Goal: Task Accomplishment & Management: Manage account settings

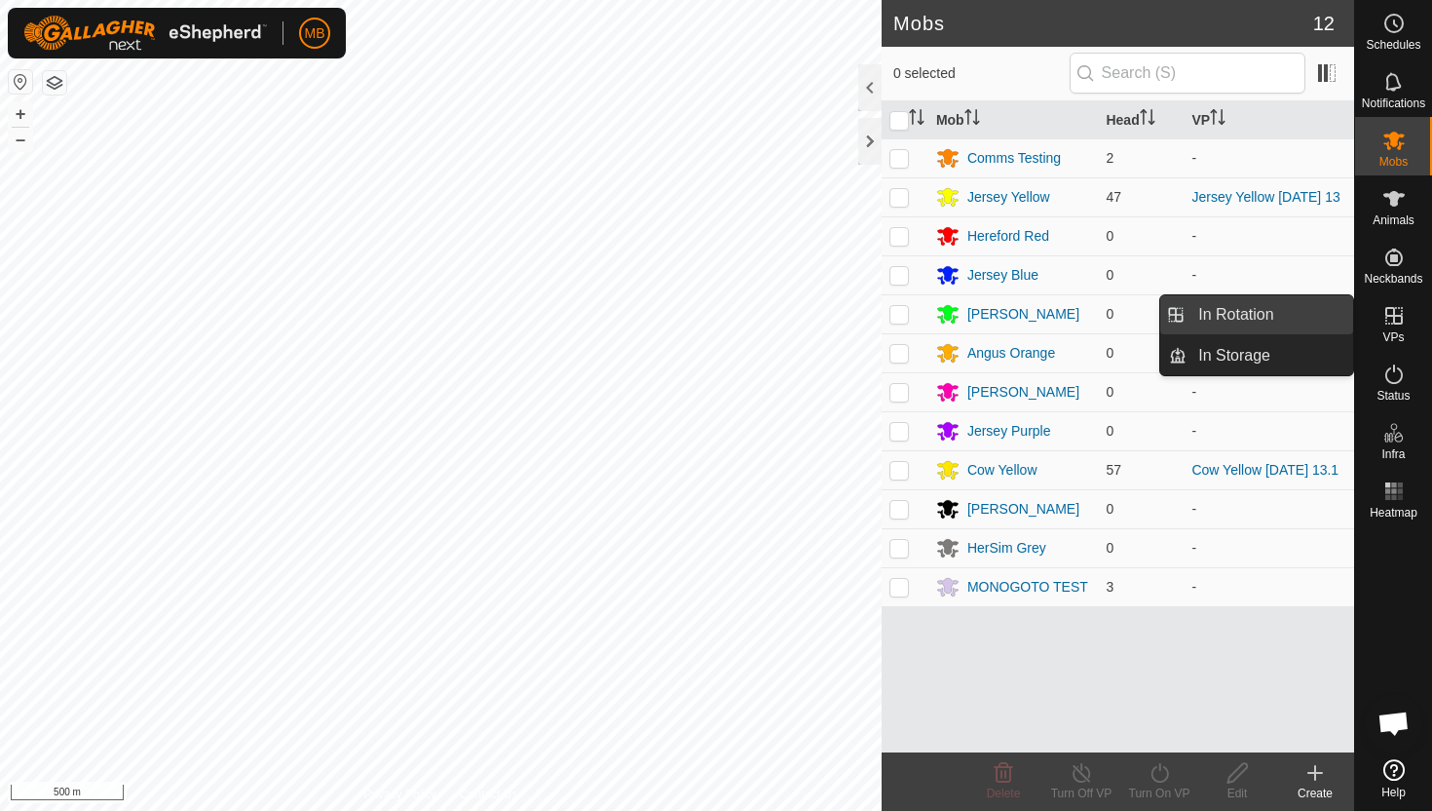
click at [1317, 317] on link "In Rotation" at bounding box center [1270, 314] width 167 height 39
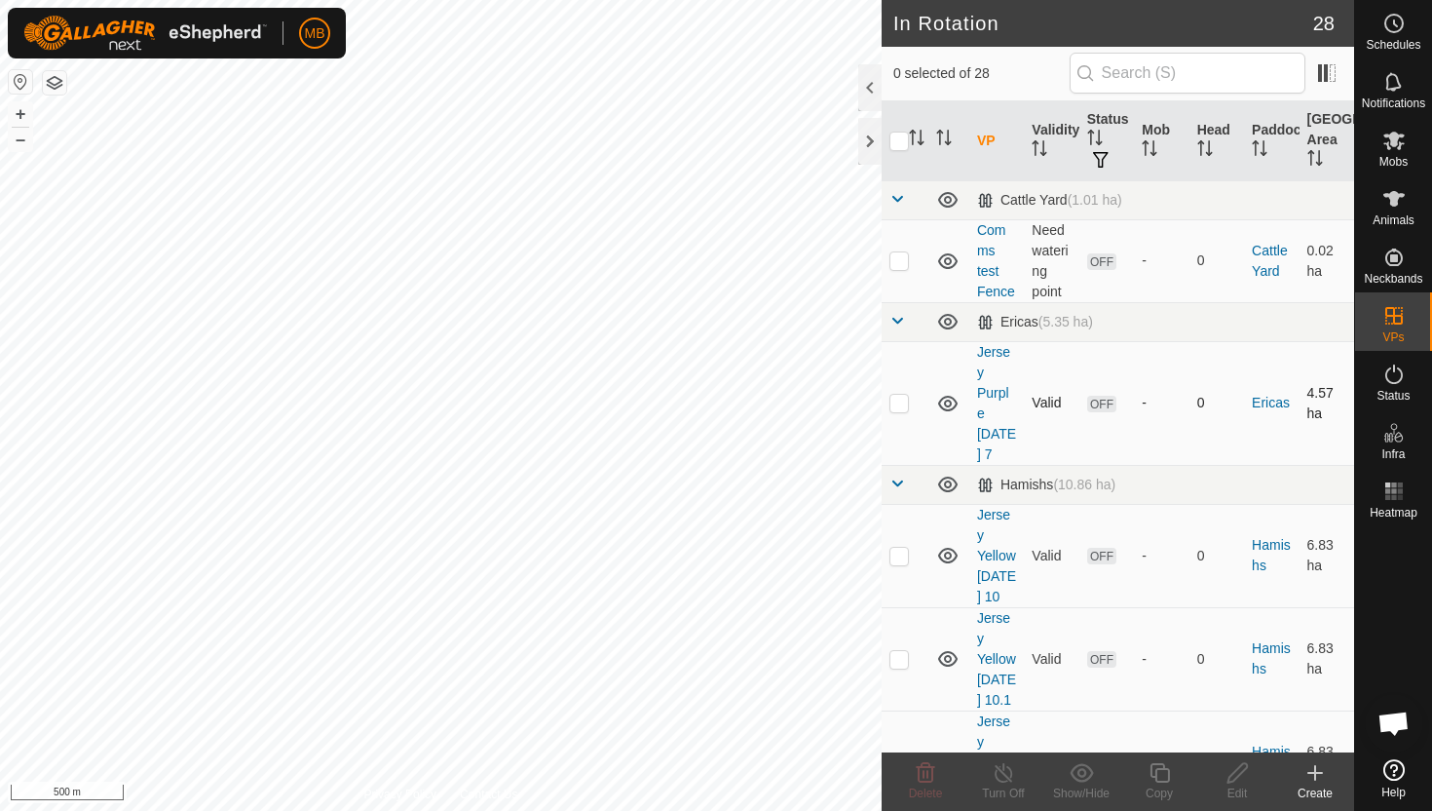
click at [901, 404] on p-checkbox at bounding box center [899, 403] width 19 height 16
checkbox input "true"
click at [885, 561] on td at bounding box center [905, 555] width 47 height 103
checkbox input "true"
click at [902, 666] on td at bounding box center [905, 658] width 47 height 103
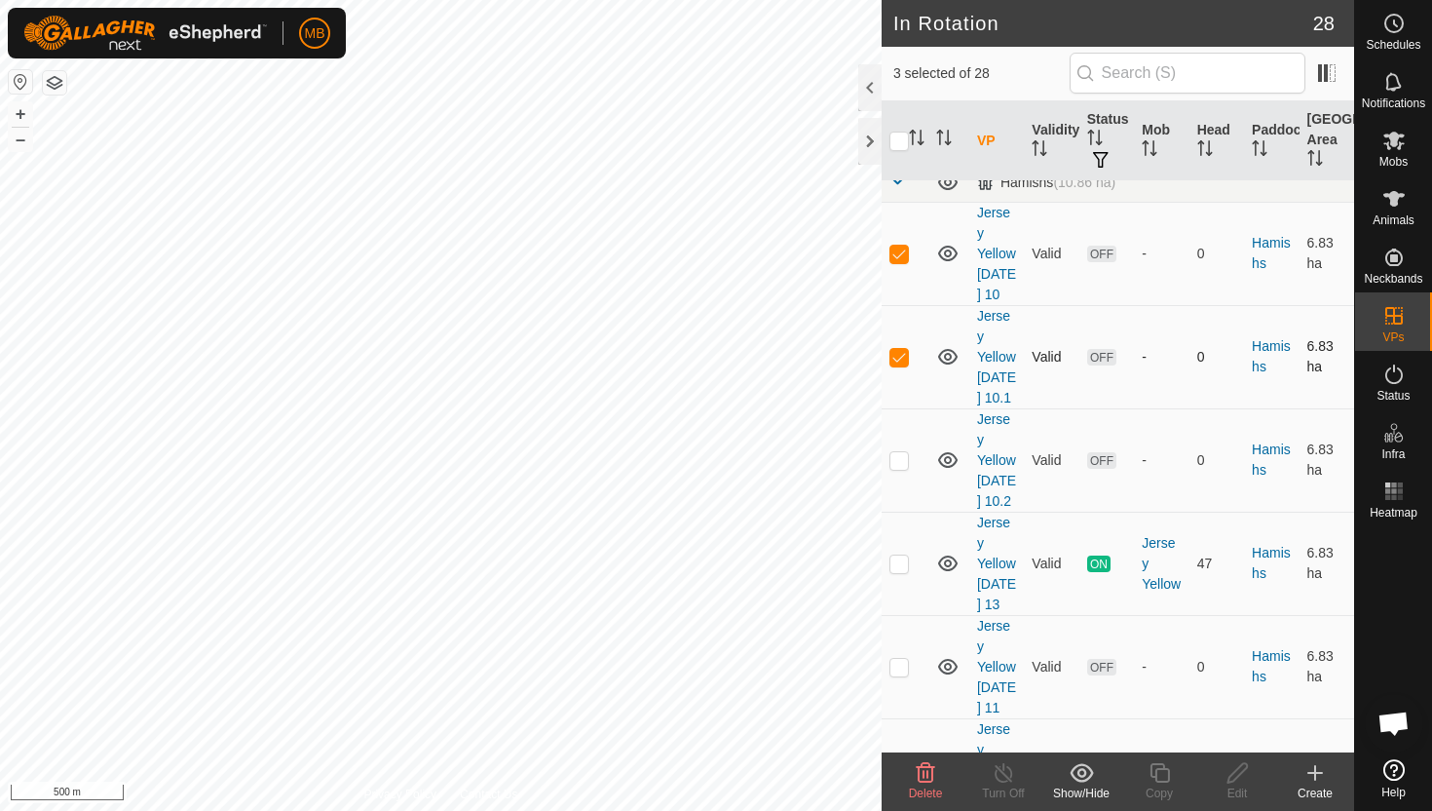
scroll to position [305, 0]
click at [923, 772] on icon at bounding box center [926, 772] width 19 height 19
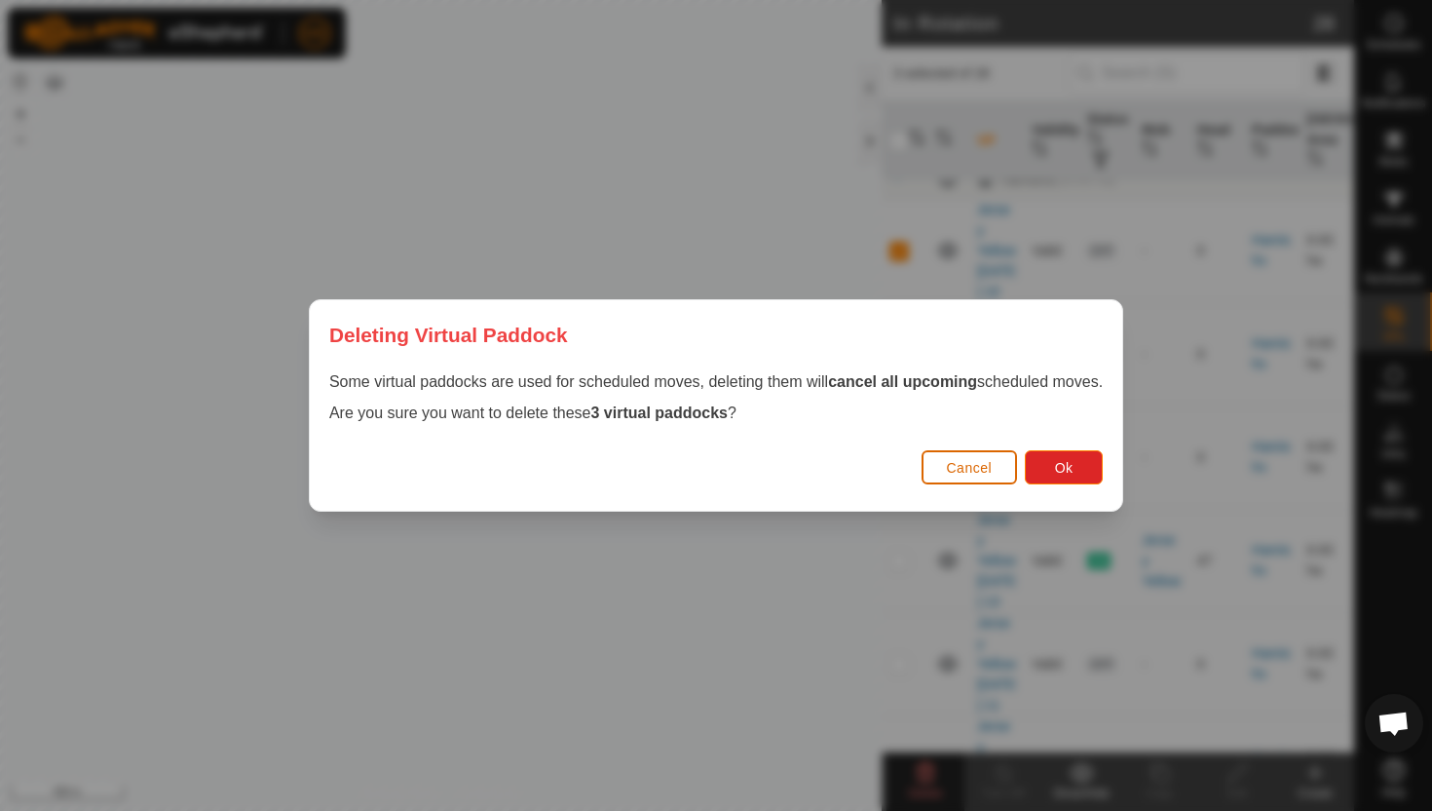
click at [993, 474] on span "Cancel" at bounding box center [970, 468] width 46 height 16
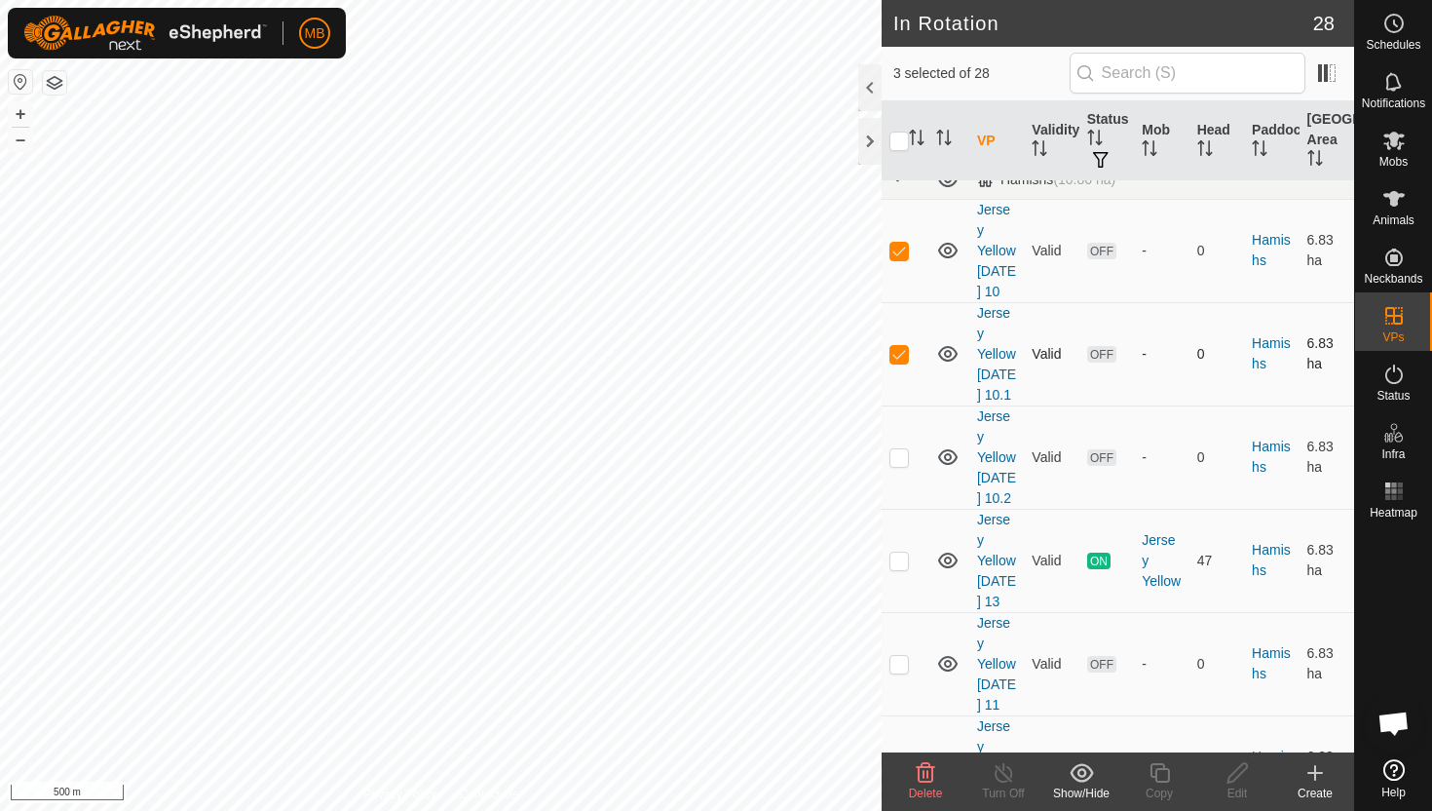
click at [899, 352] on p-checkbox at bounding box center [899, 354] width 19 height 16
checkbox input "false"
click at [896, 252] on p-checkbox at bounding box center [899, 251] width 19 height 16
checkbox input "false"
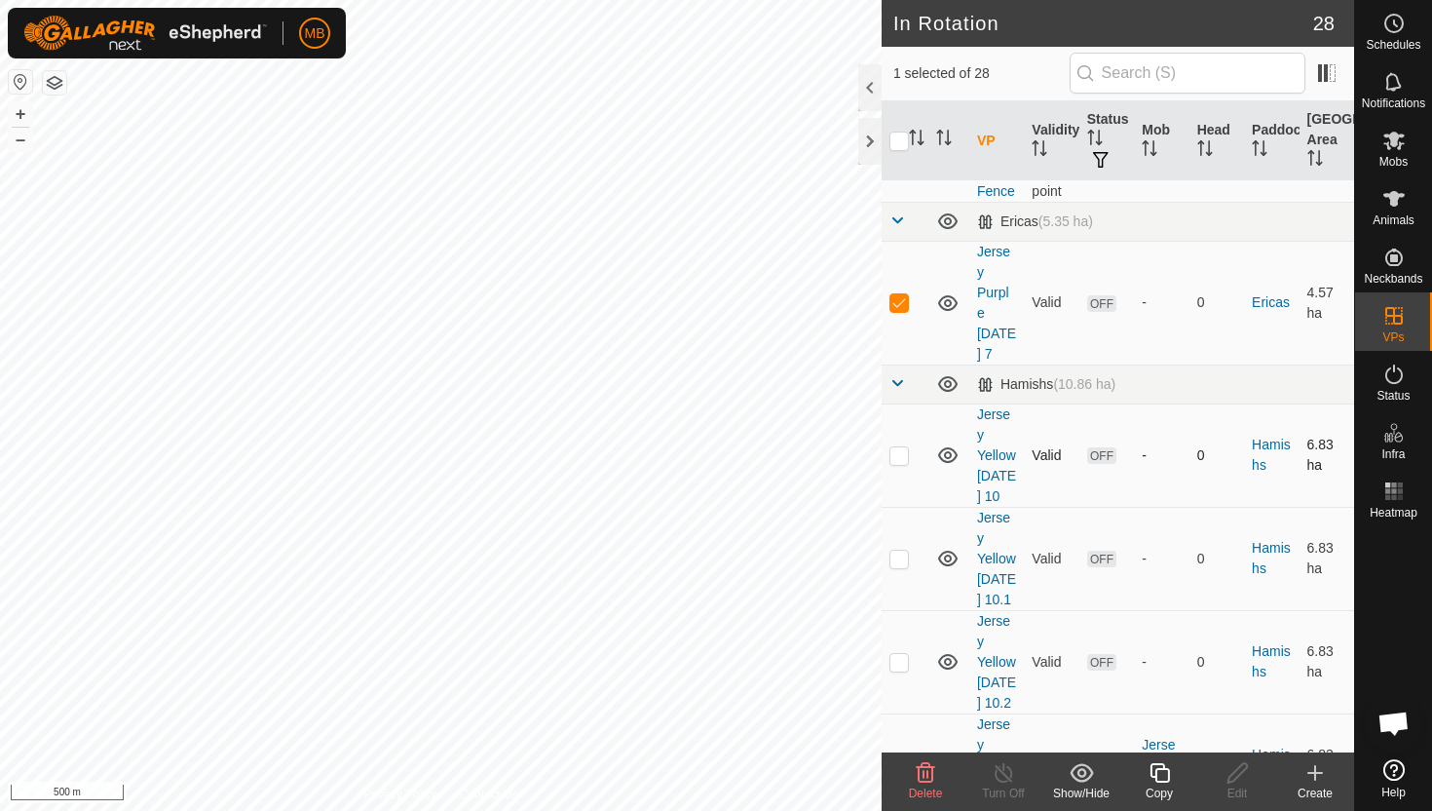
scroll to position [0, 0]
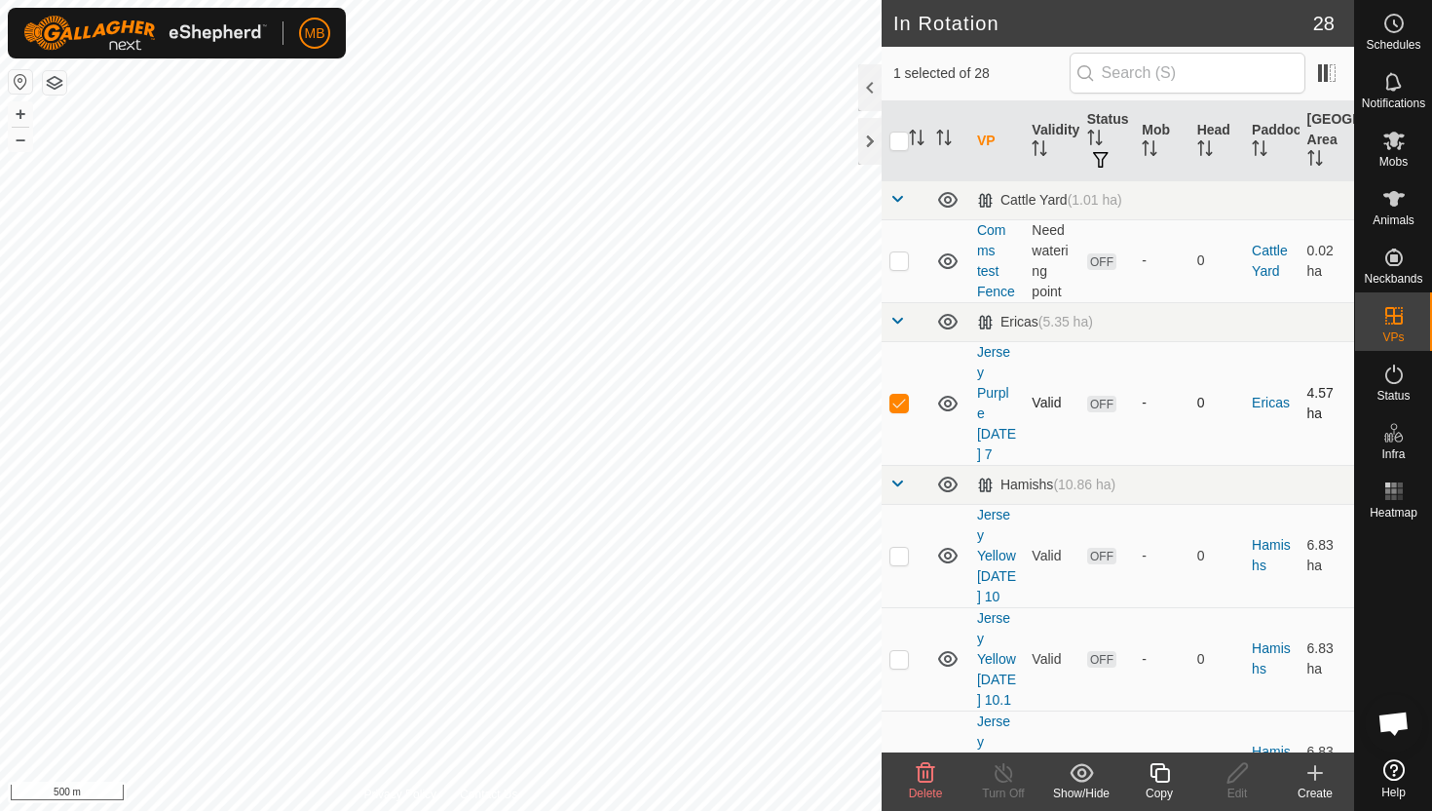
click at [901, 405] on p-checkbox at bounding box center [899, 403] width 19 height 16
checkbox input "false"
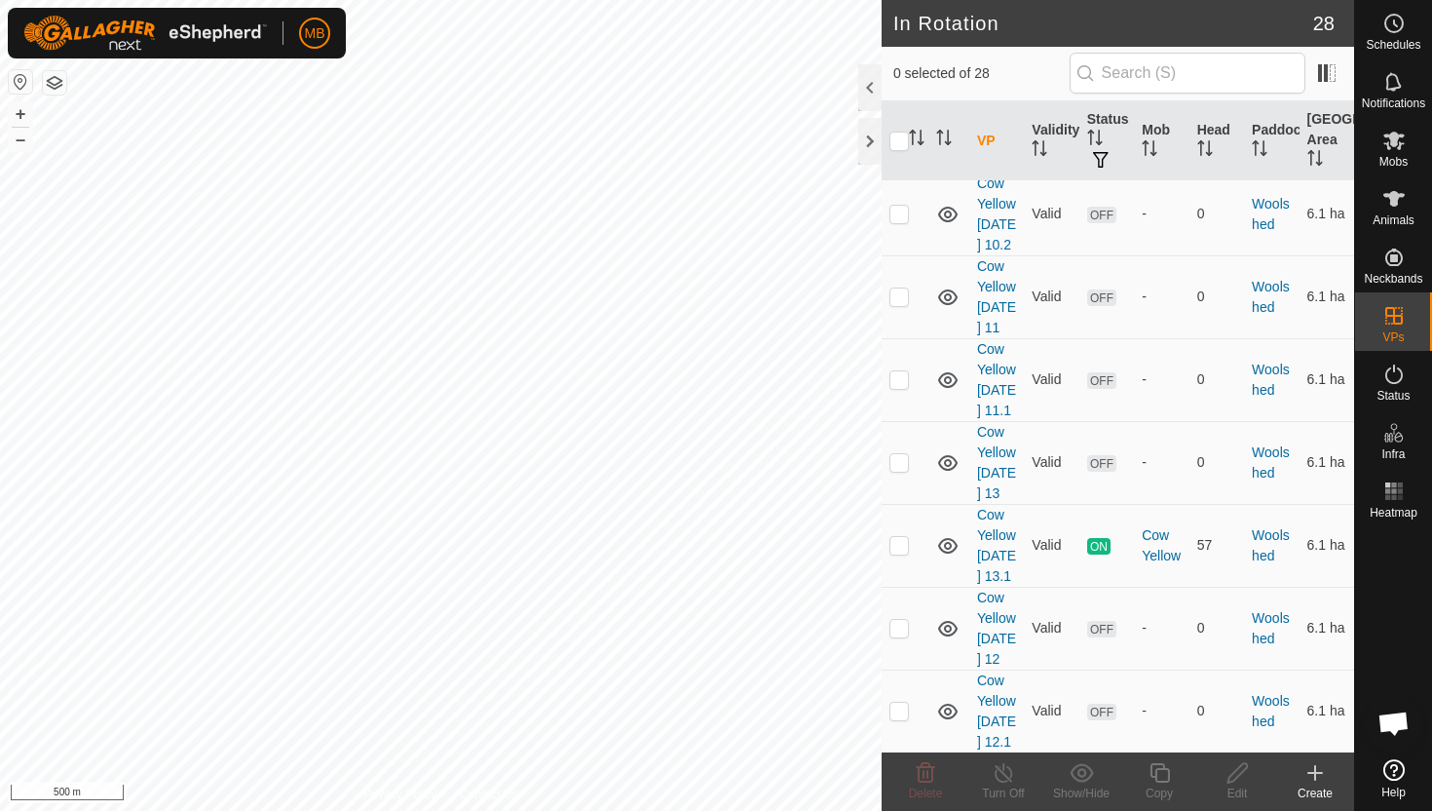
scroll to position [1987, 0]
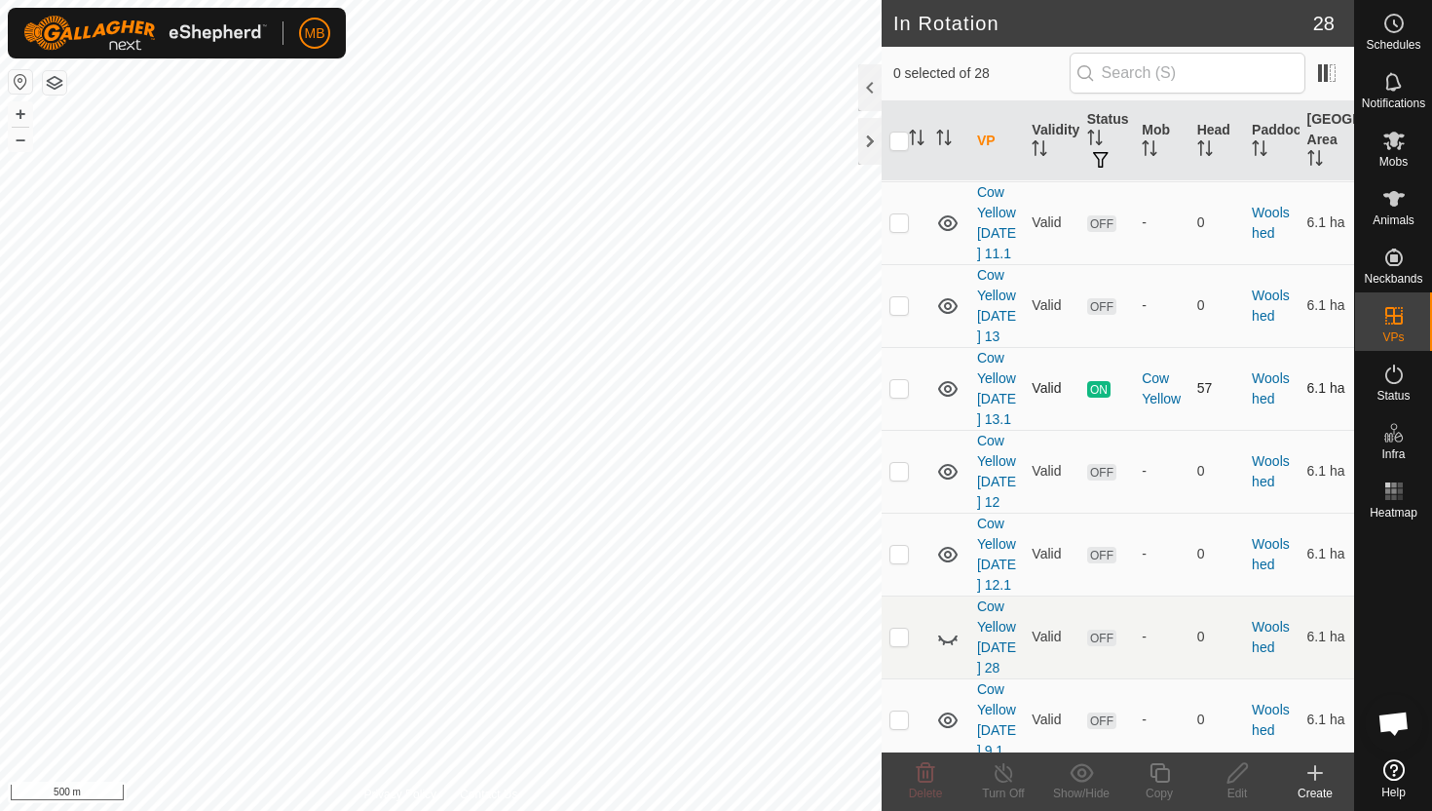
click at [901, 380] on p-checkbox at bounding box center [899, 388] width 19 height 16
checkbox input "true"
click at [1159, 772] on icon at bounding box center [1160, 772] width 24 height 23
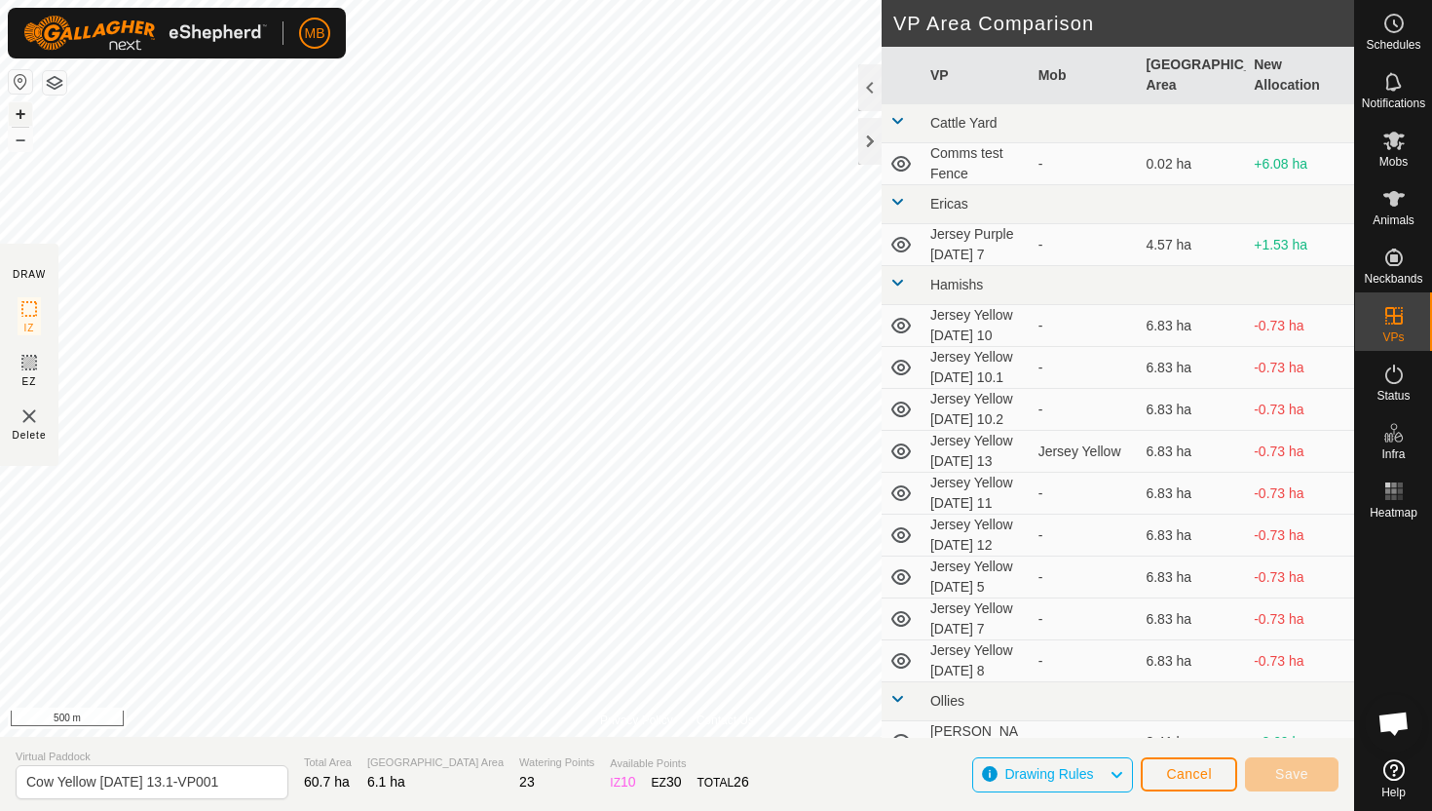
click at [17, 112] on button "+" at bounding box center [20, 113] width 23 height 23
click at [21, 112] on button "+" at bounding box center [20, 113] width 23 height 23
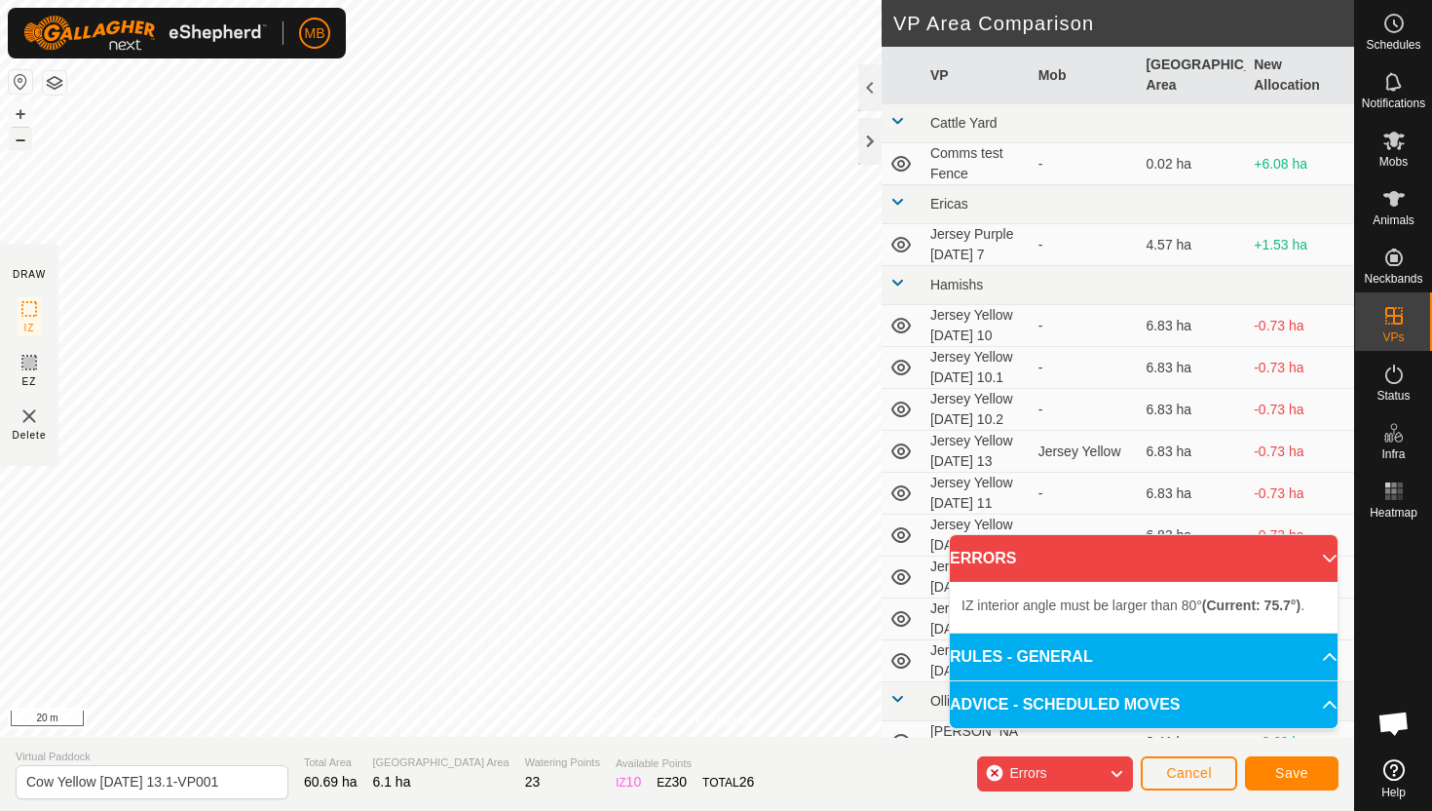
click at [25, 134] on button "–" at bounding box center [20, 139] width 23 height 23
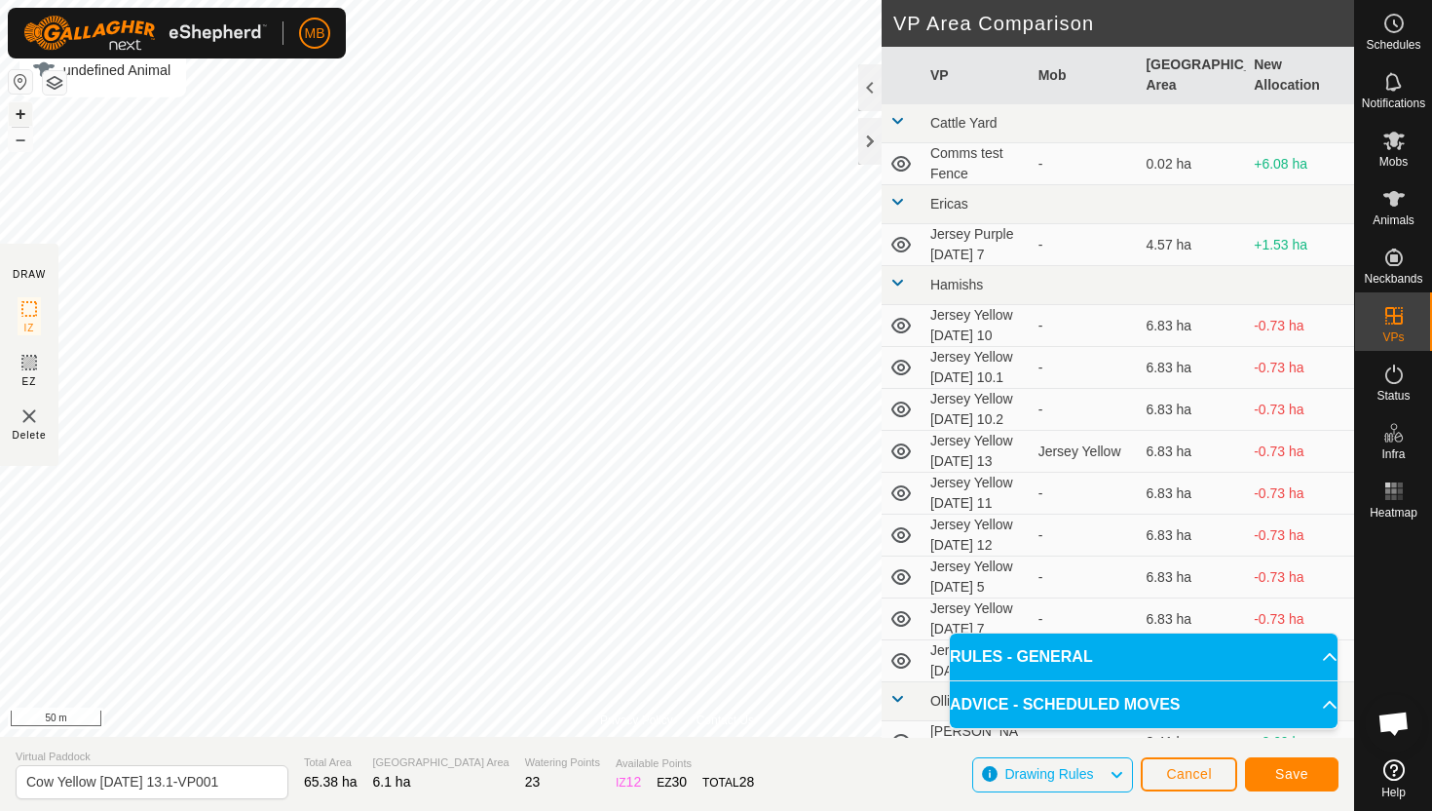
click at [16, 116] on button "+" at bounding box center [20, 113] width 23 height 23
click at [452, 760] on div "Privacy Policy Contact Us Type: Inclusion Zone undefined Animal + – ⇧ i 10 m DR…" at bounding box center [677, 405] width 1354 height 811
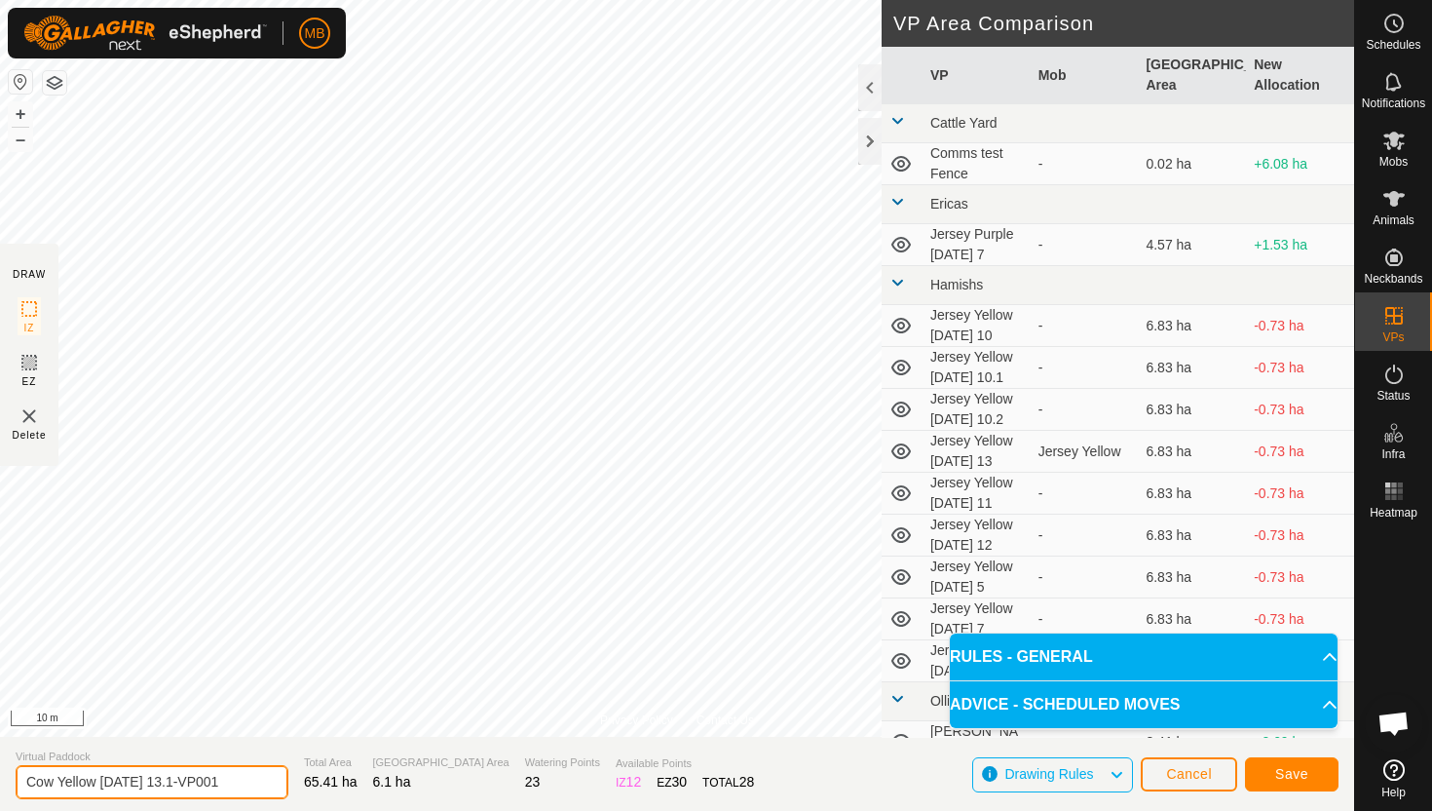
click at [231, 785] on input "Cow Yellow Monday 13.1-VP001" at bounding box center [152, 782] width 273 height 34
type input "Cow Yellow Tuesday 14"
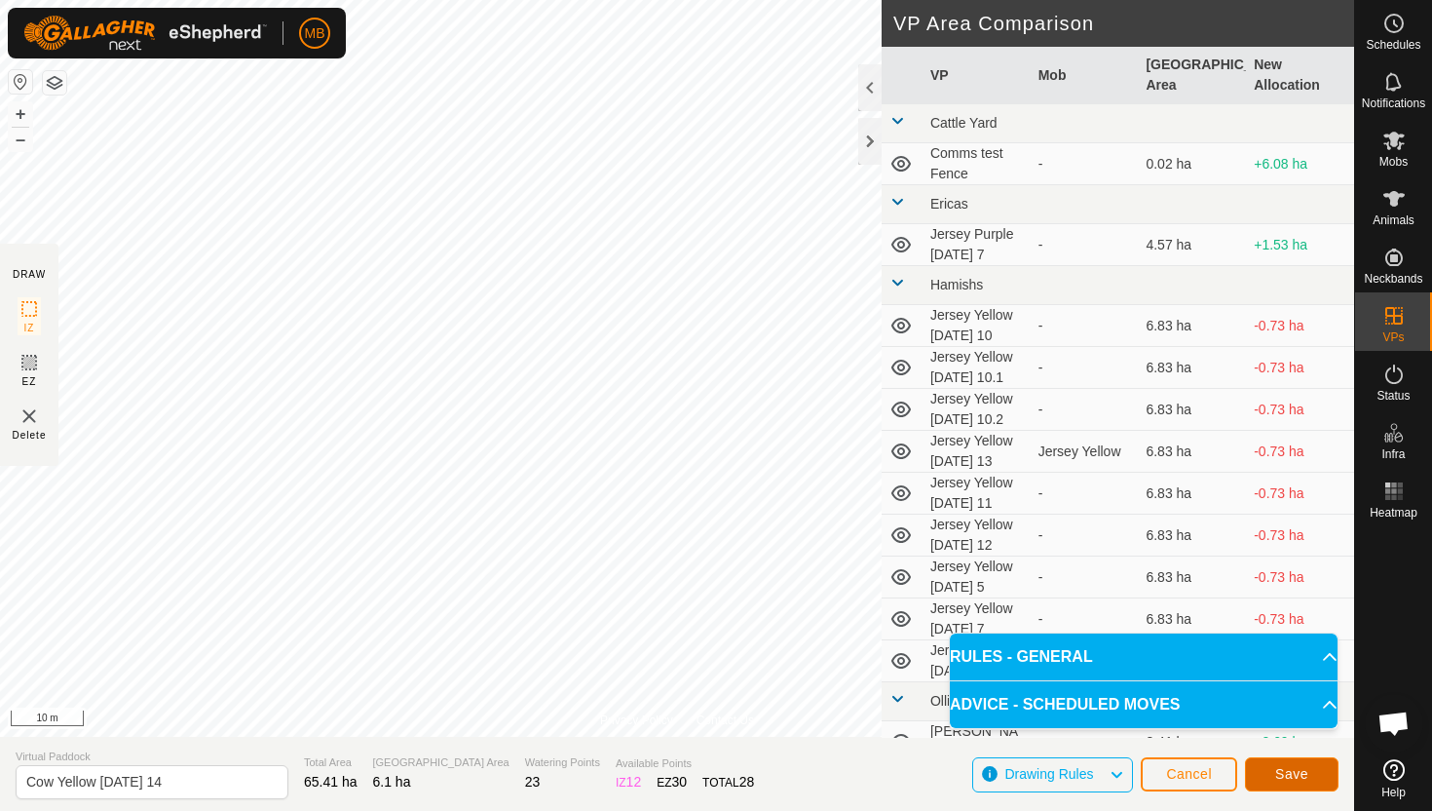
click at [1314, 775] on button "Save" at bounding box center [1292, 774] width 94 height 34
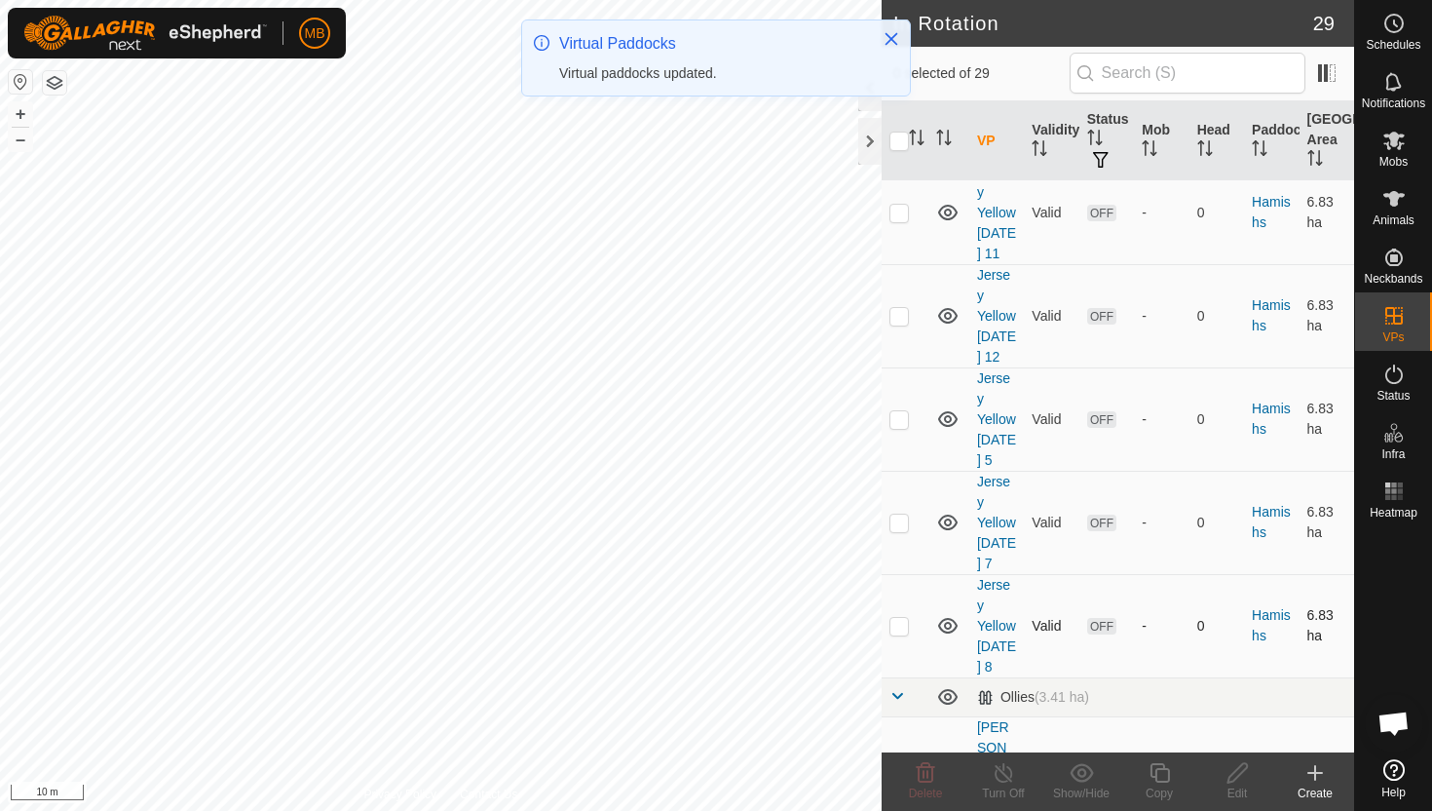
scroll to position [755, 0]
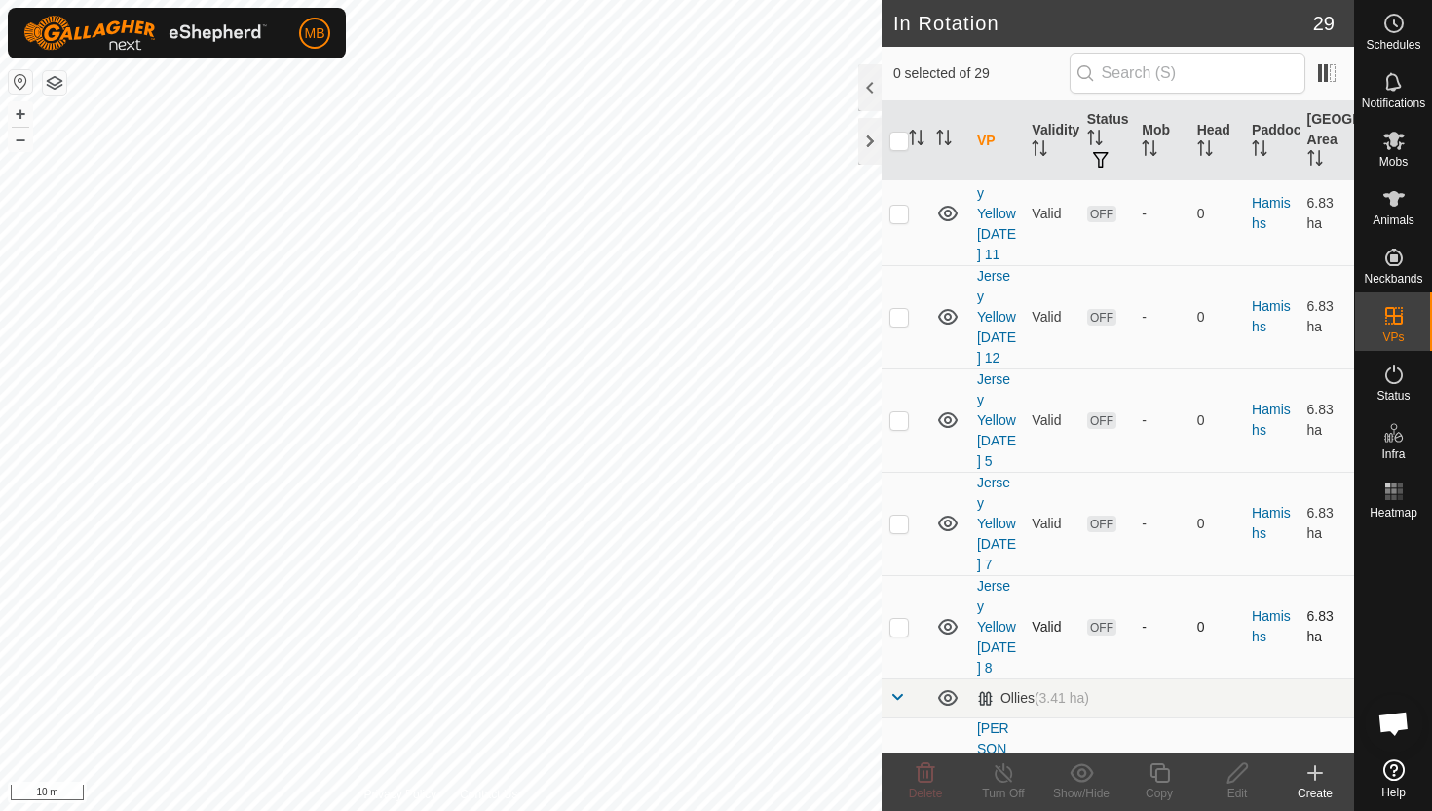
click at [895, 634] on p-checkbox at bounding box center [899, 627] width 19 height 16
checkbox input "true"
click at [896, 531] on p-checkbox at bounding box center [899, 523] width 19 height 16
checkbox input "true"
click at [897, 428] on p-checkbox at bounding box center [899, 420] width 19 height 16
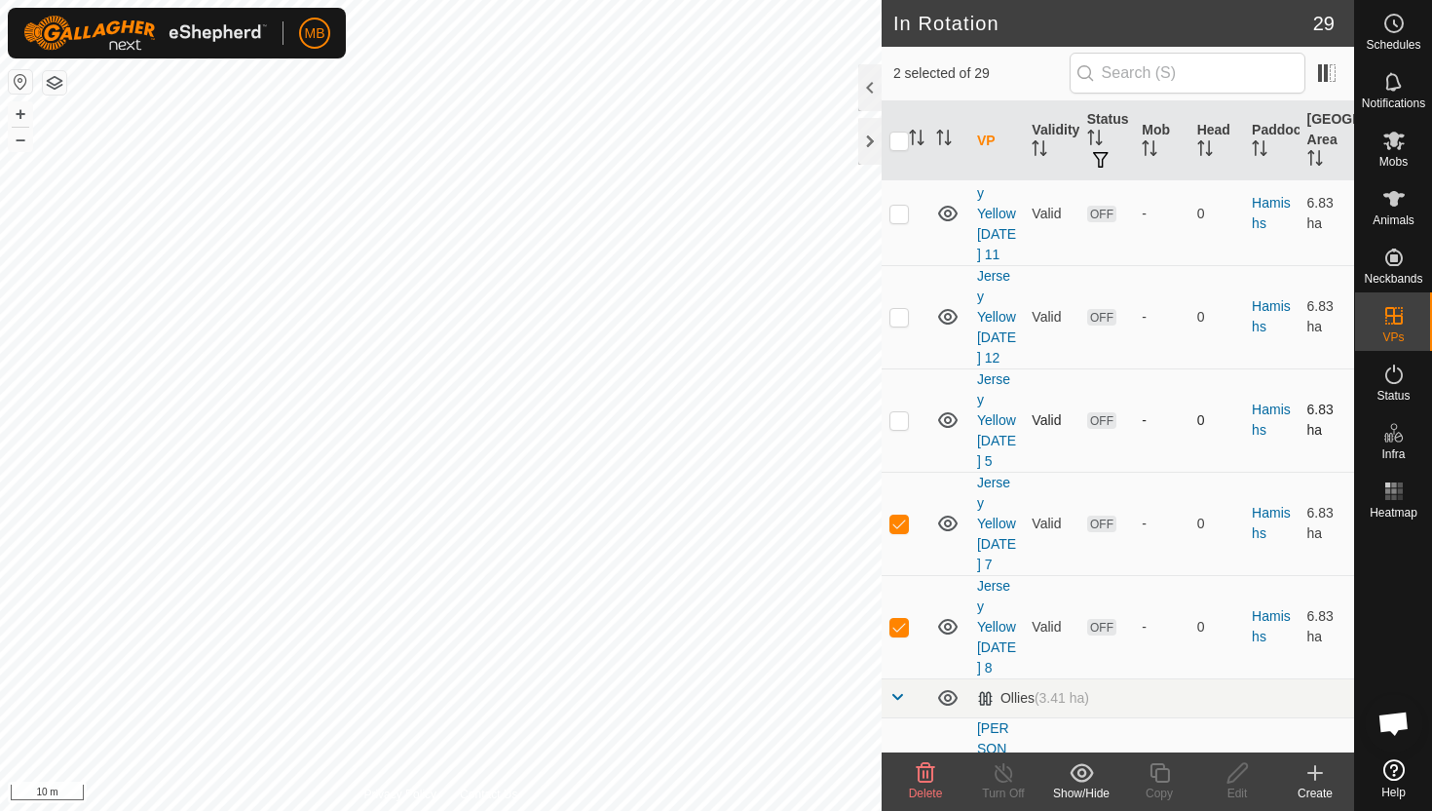
checkbox input "true"
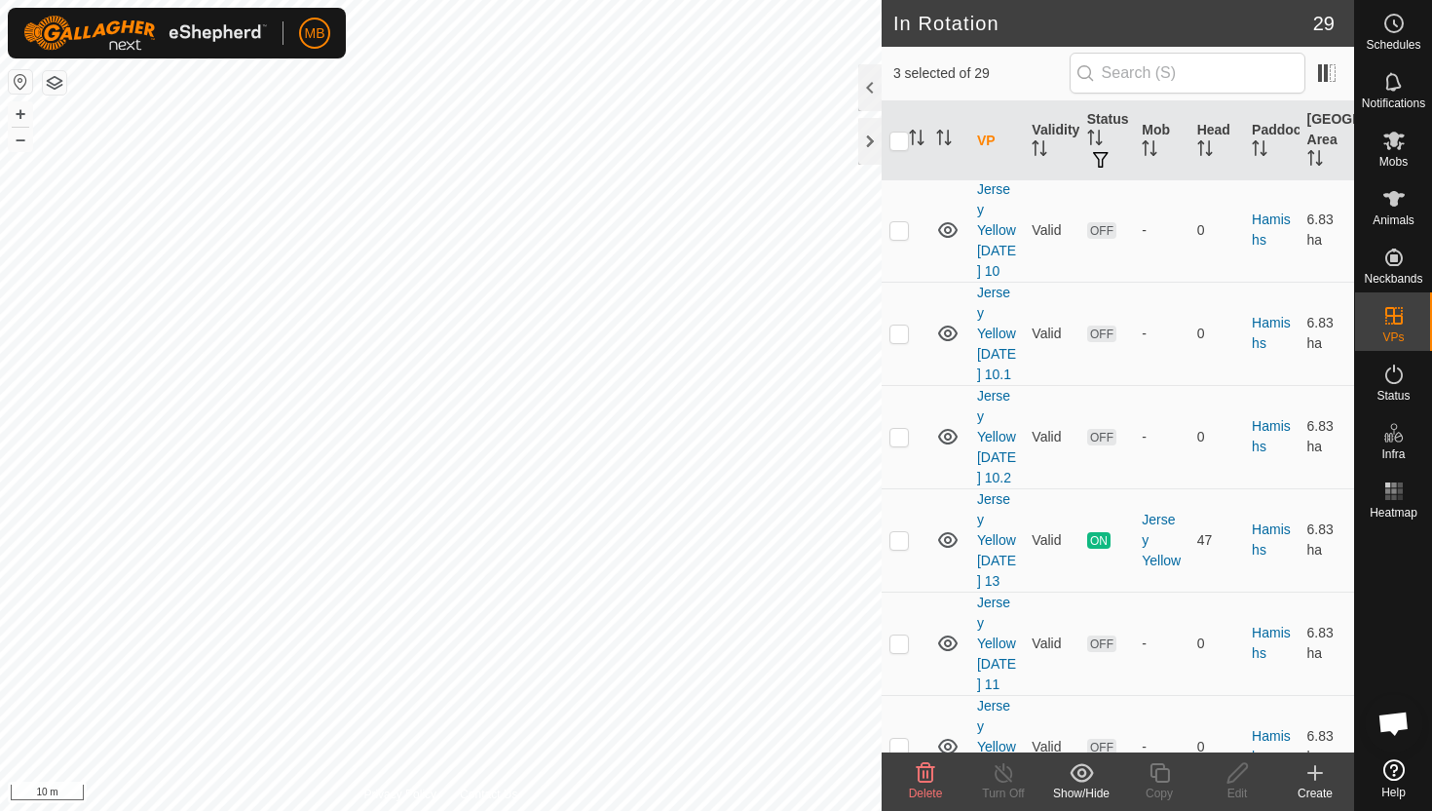
scroll to position [312, 0]
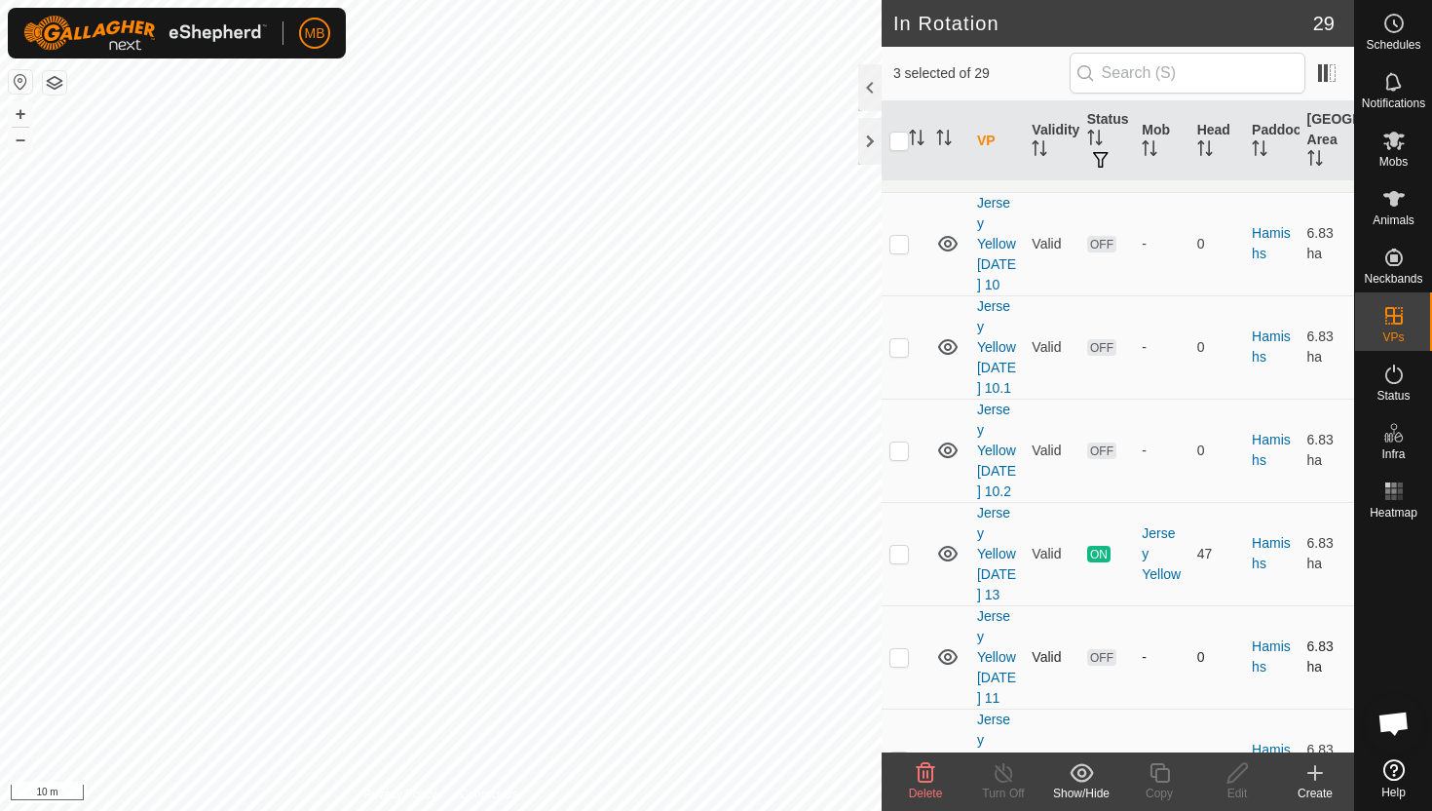
click at [901, 665] on p-checkbox at bounding box center [899, 657] width 19 height 16
checkbox input "true"
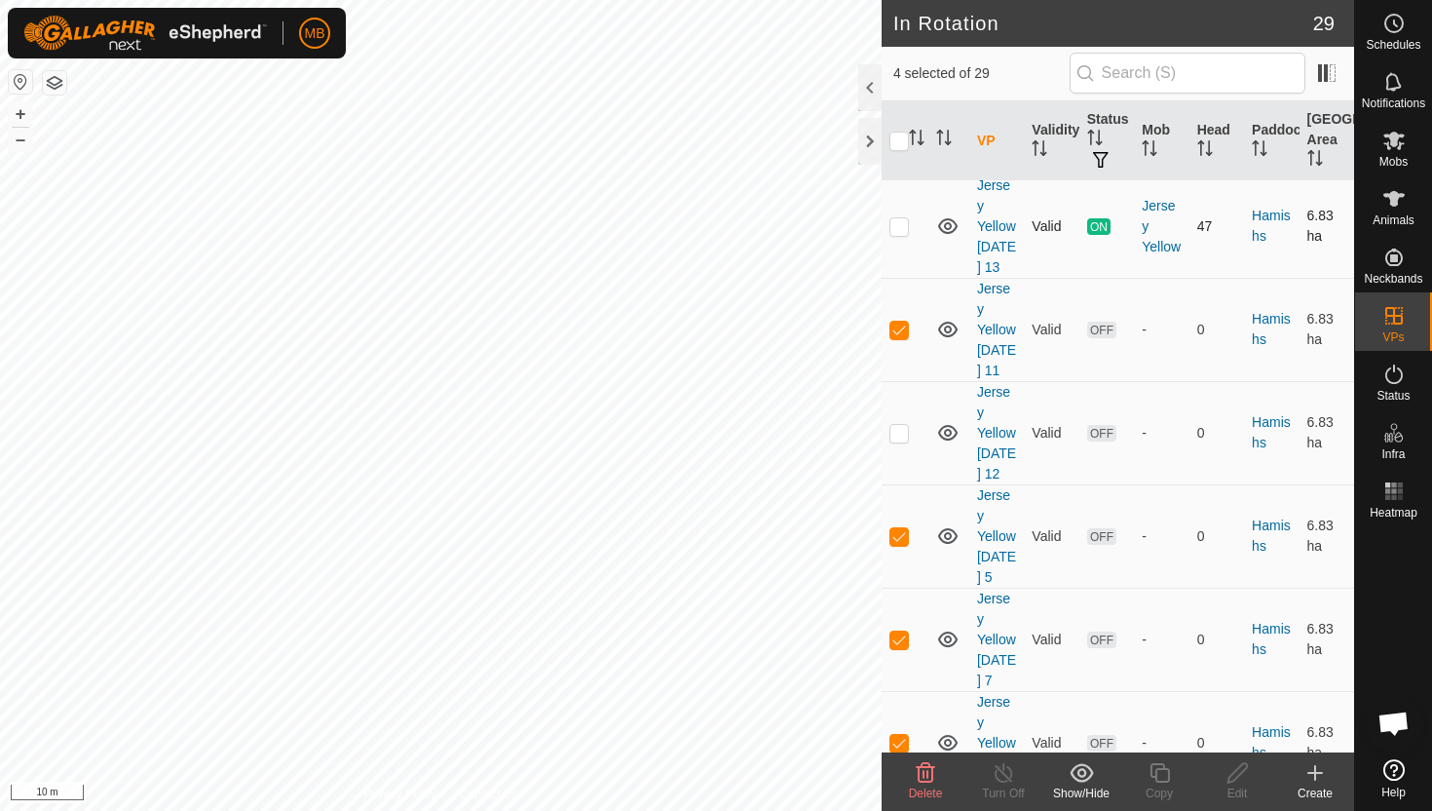
scroll to position [679, 0]
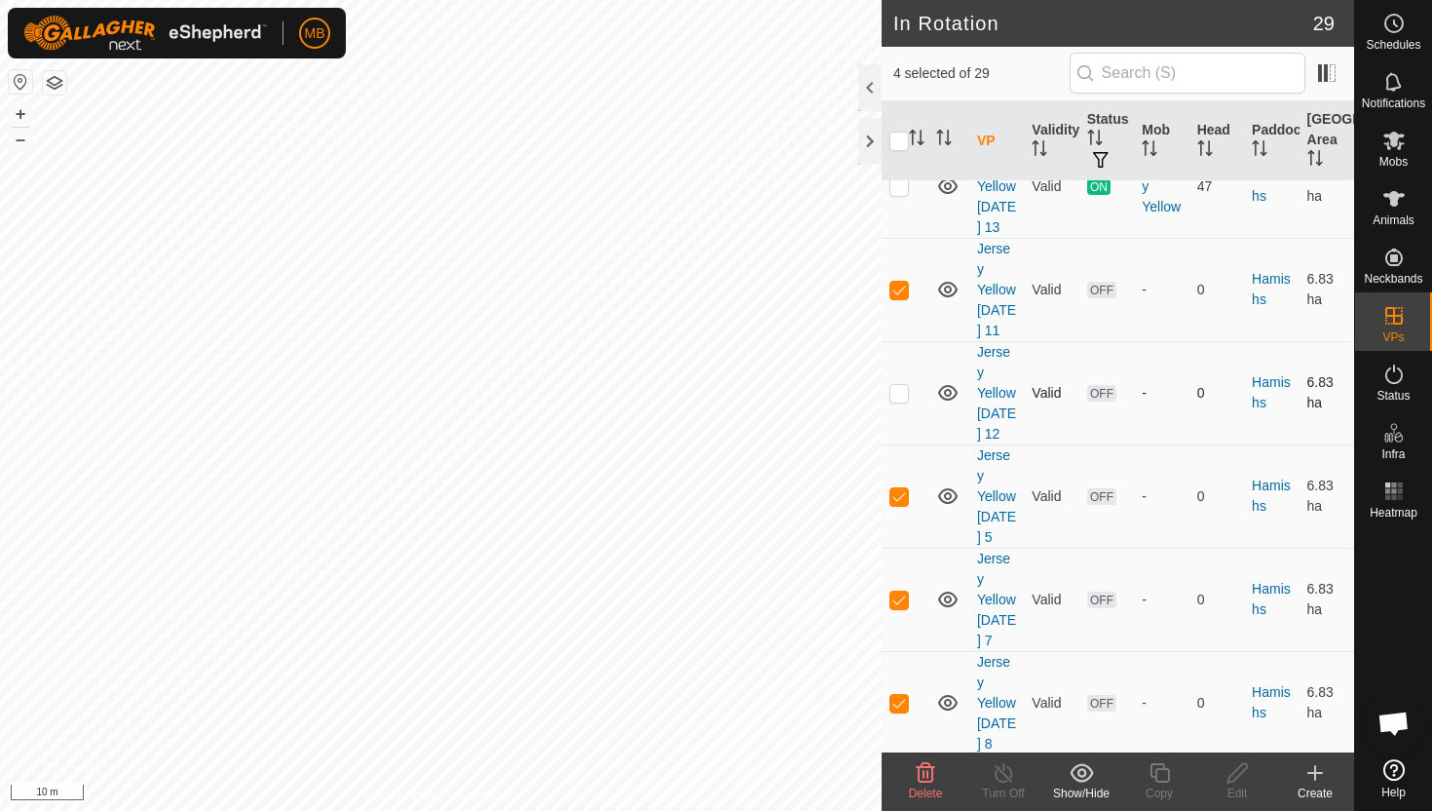
click at [904, 400] on p-checkbox at bounding box center [899, 393] width 19 height 16
checkbox input "true"
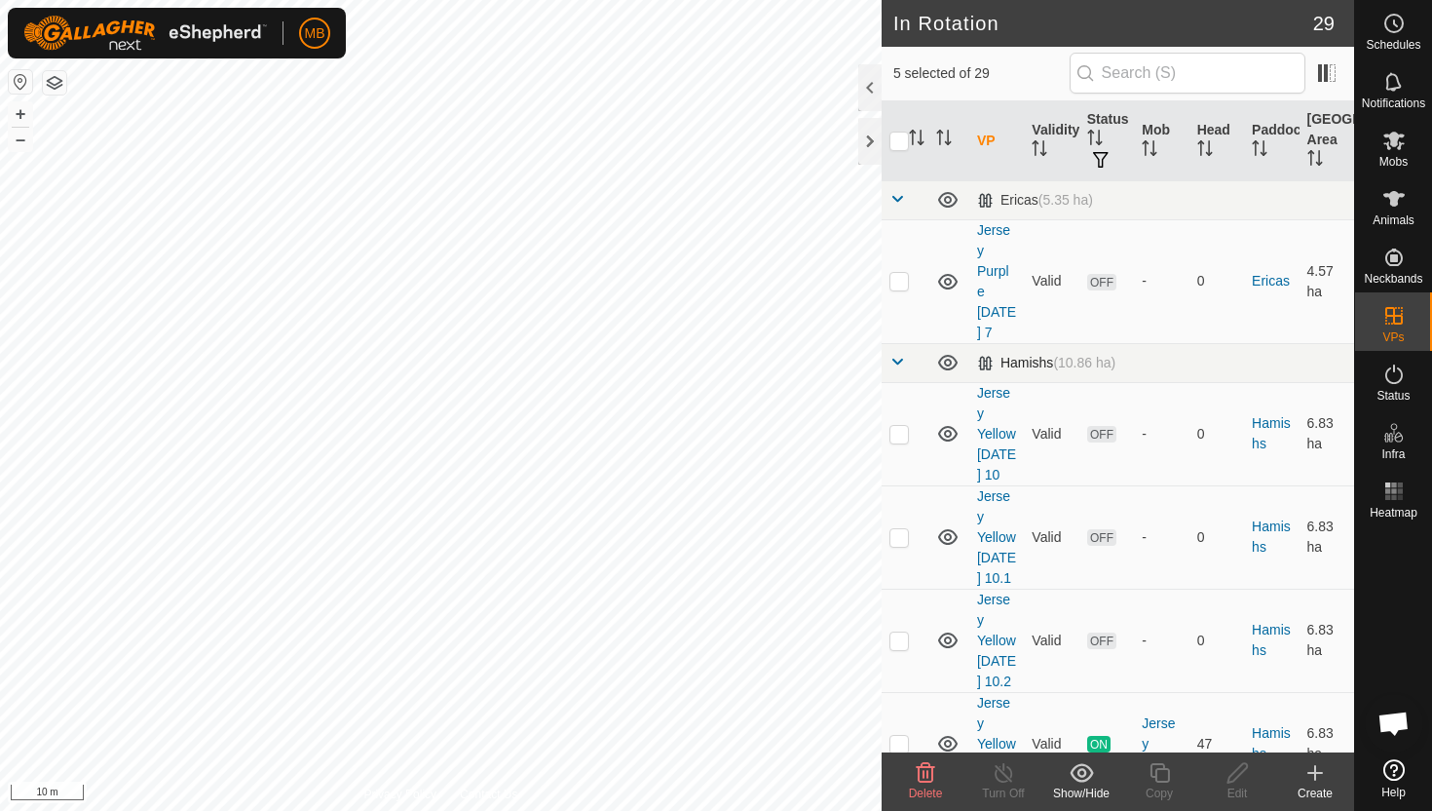
scroll to position [118, 0]
click at [901, 642] on p-checkbox at bounding box center [899, 644] width 19 height 16
checkbox input "true"
click at [902, 543] on p-checkbox at bounding box center [899, 541] width 19 height 16
checkbox input "true"
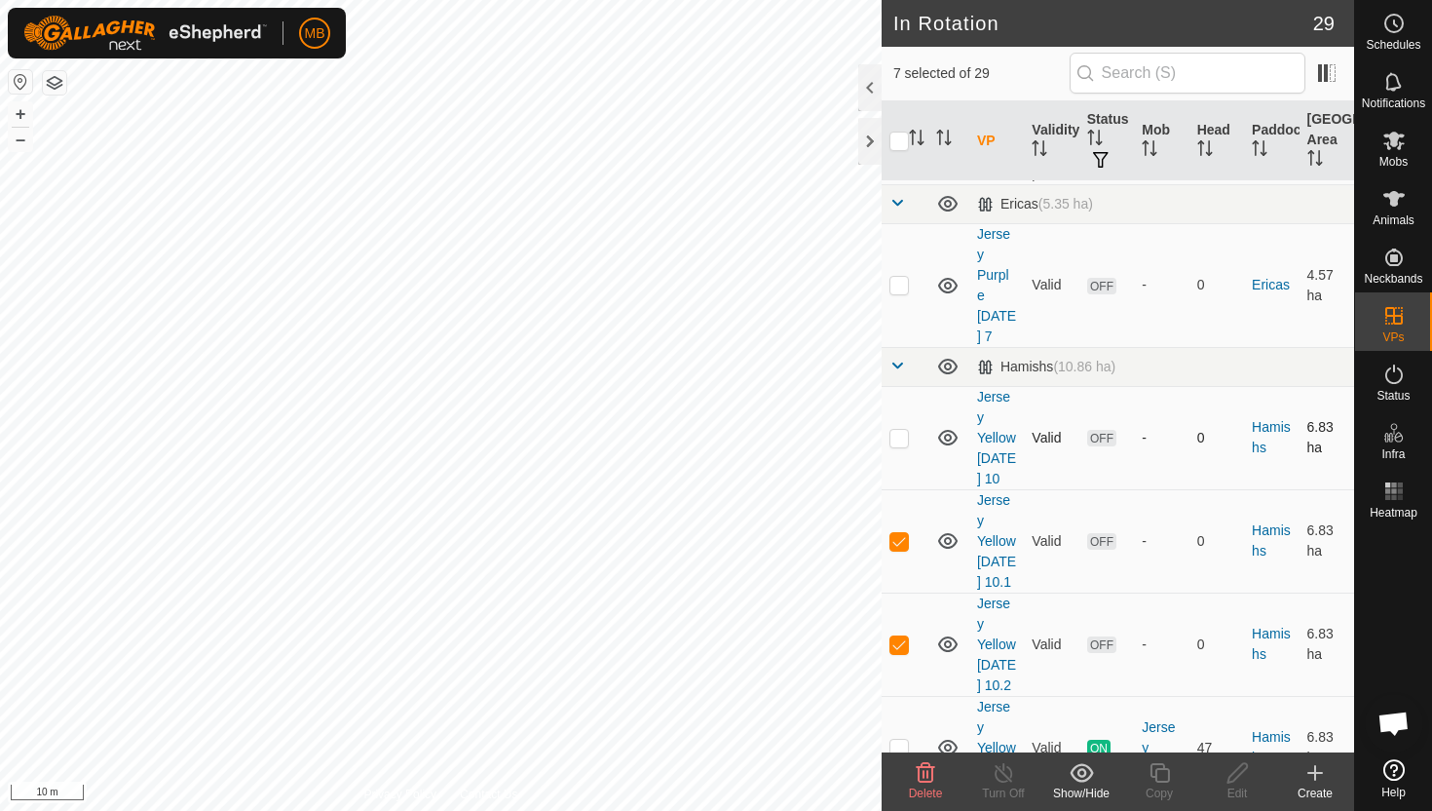
click at [900, 440] on p-checkbox at bounding box center [899, 438] width 19 height 16
click at [925, 770] on icon at bounding box center [925, 772] width 23 height 23
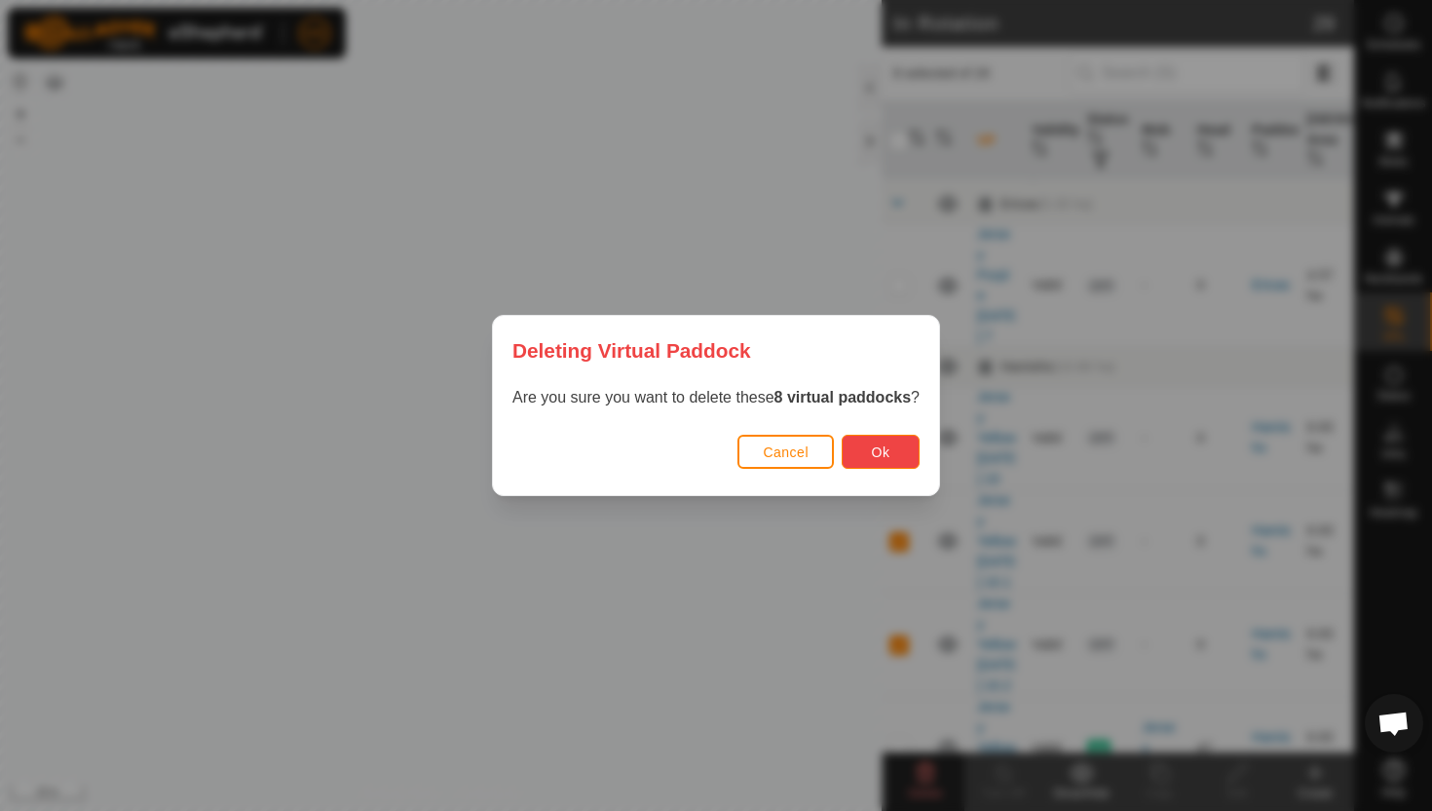
click at [886, 441] on button "Ok" at bounding box center [881, 452] width 78 height 34
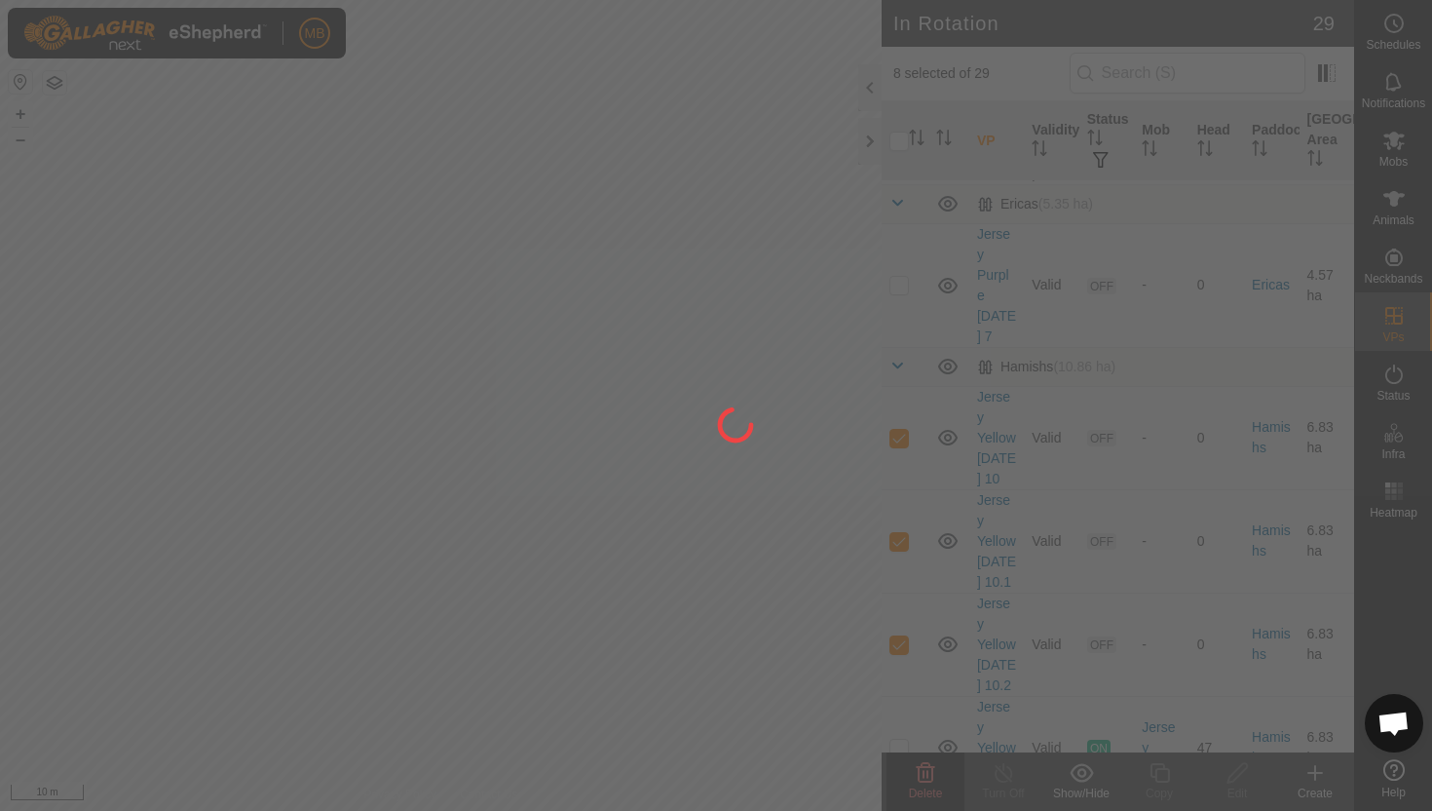
checkbox input "false"
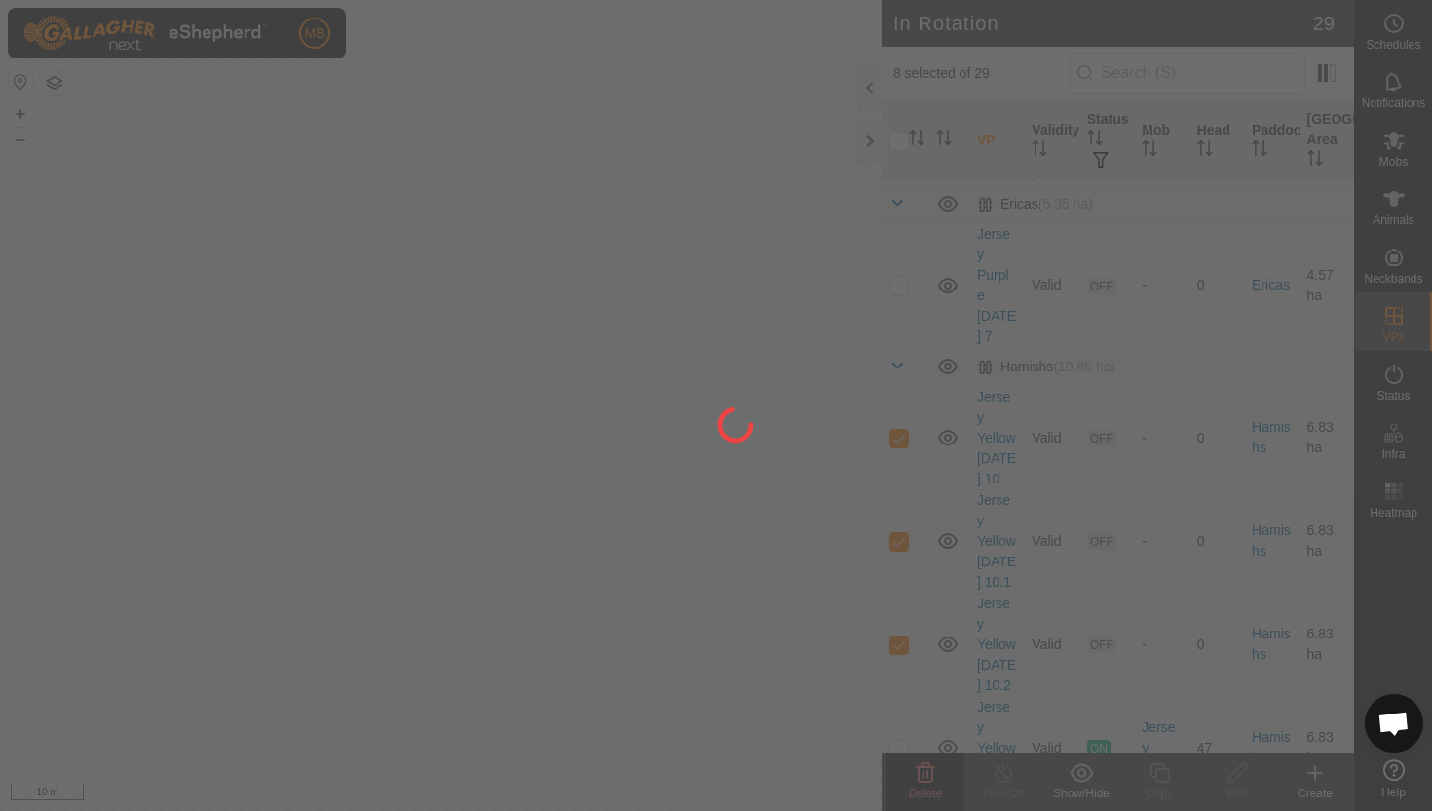
checkbox input "false"
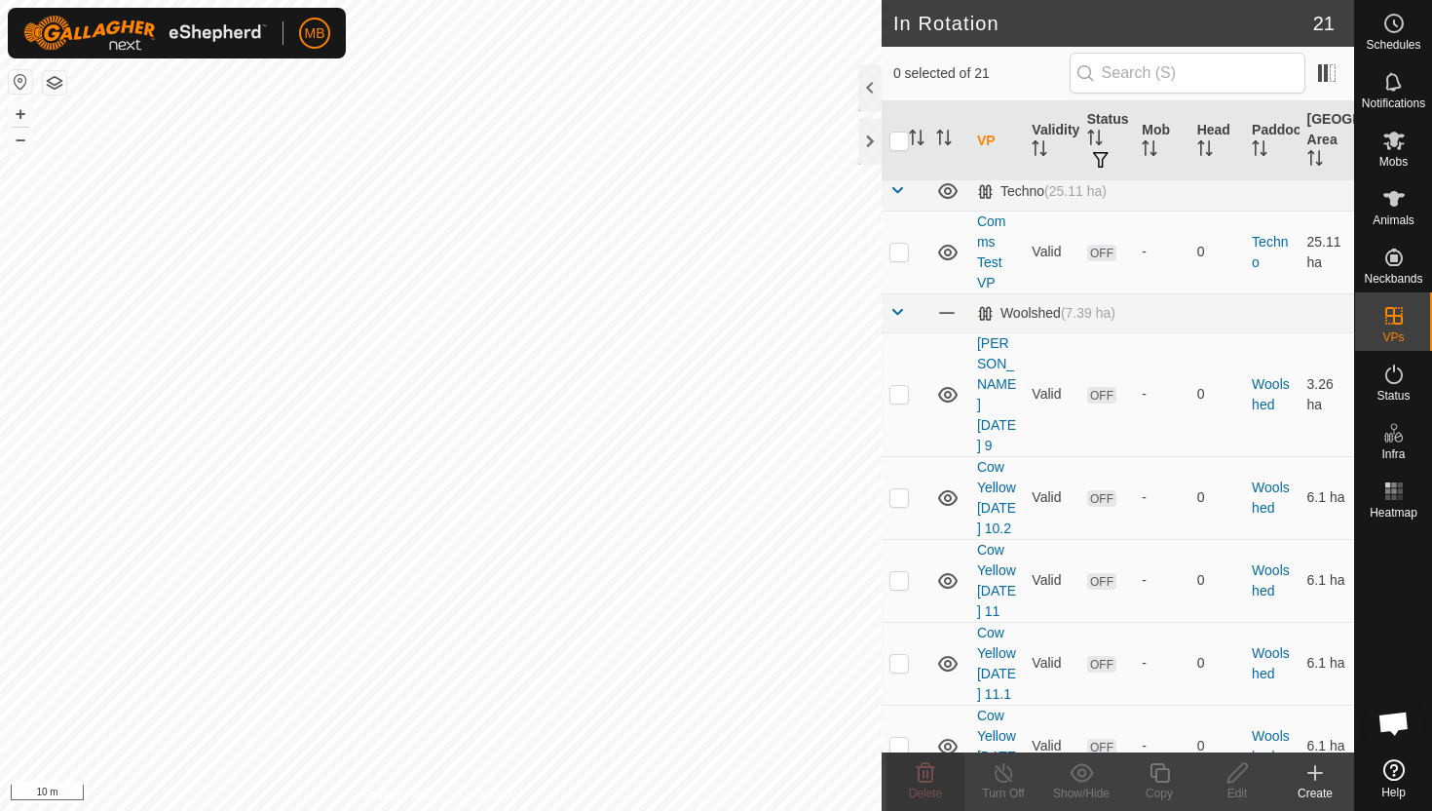
scroll to position [729, 0]
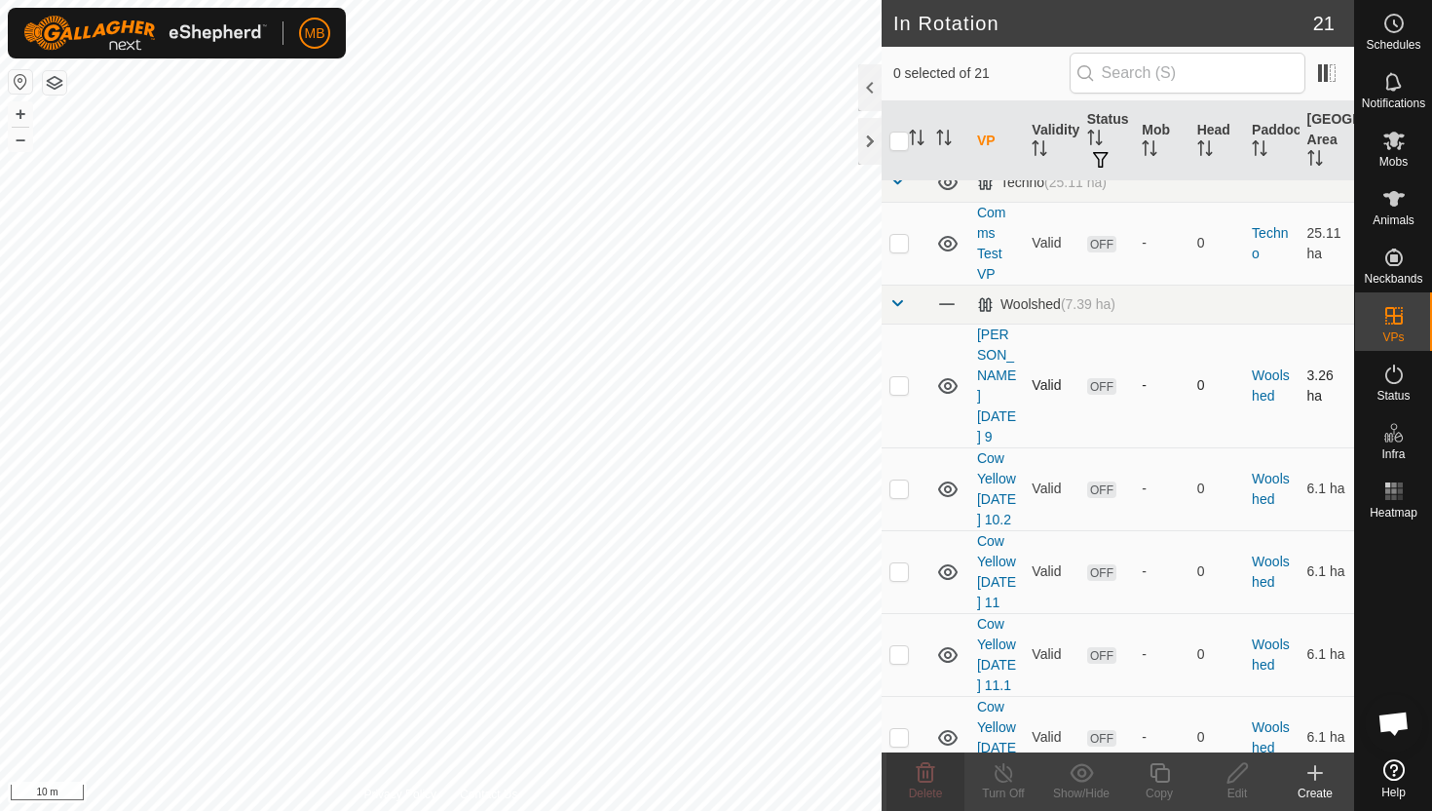
click at [901, 377] on p-checkbox at bounding box center [899, 385] width 19 height 16
click at [927, 768] on icon at bounding box center [925, 772] width 23 height 23
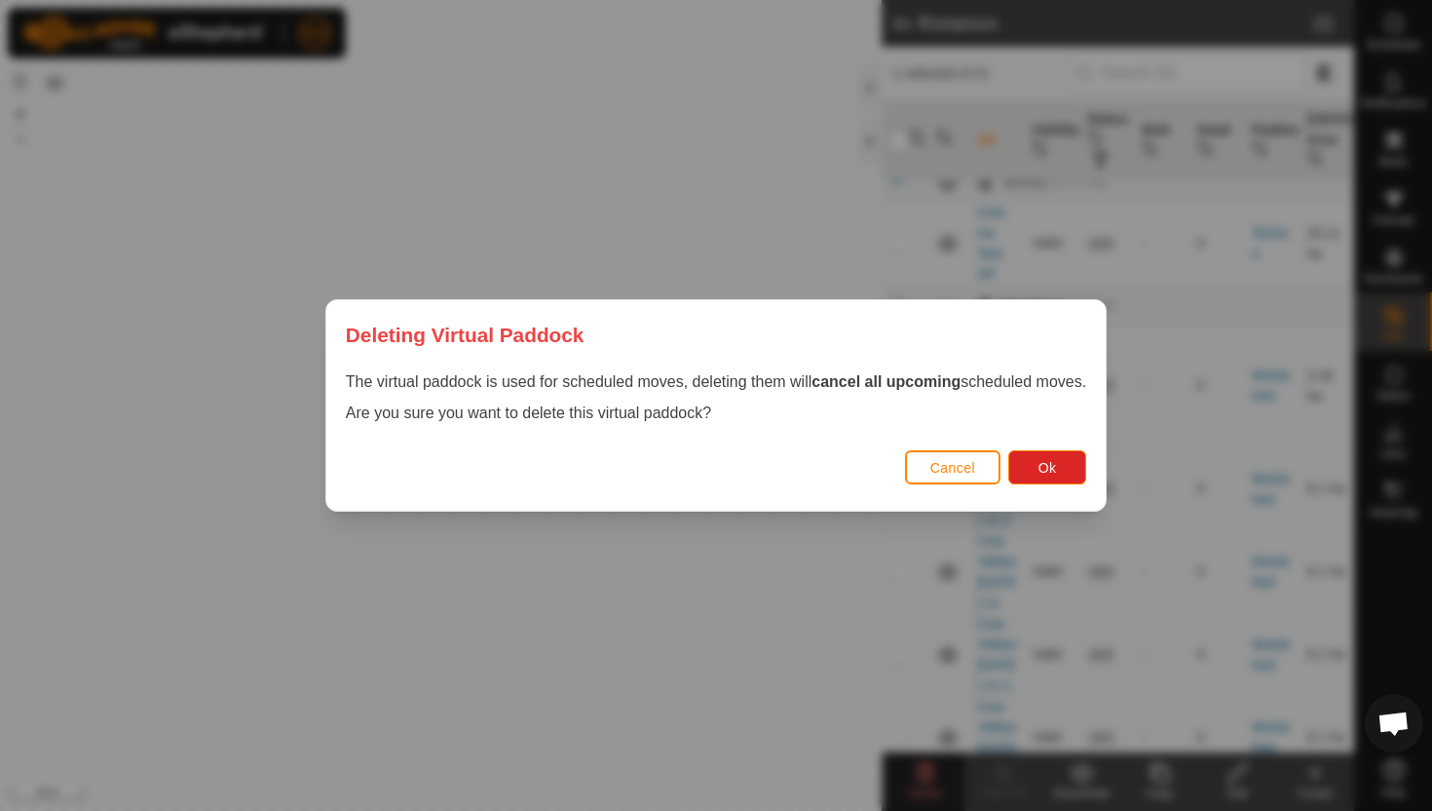
click at [961, 470] on span "Cancel" at bounding box center [954, 468] width 46 height 16
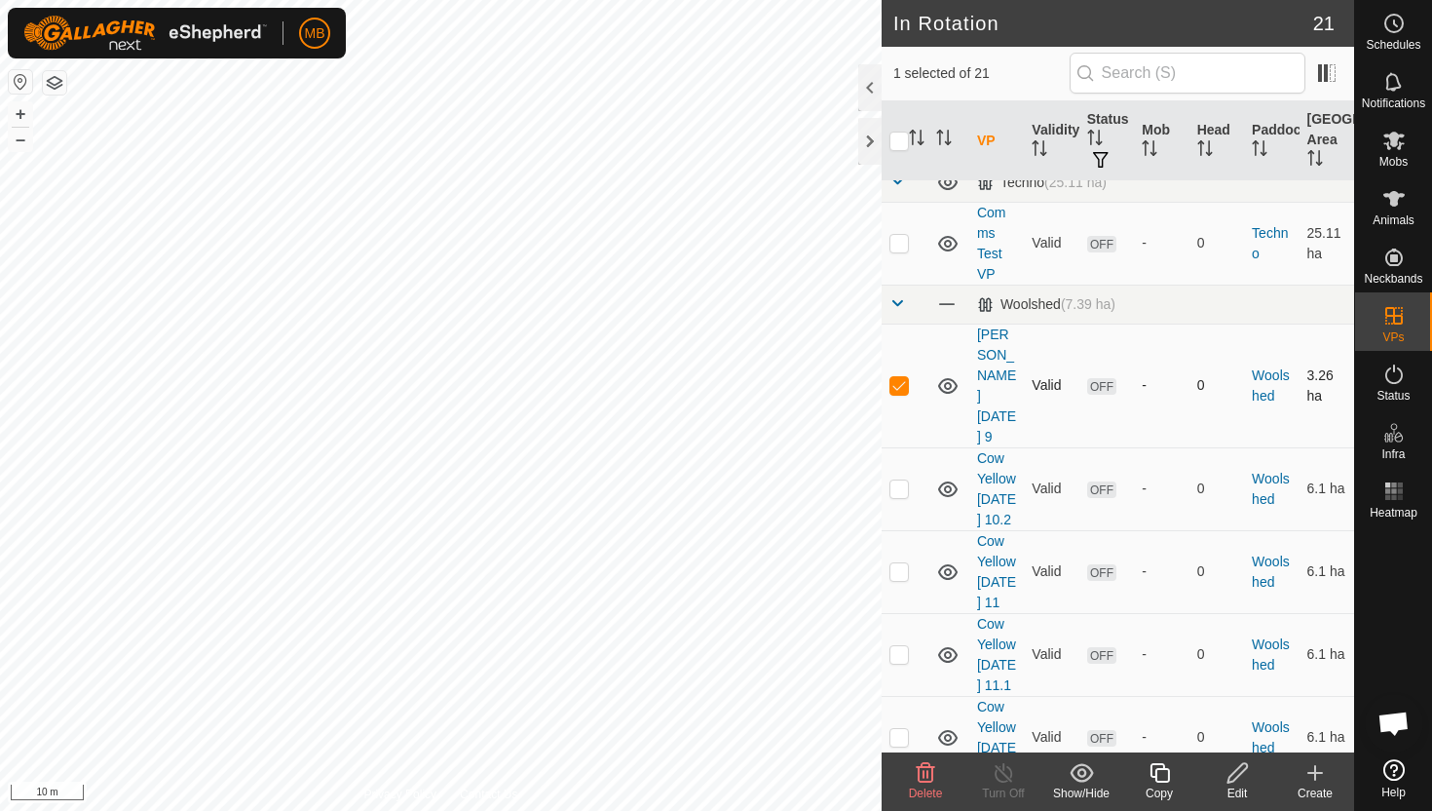
click at [902, 377] on p-checkbox at bounding box center [899, 385] width 19 height 16
checkbox input "false"
click at [899, 480] on p-checkbox at bounding box center [899, 488] width 19 height 16
checkbox input "true"
click at [896, 563] on p-checkbox at bounding box center [899, 571] width 19 height 16
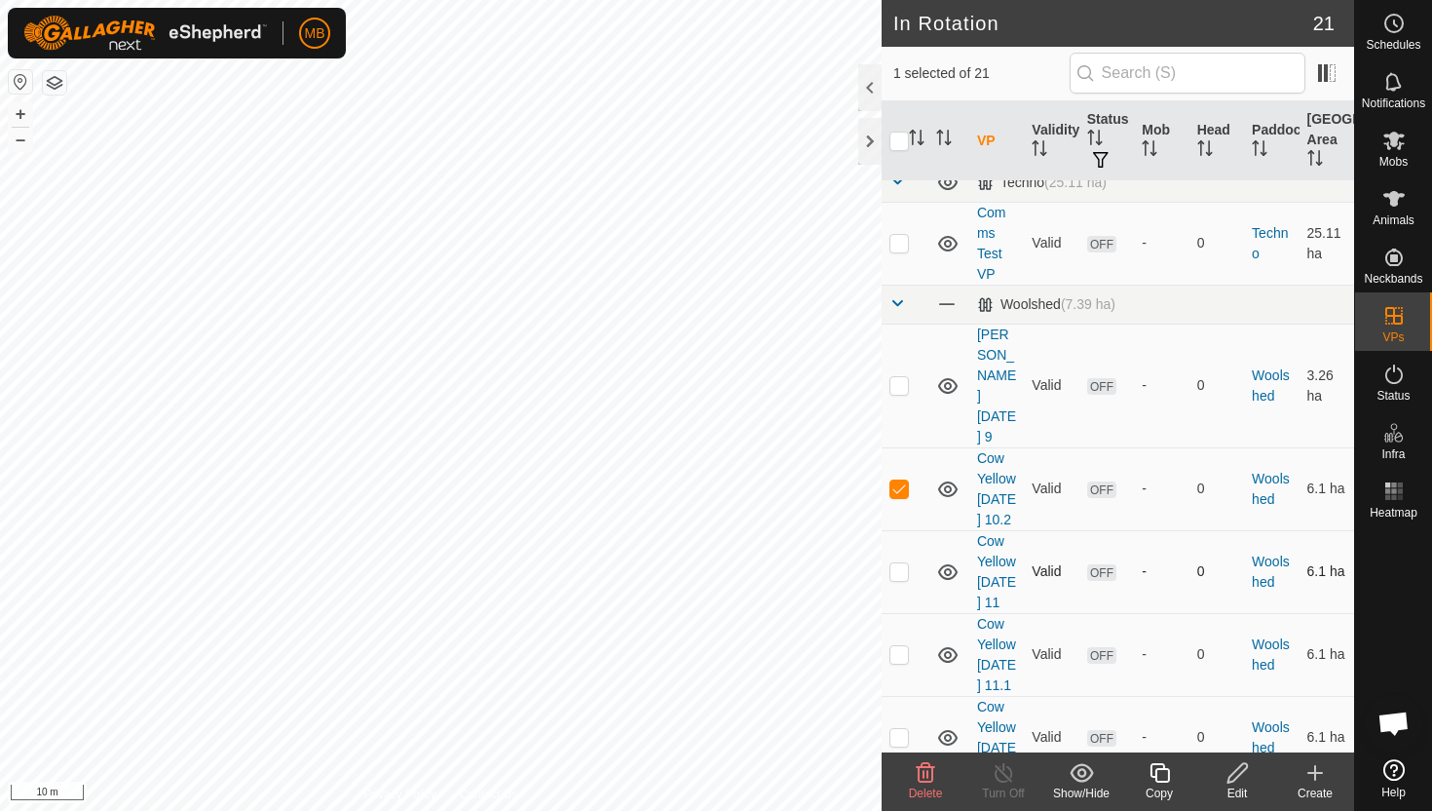
checkbox input "true"
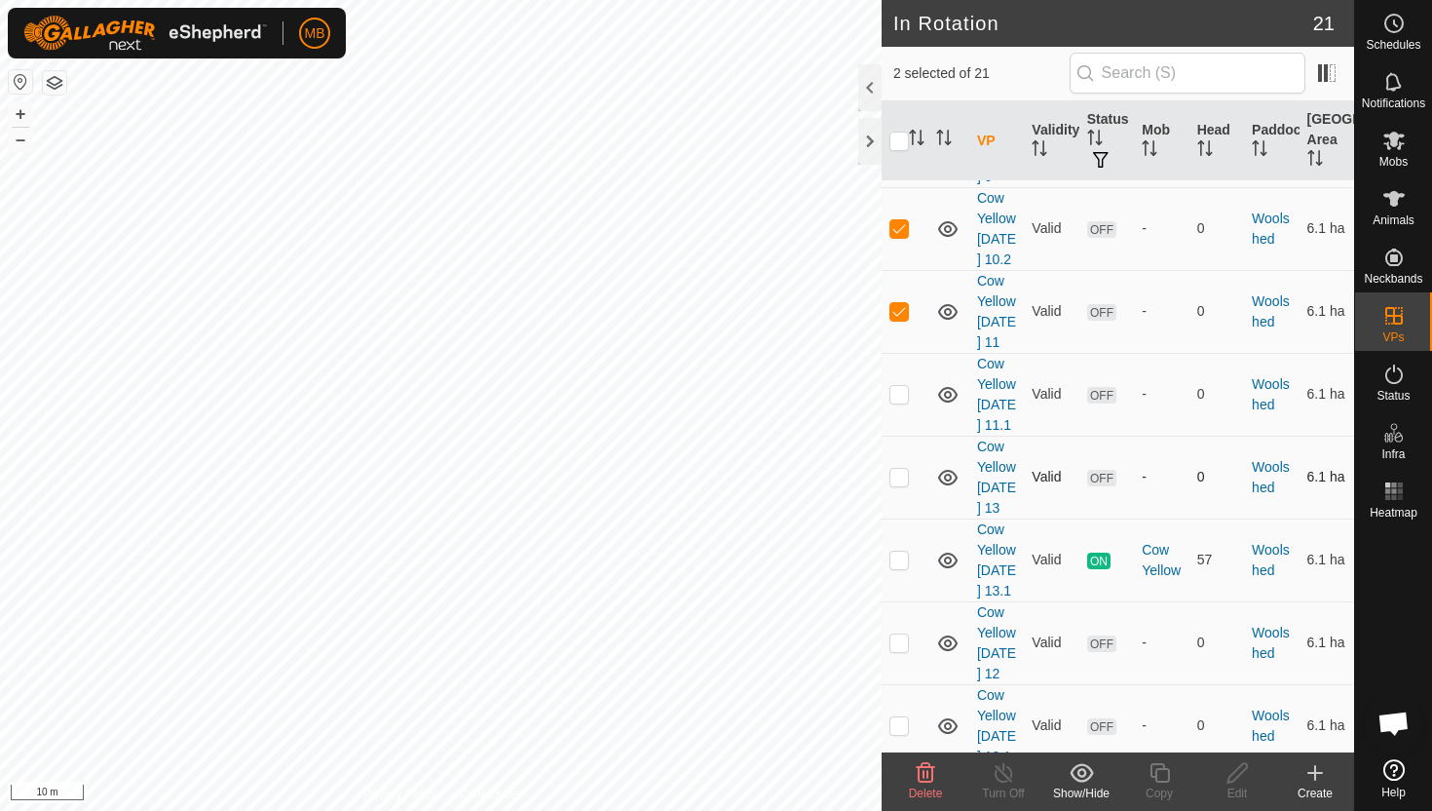
scroll to position [992, 0]
click at [899, 383] on p-checkbox at bounding box center [899, 391] width 19 height 16
checkbox input "true"
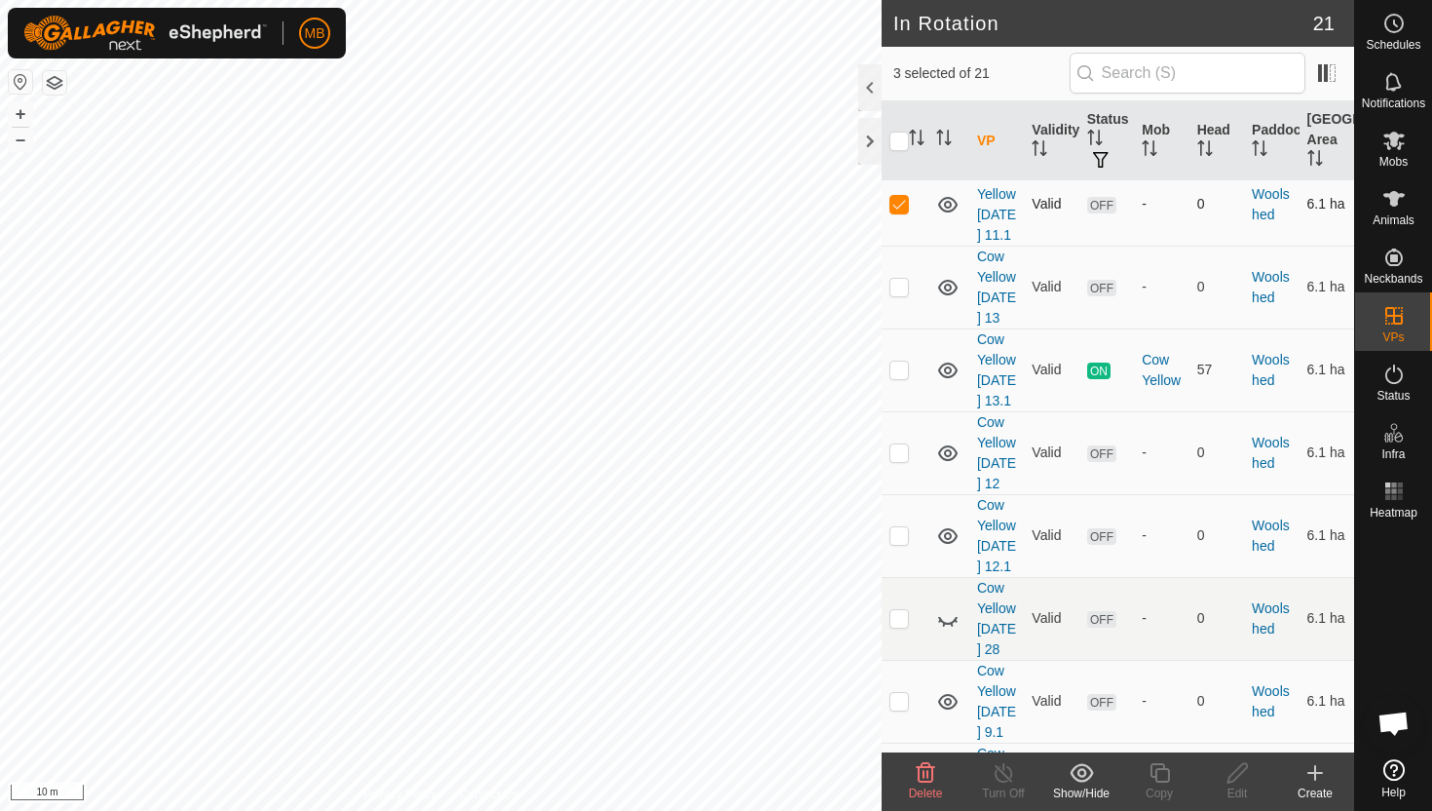
scroll to position [1199, 0]
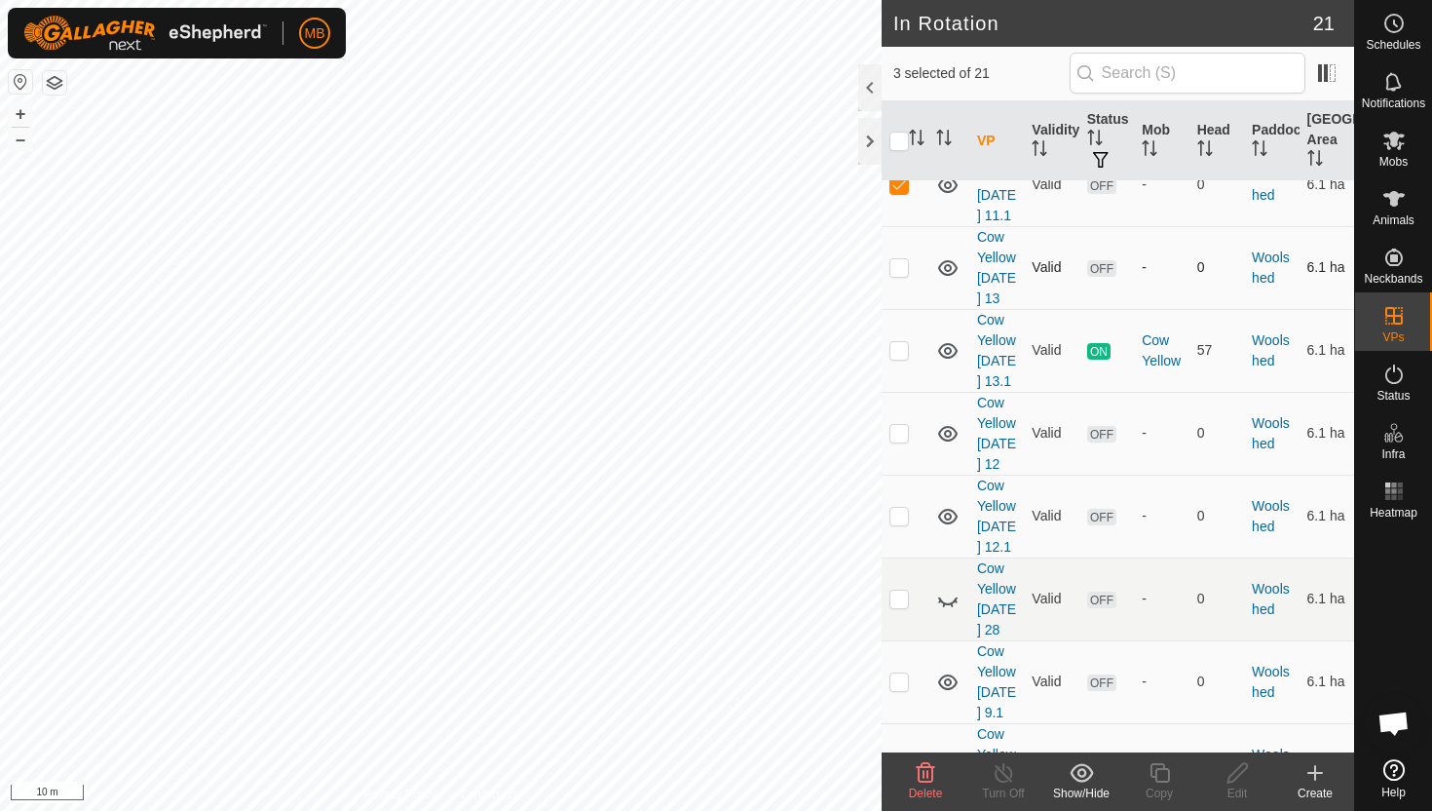
click at [902, 259] on p-checkbox at bounding box center [899, 267] width 19 height 16
checkbox input "true"
click at [893, 425] on p-checkbox at bounding box center [899, 433] width 19 height 16
checkbox input "true"
click at [895, 508] on p-checkbox at bounding box center [899, 516] width 19 height 16
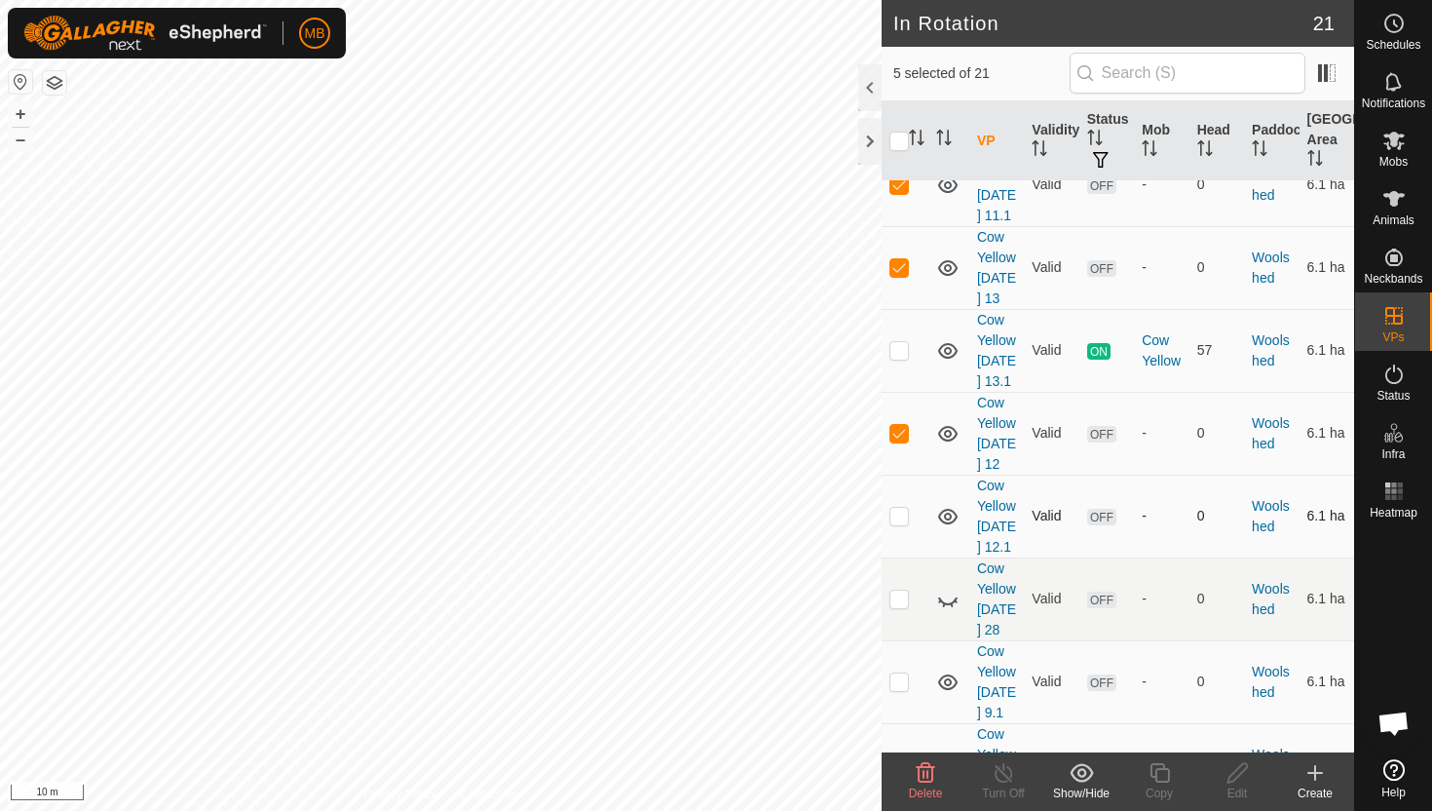
checkbox input "true"
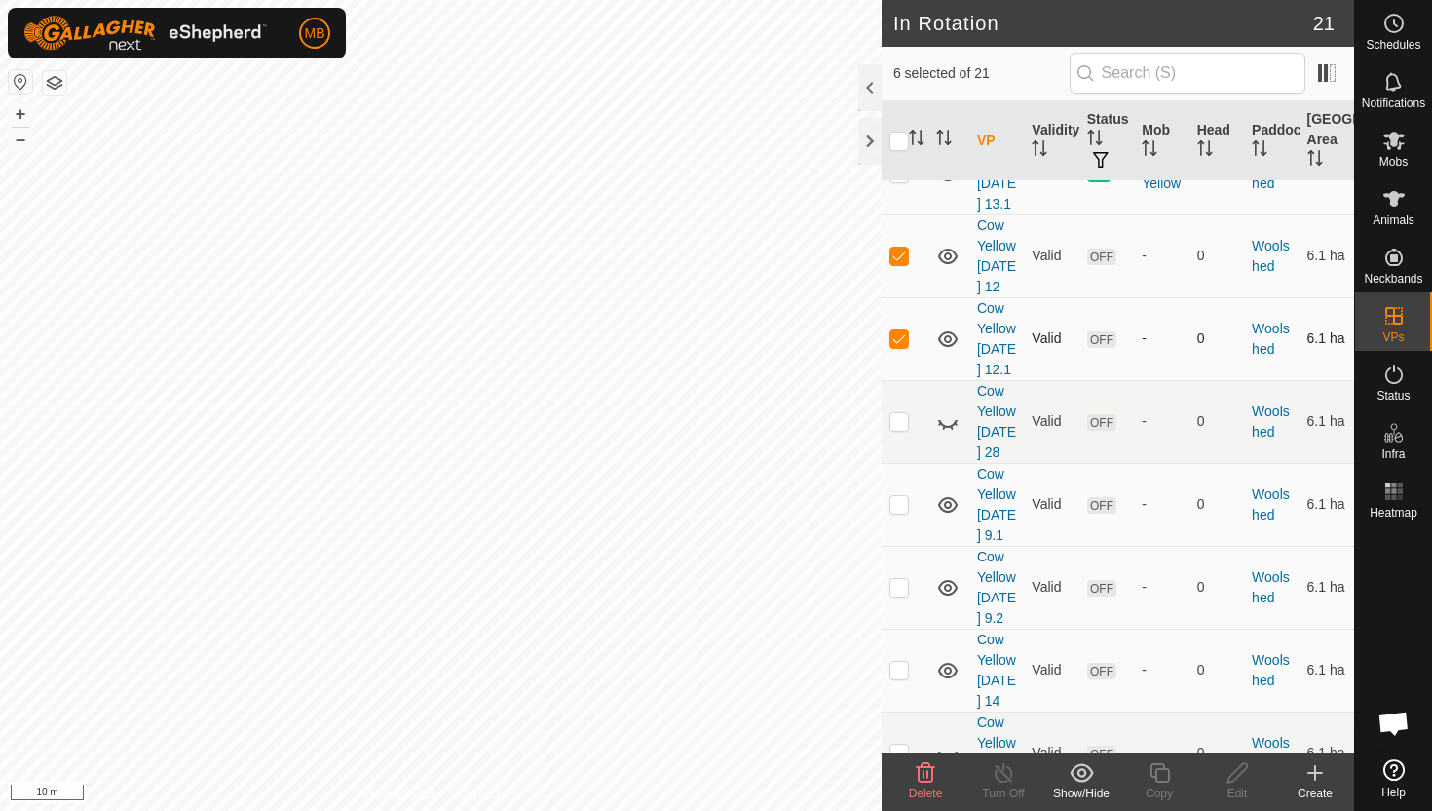
scroll to position [1380, 0]
click at [894, 508] on p-checkbox at bounding box center [899, 500] width 19 height 16
checkbox input "true"
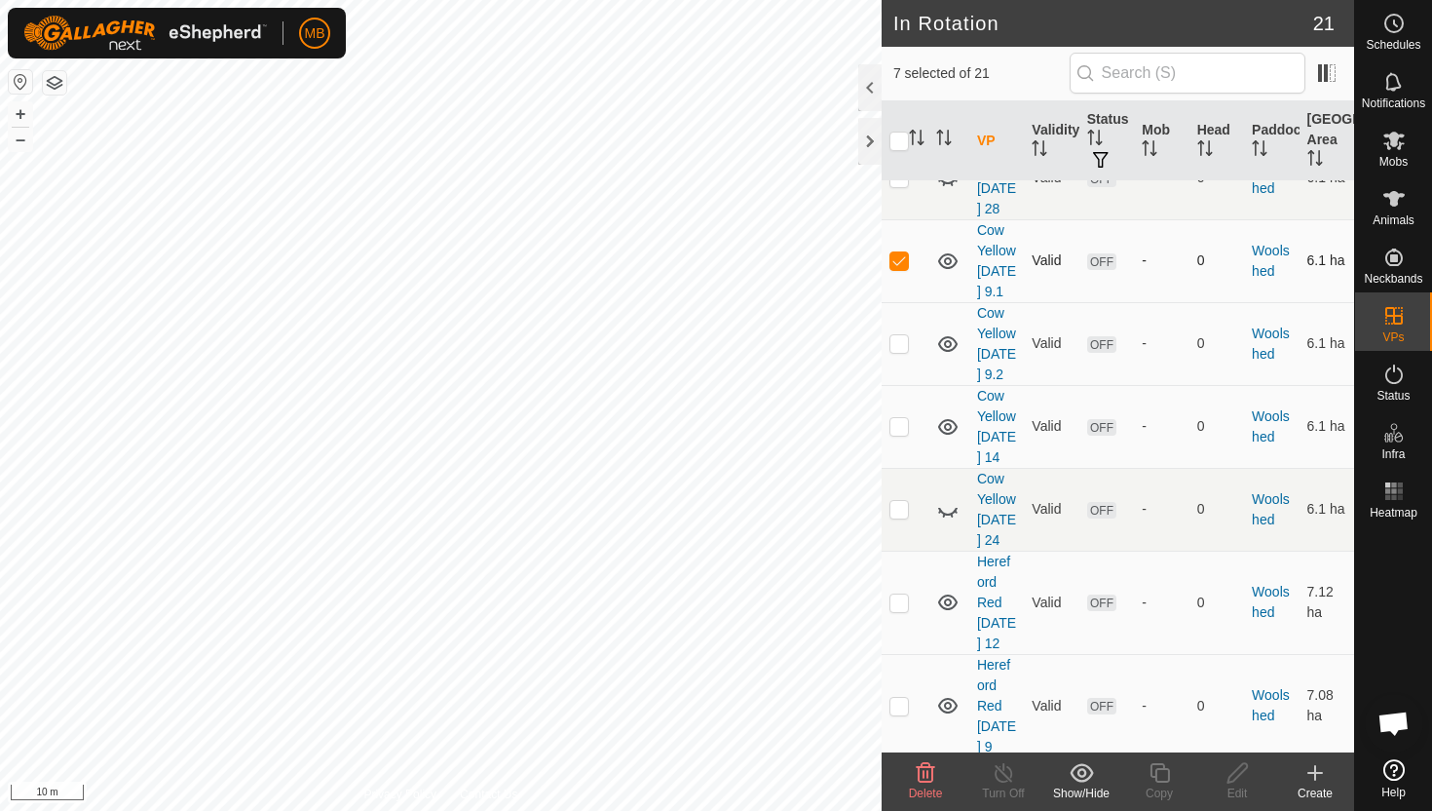
scroll to position [1622, 0]
click at [903, 348] on p-checkbox at bounding box center [899, 340] width 19 height 16
checkbox input "true"
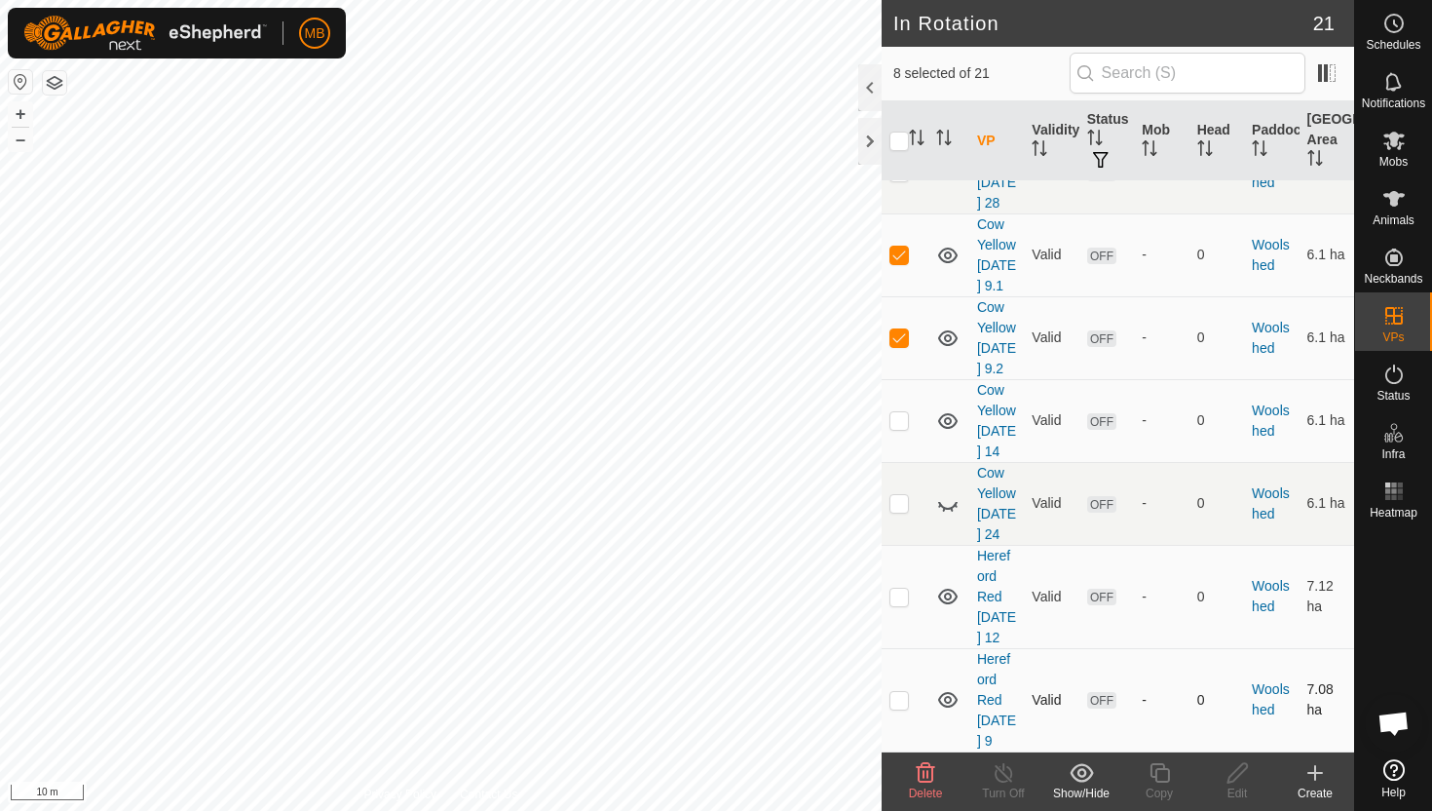
click at [901, 700] on p-checkbox at bounding box center [899, 700] width 19 height 16
checkbox input "true"
click at [922, 774] on icon at bounding box center [925, 772] width 23 height 23
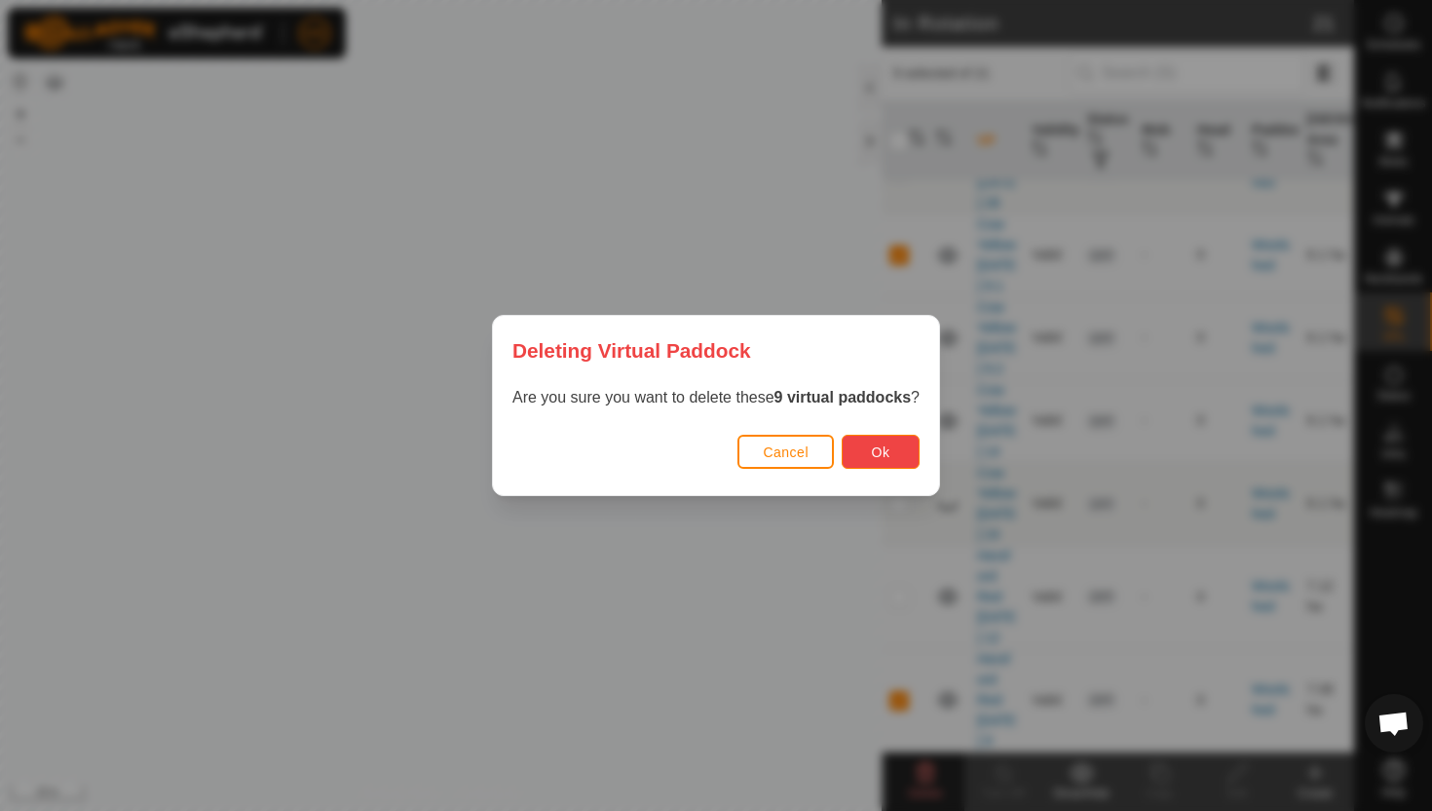
click at [888, 460] on button "Ok" at bounding box center [881, 452] width 78 height 34
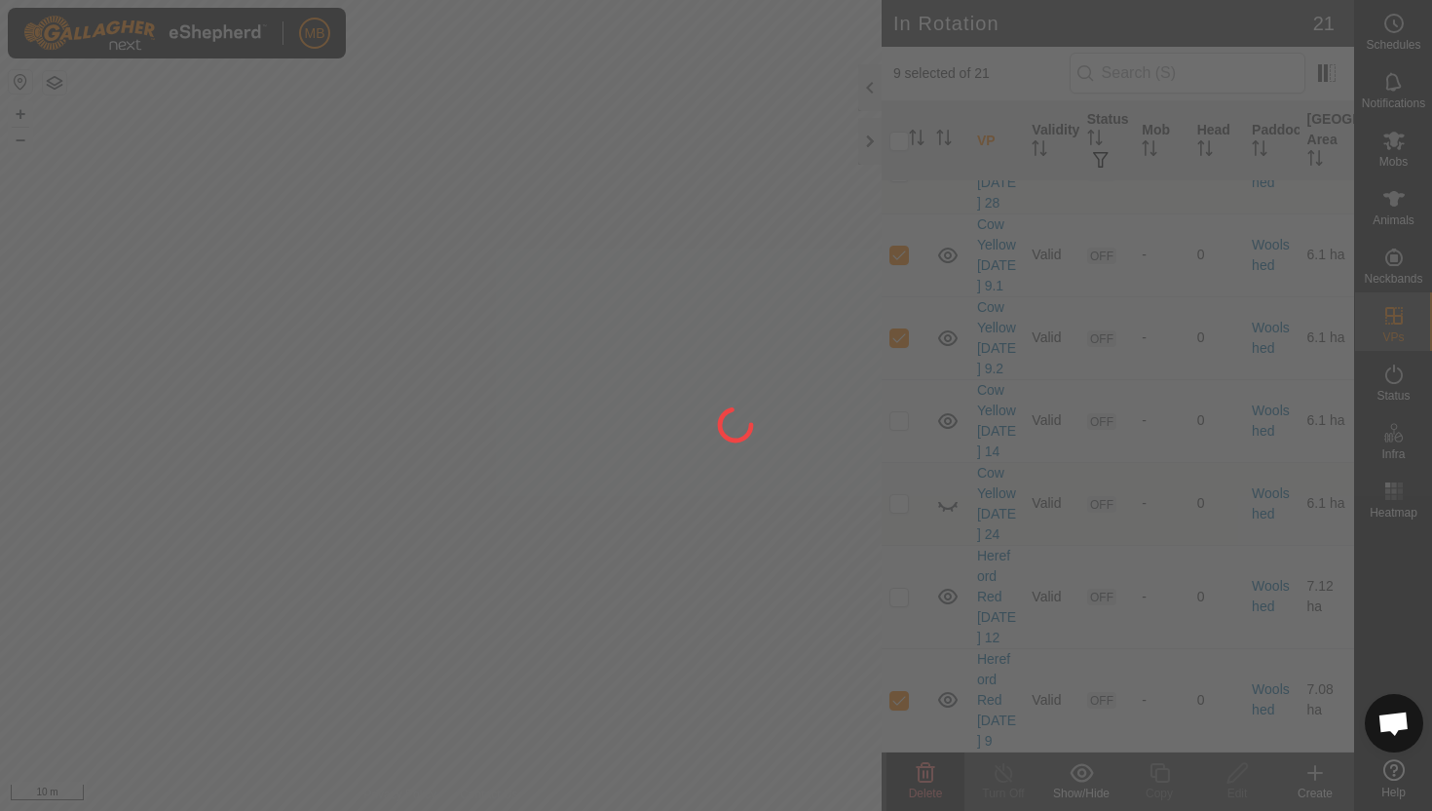
checkbox input "false"
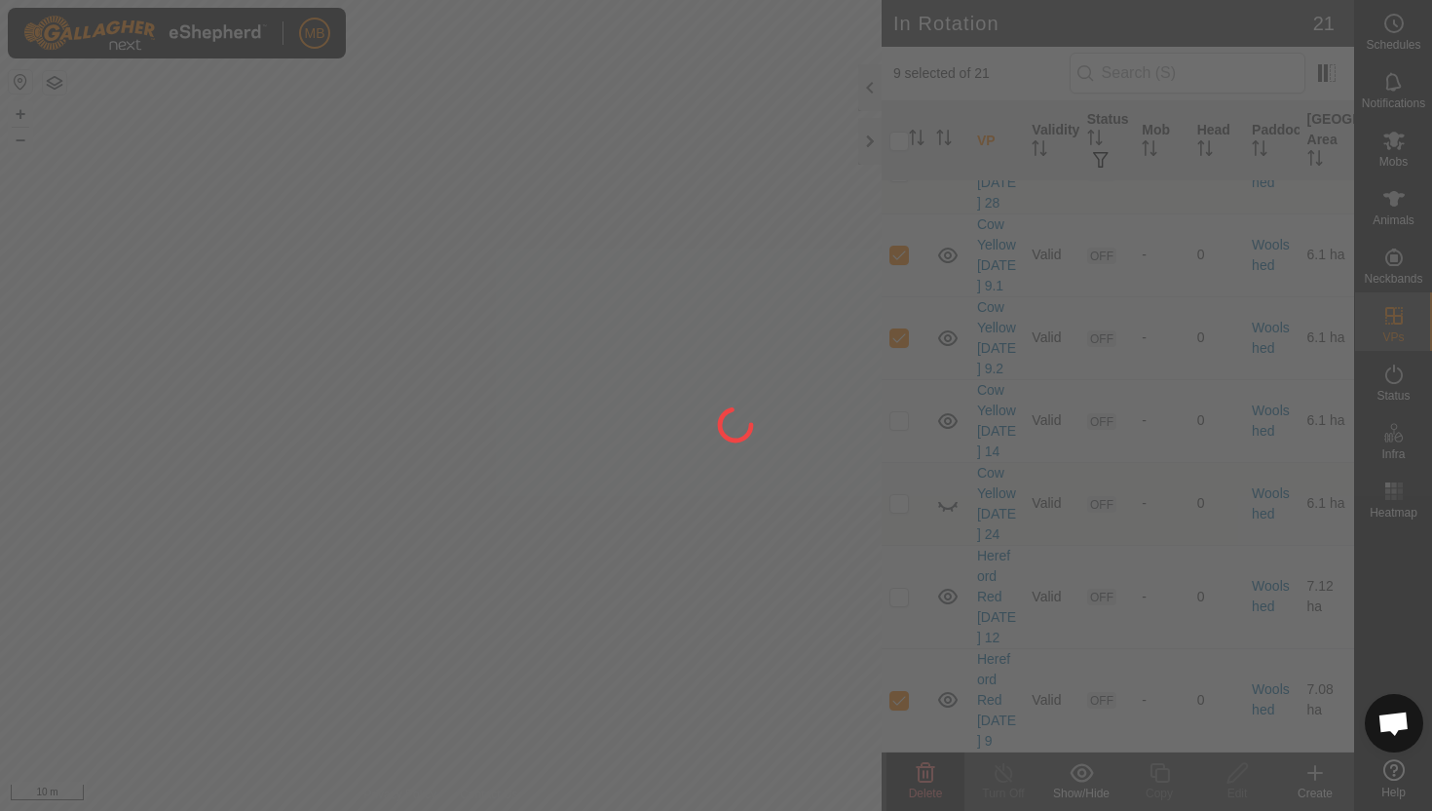
checkbox input "false"
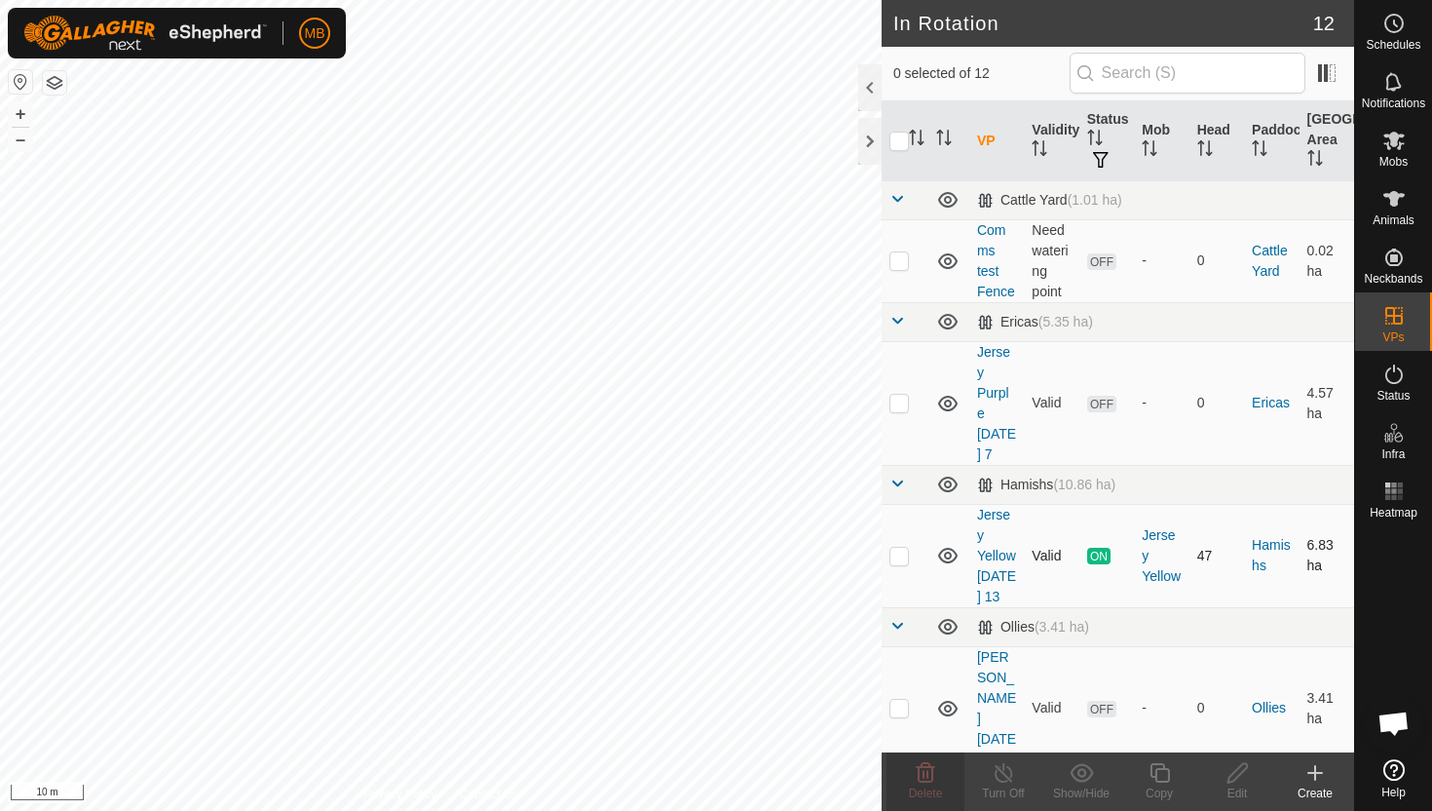
click at [902, 551] on p-checkbox at bounding box center [899, 556] width 19 height 16
click at [896, 559] on p-checkbox at bounding box center [899, 556] width 19 height 16
checkbox input "false"
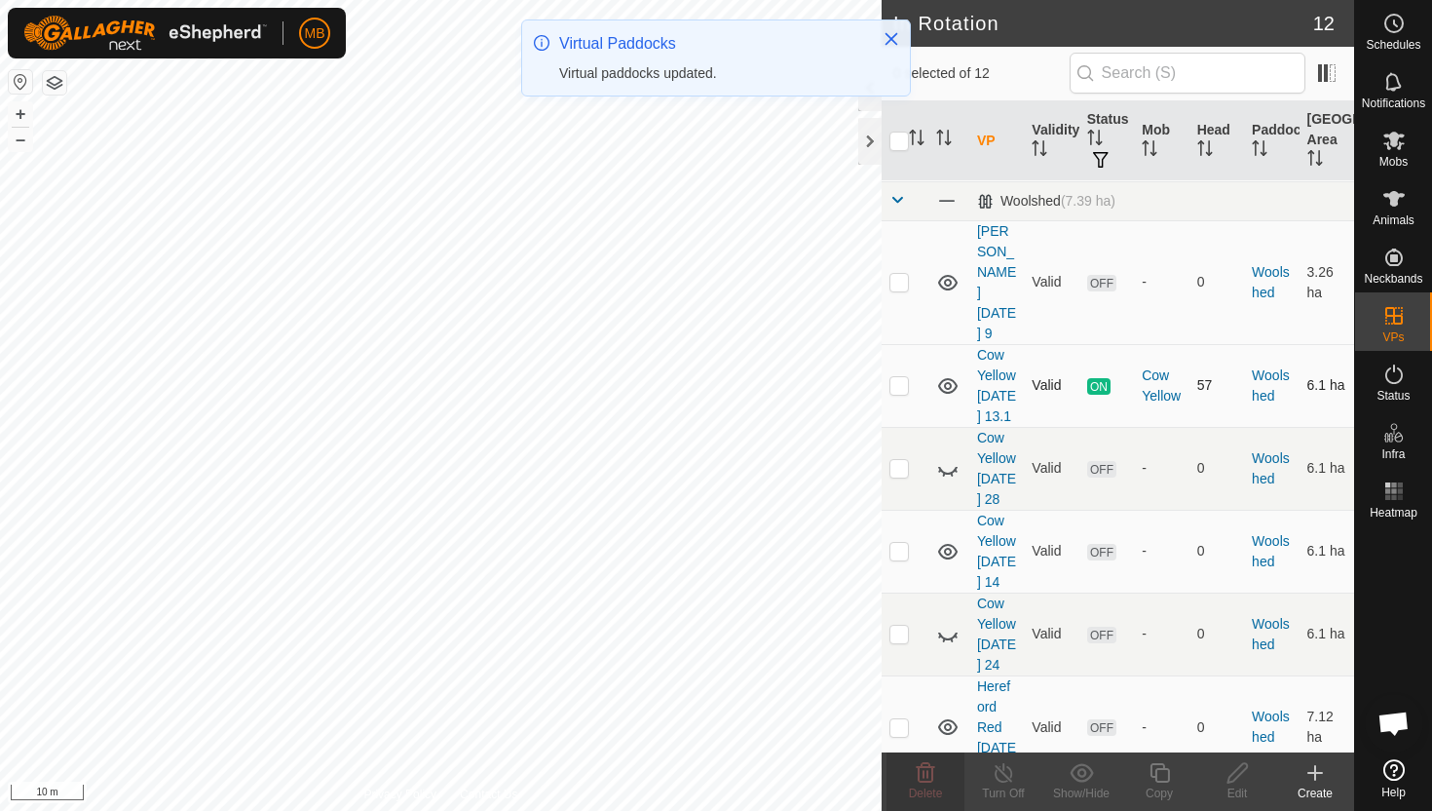
scroll to position [833, 0]
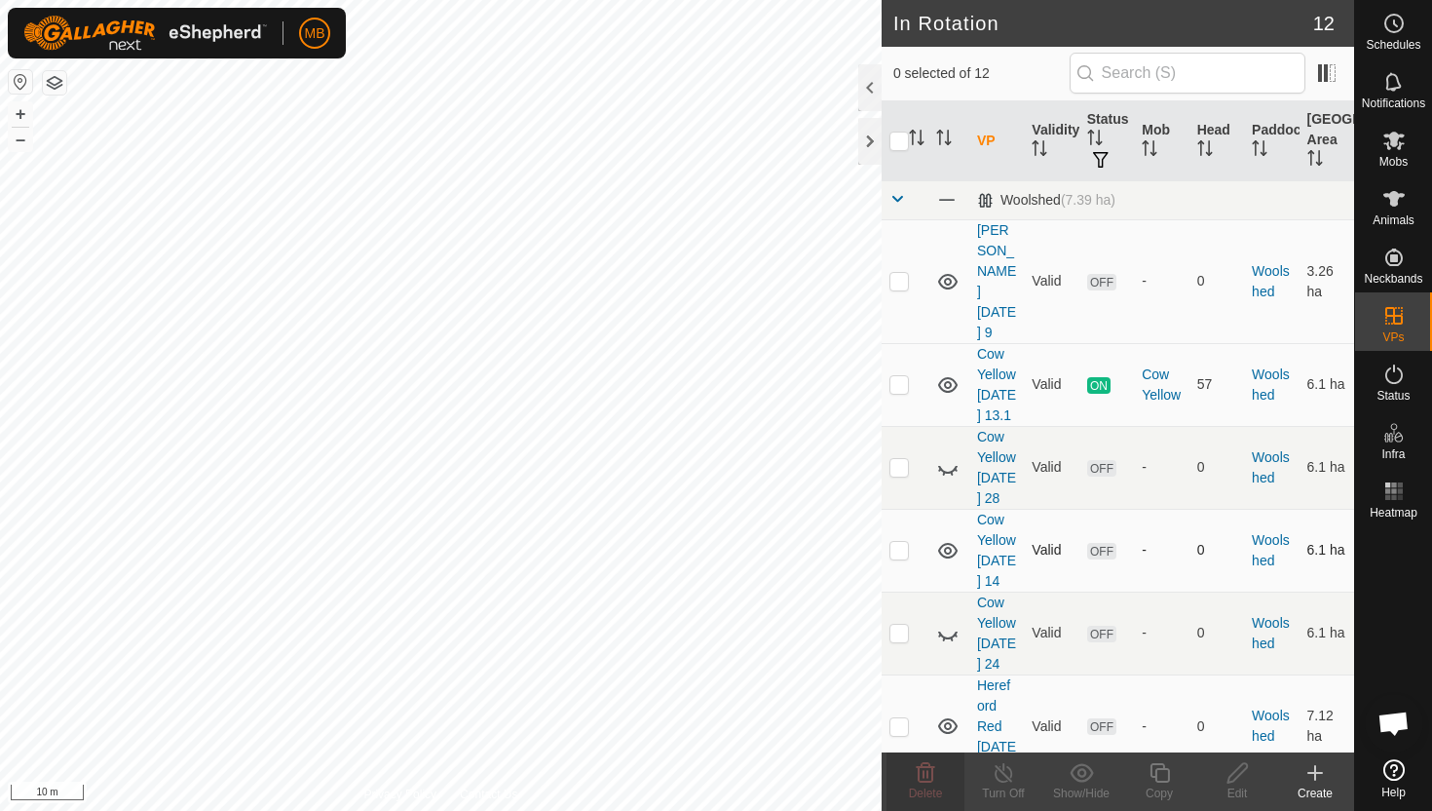
click at [903, 542] on p-checkbox at bounding box center [899, 550] width 19 height 16
checkbox input "true"
click at [1163, 767] on icon at bounding box center [1159, 772] width 19 height 19
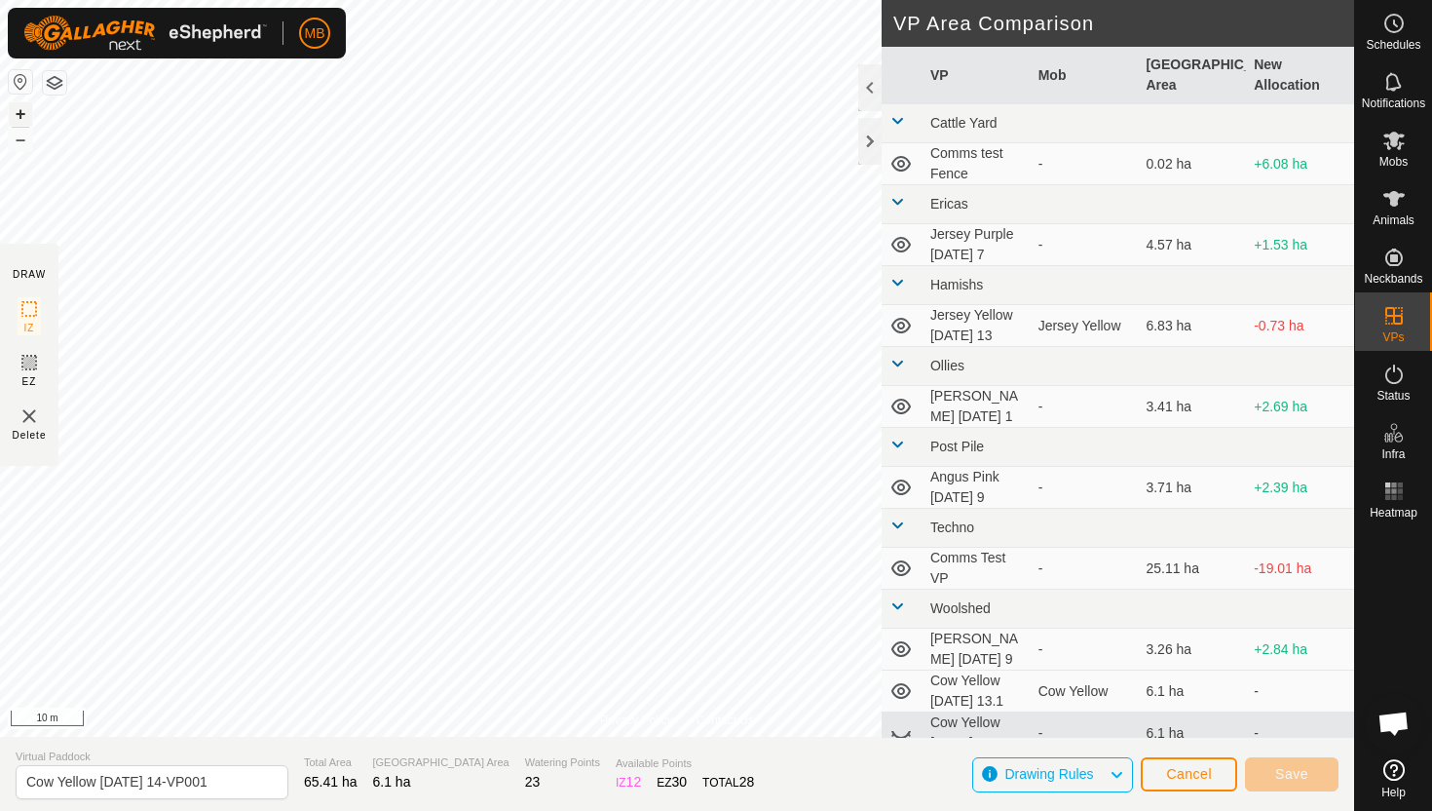
click at [22, 111] on button "+" at bounding box center [20, 113] width 23 height 23
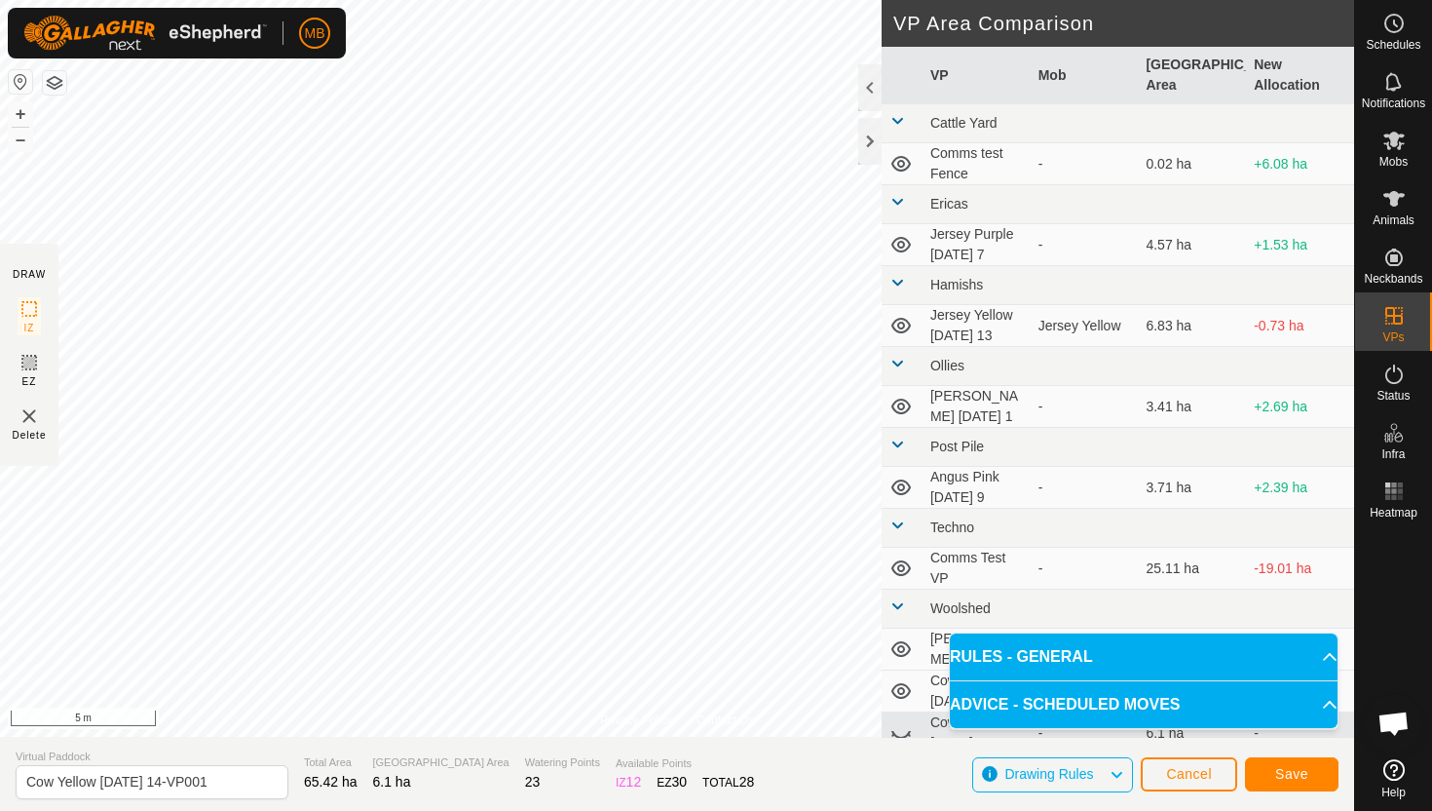
click at [667, 0] on html "MB Schedules Notifications Mobs Animals Neckbands VPs Status Infra Heatmap Help…" at bounding box center [716, 405] width 1432 height 811
click at [662, 0] on html "MB Schedules Notifications Mobs Animals Neckbands VPs Status Infra Heatmap Help…" at bounding box center [716, 405] width 1432 height 811
click at [230, 784] on input "Cow Yellow Tuesday 14-VP001" at bounding box center [152, 782] width 273 height 34
type input "Cow Yellow Tuesday 14.1"
click at [1315, 776] on button "Save" at bounding box center [1292, 774] width 94 height 34
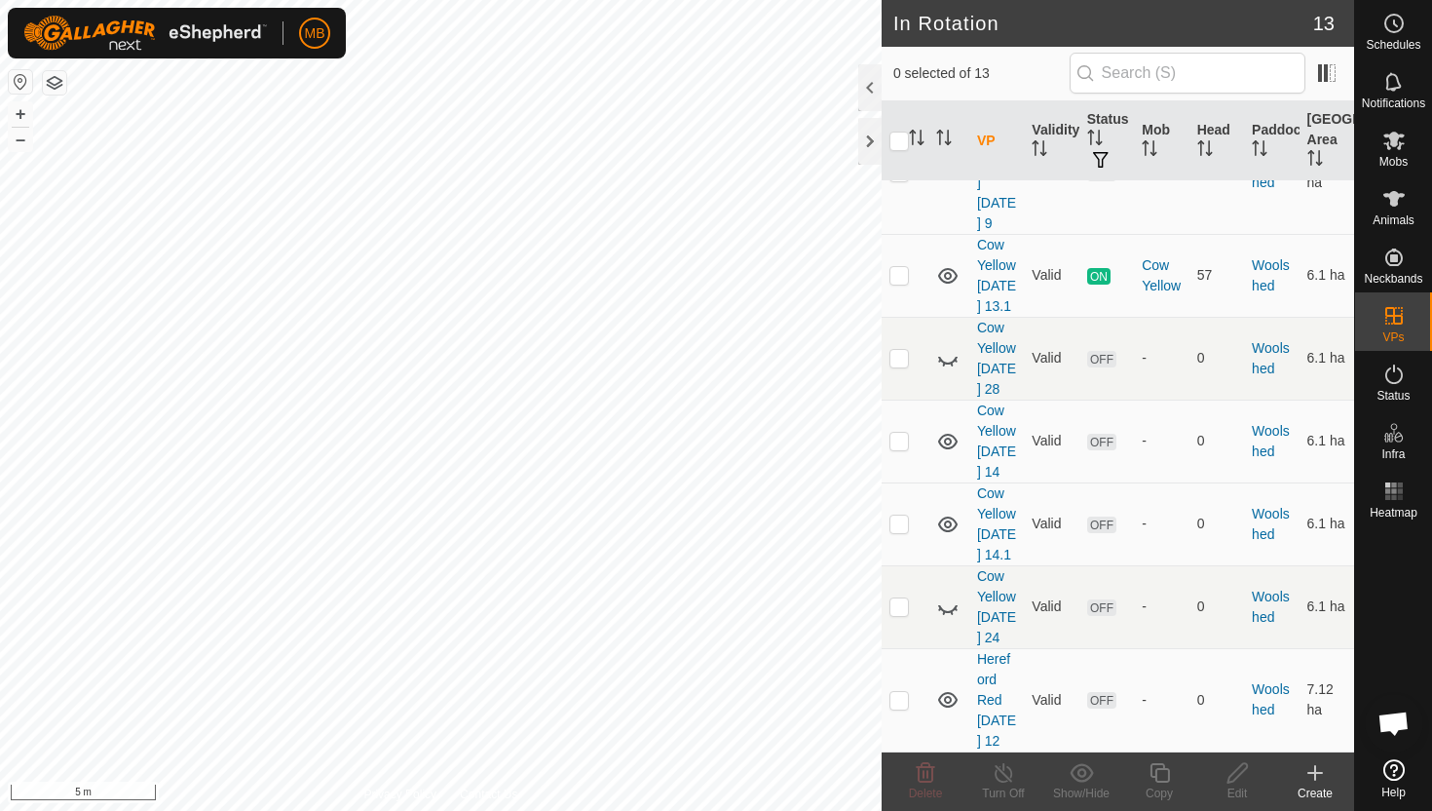
scroll to position [962, 0]
click at [897, 515] on p-checkbox at bounding box center [899, 523] width 19 height 16
checkbox input "true"
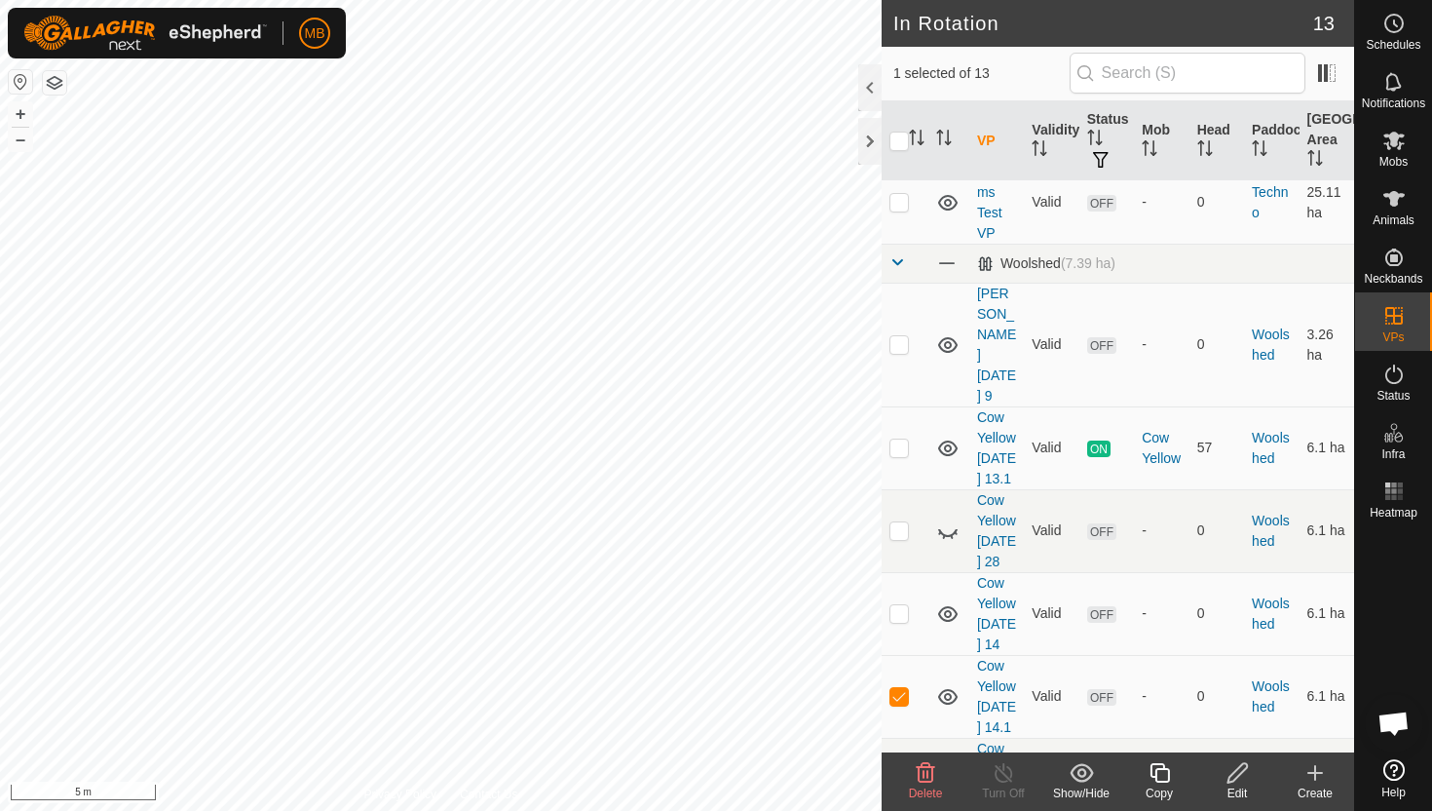
scroll to position [773, 0]
click at [1162, 774] on icon at bounding box center [1160, 772] width 24 height 23
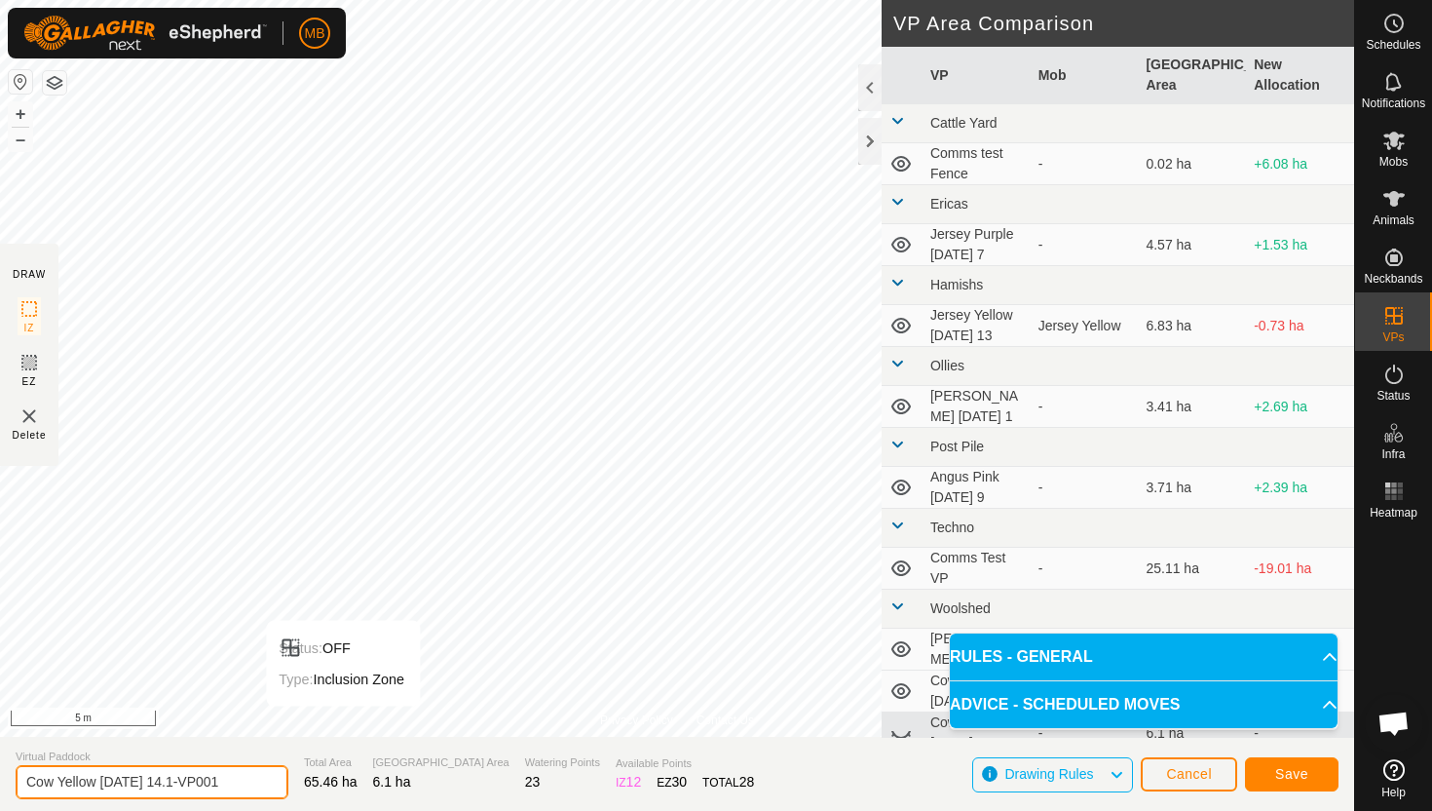
click at [235, 787] on input "Cow Yellow Tuesday 14.1-VP001" at bounding box center [152, 782] width 273 height 34
type input "Cow Yellow Tuesday 14.2"
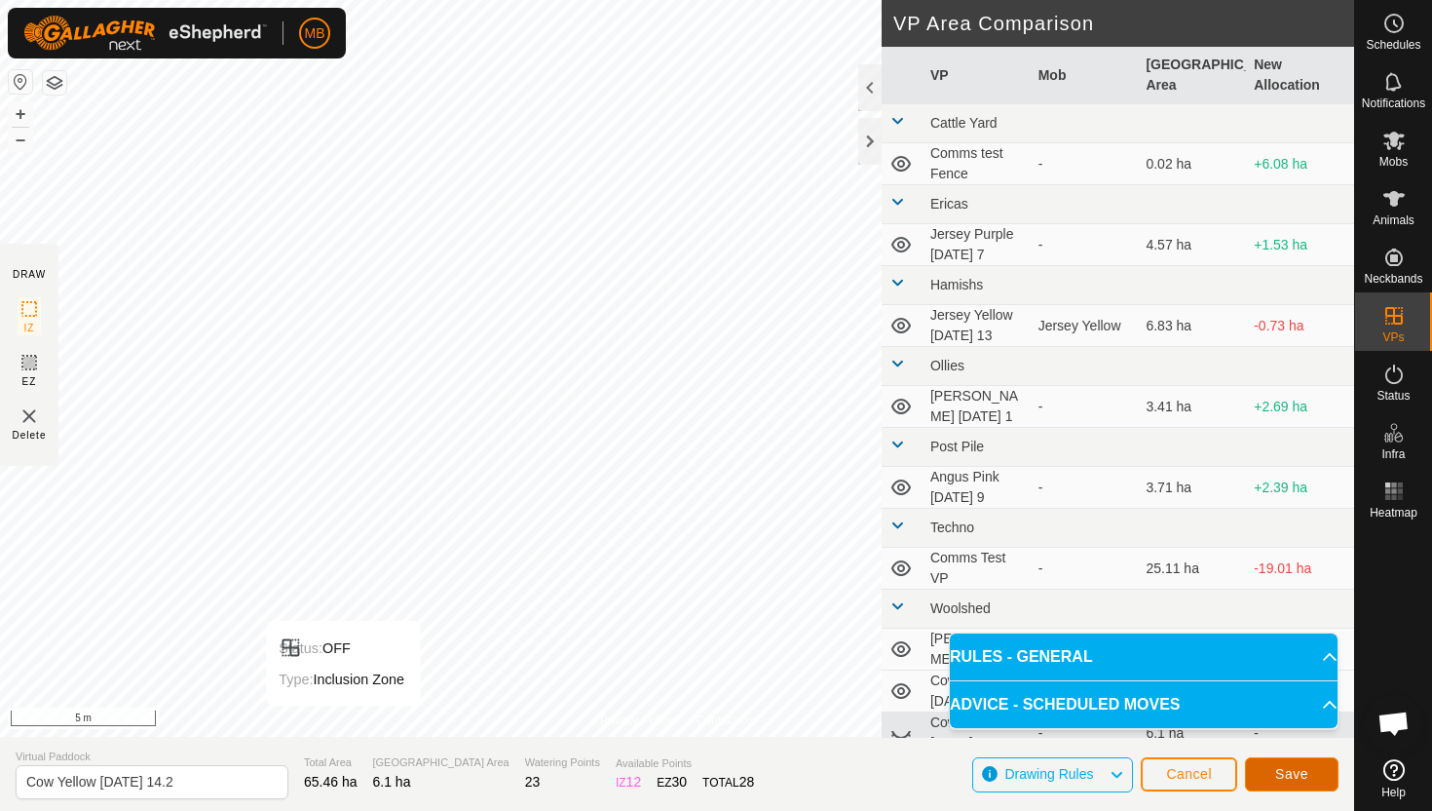
click at [1282, 775] on span "Save" at bounding box center [1292, 774] width 33 height 16
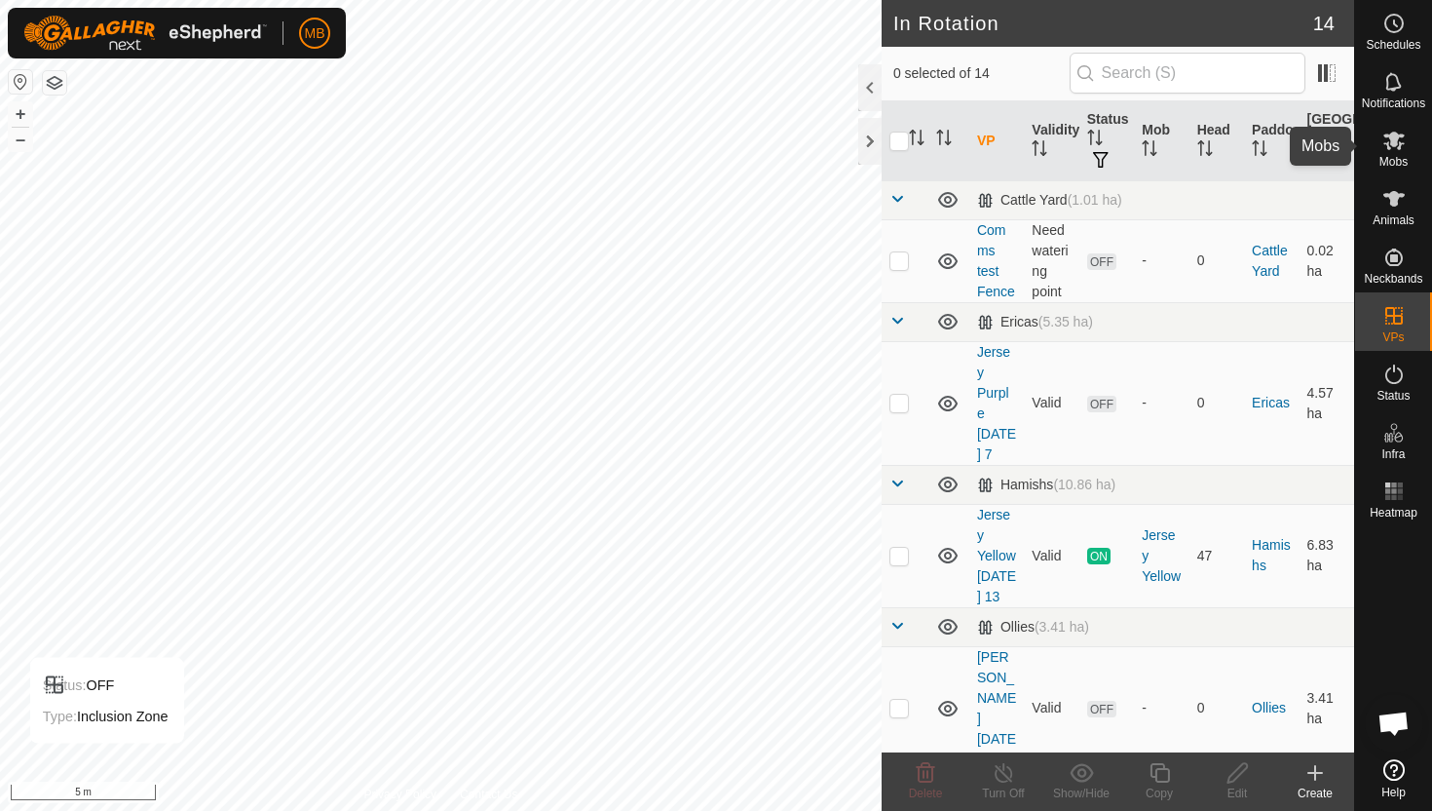
click at [1396, 157] on span "Mobs" at bounding box center [1394, 162] width 28 height 12
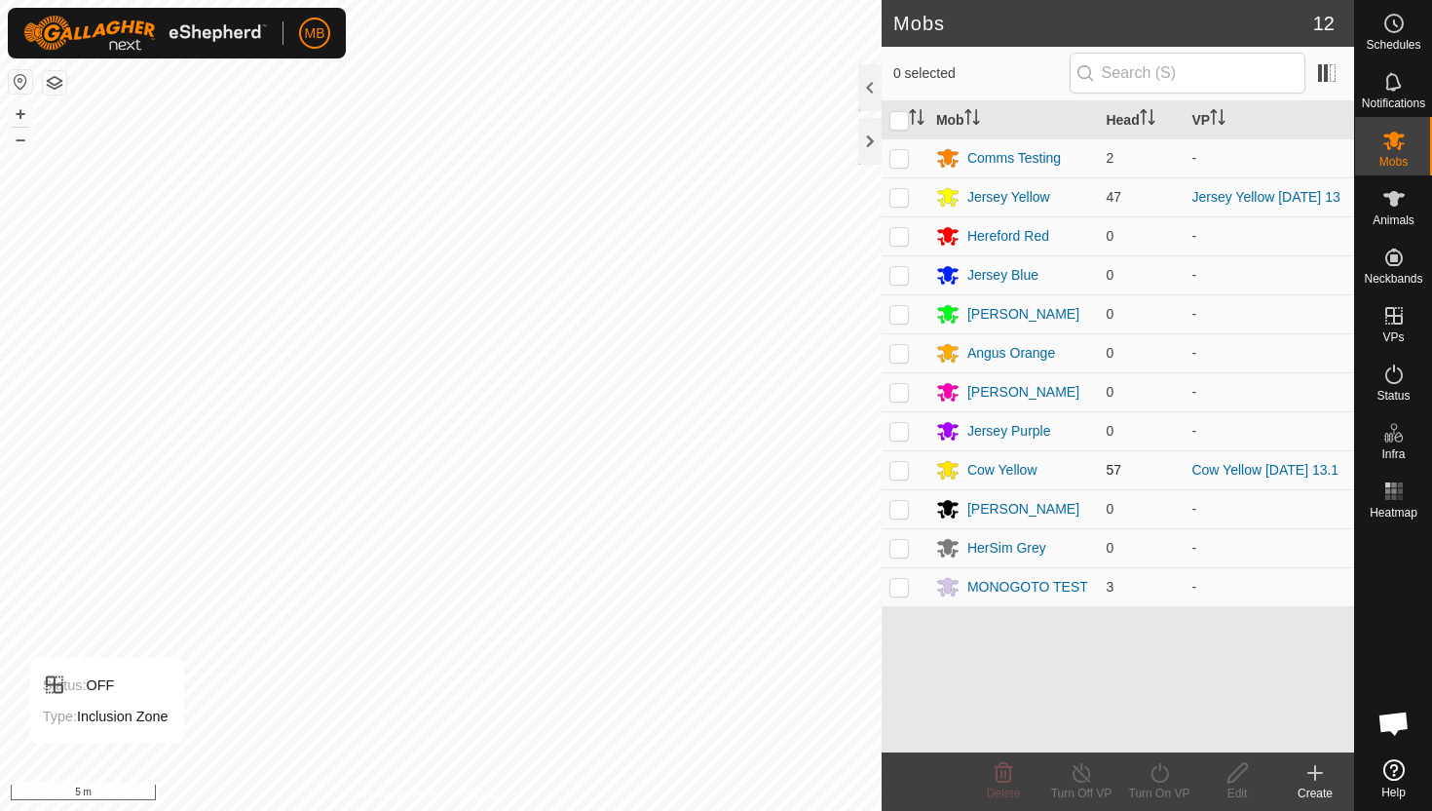
click at [902, 470] on p-checkbox at bounding box center [899, 470] width 19 height 16
checkbox input "true"
click at [1158, 775] on icon at bounding box center [1160, 772] width 24 height 23
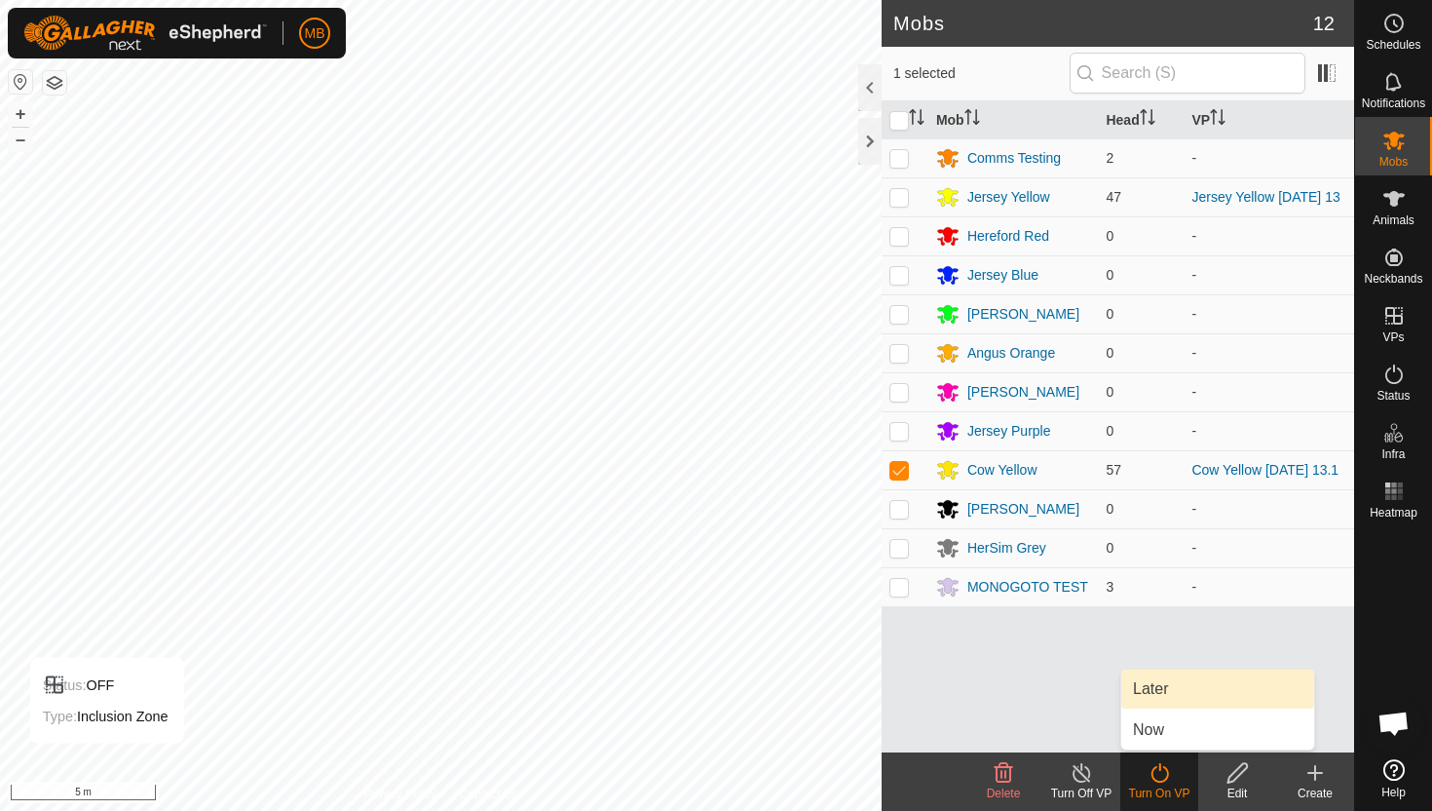
click at [1167, 686] on link "Later" at bounding box center [1218, 688] width 193 height 39
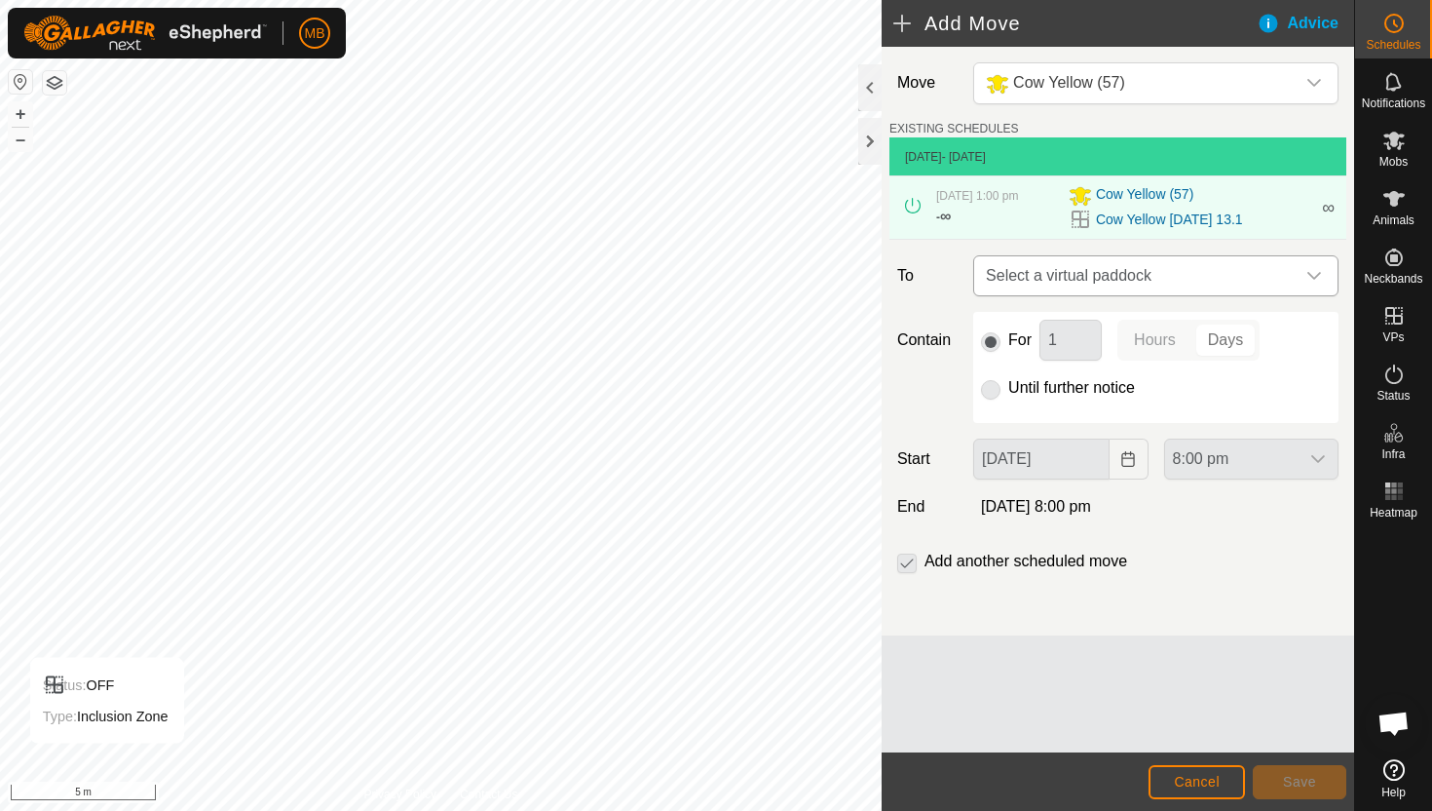
click at [1313, 267] on div "dropdown trigger" at bounding box center [1314, 275] width 39 height 39
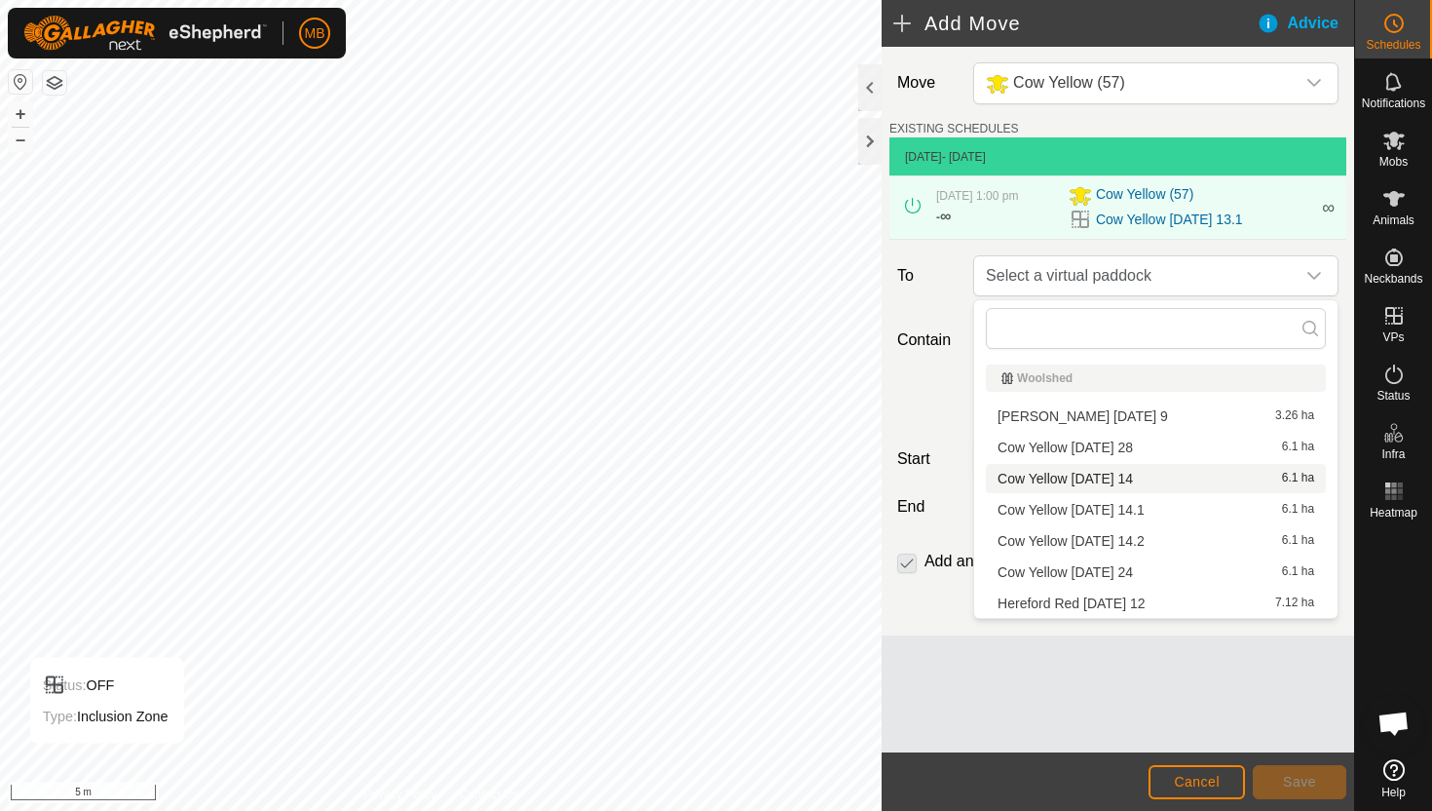
click at [1177, 480] on li "Cow Yellow Tuesday 14 6.1 ha" at bounding box center [1156, 478] width 340 height 29
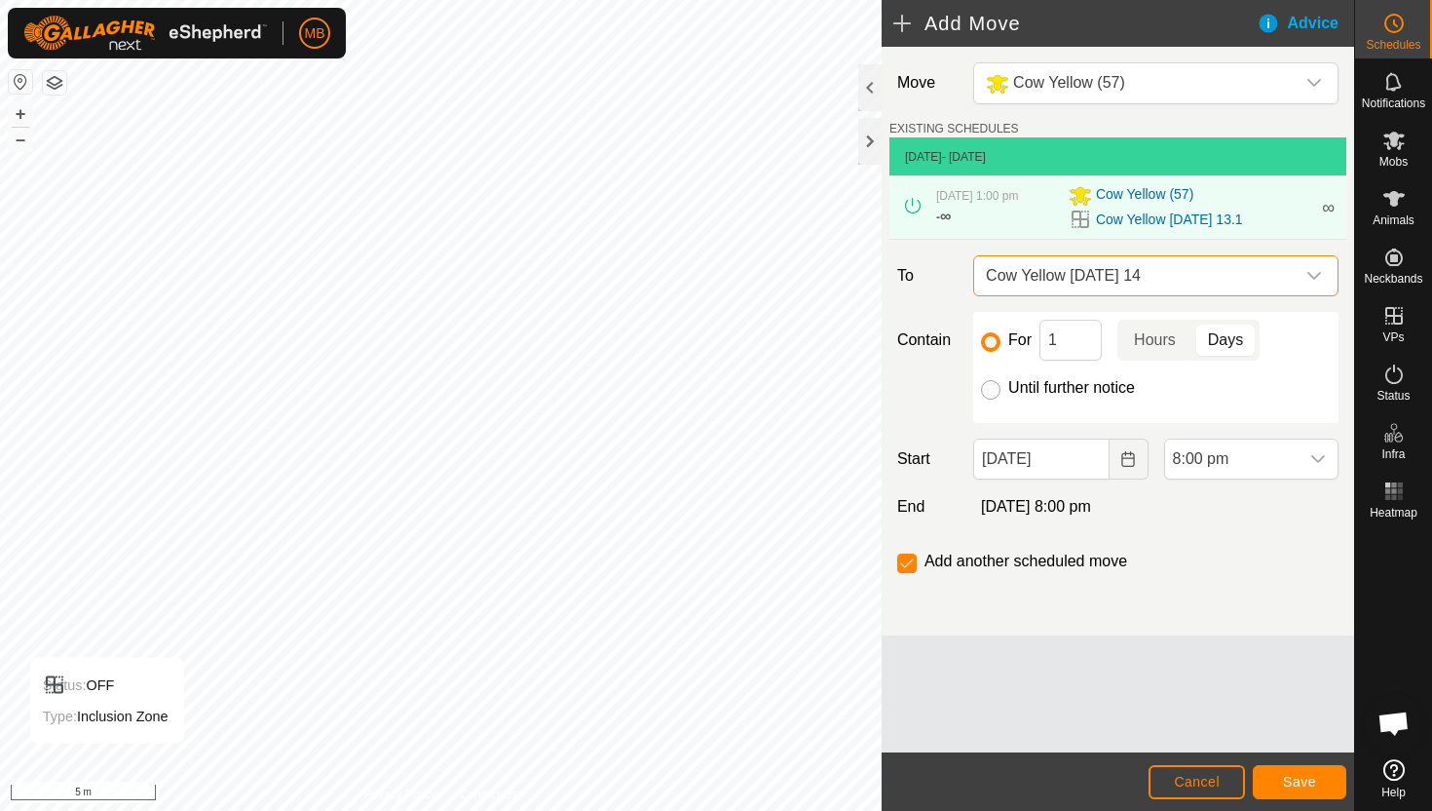
click at [993, 394] on input "Until further notice" at bounding box center [990, 389] width 19 height 19
radio input "true"
checkbox input "false"
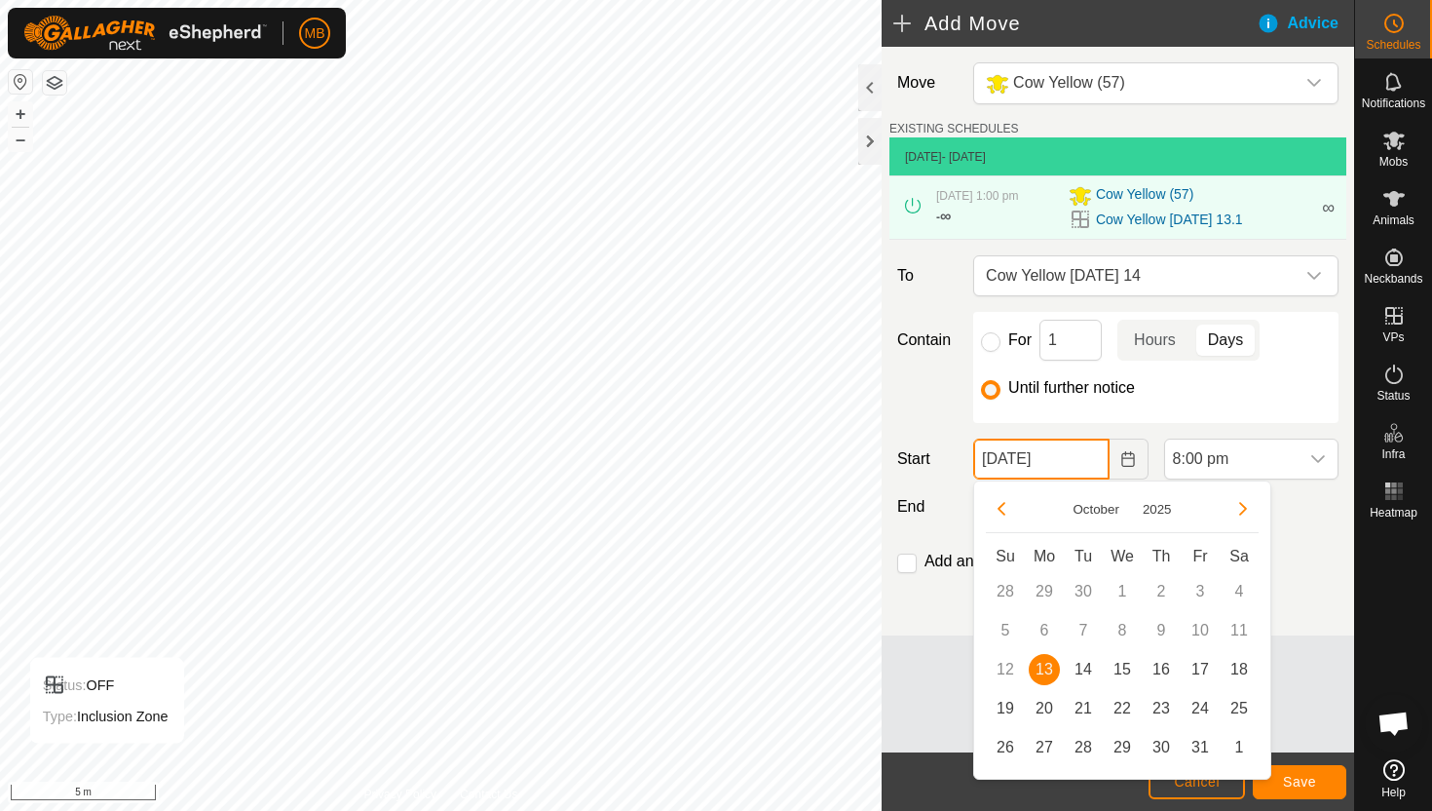
click at [1087, 459] on input "13 Oct, 2025" at bounding box center [1040, 458] width 135 height 41
click at [1084, 665] on span "14" at bounding box center [1083, 669] width 31 height 31
type input "14 Oct, 2025"
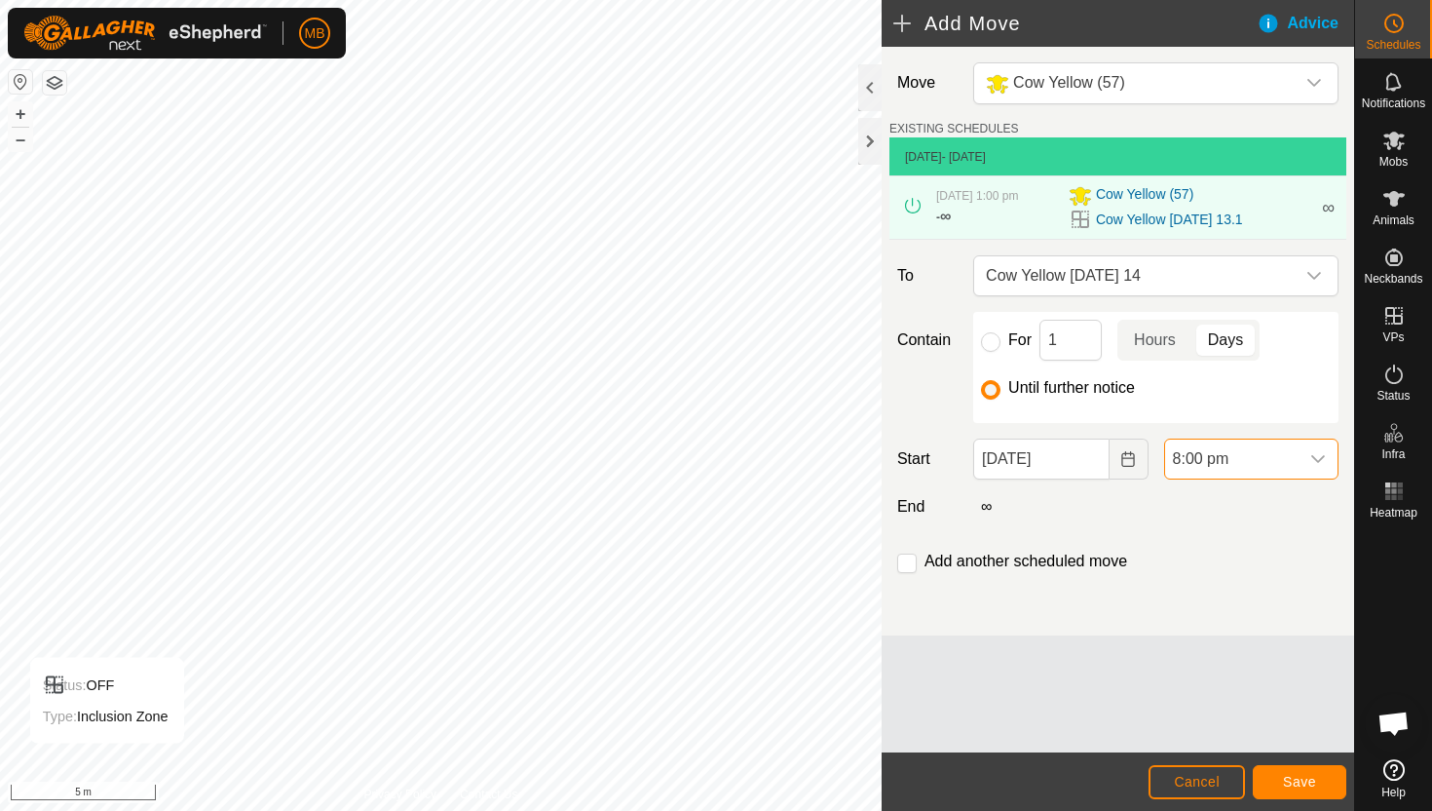
click at [1271, 452] on span "8:00 pm" at bounding box center [1231, 458] width 133 height 39
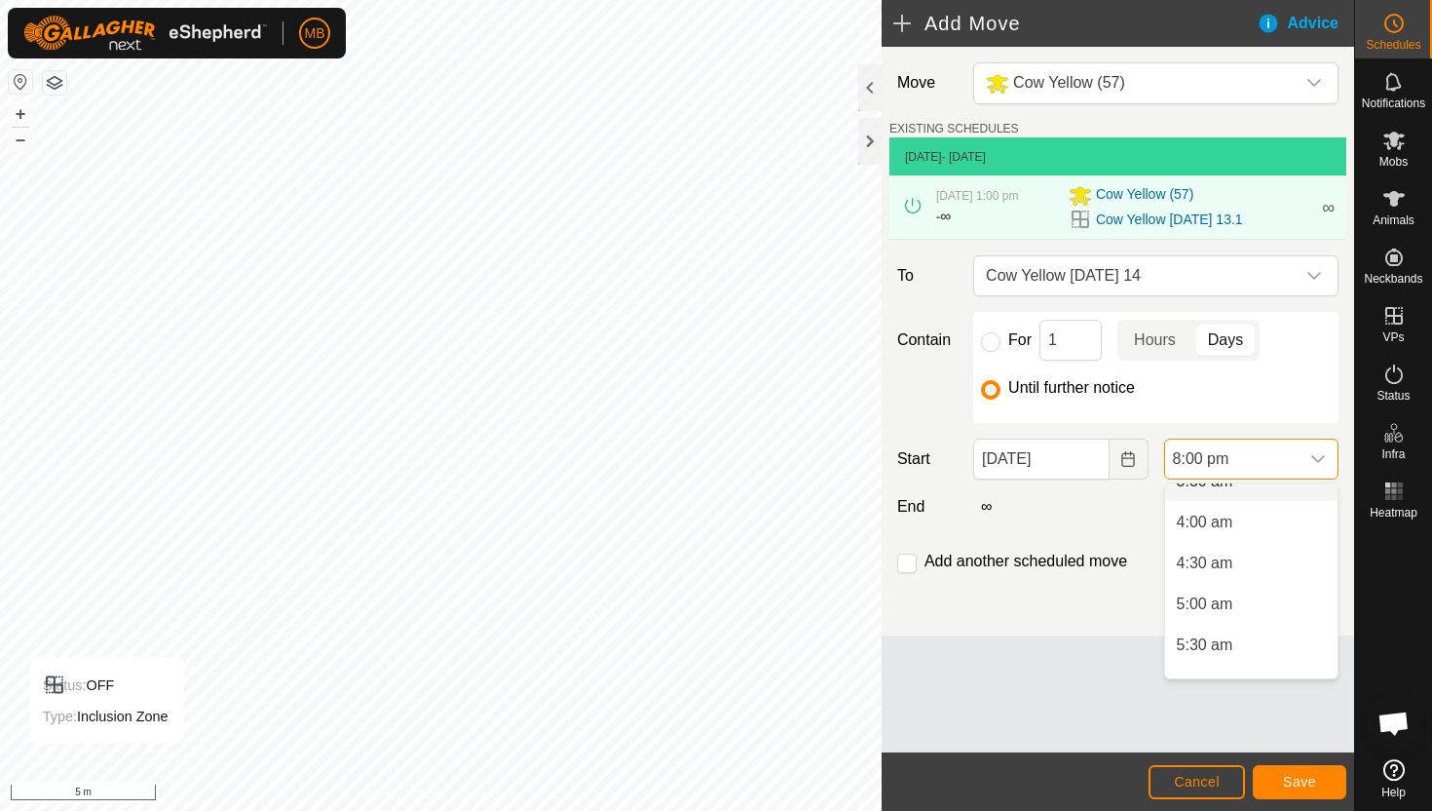
scroll to position [312, 0]
click at [1254, 559] on li "4:30 am" at bounding box center [1251, 559] width 172 height 39
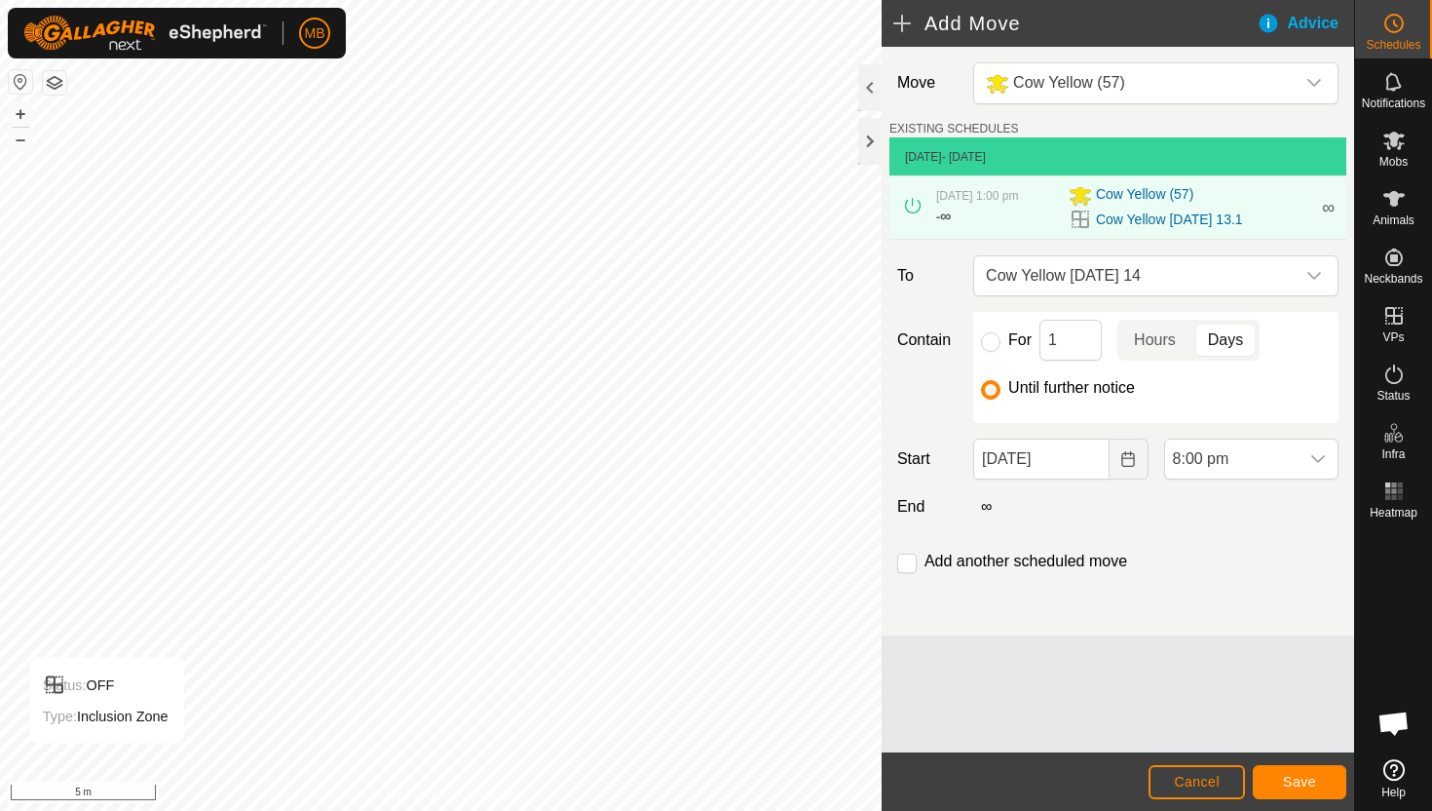
scroll to position [1481, 0]
click at [910, 568] on input "checkbox" at bounding box center [906, 562] width 19 height 19
checkbox input "true"
click at [1283, 776] on span "Save" at bounding box center [1299, 782] width 33 height 16
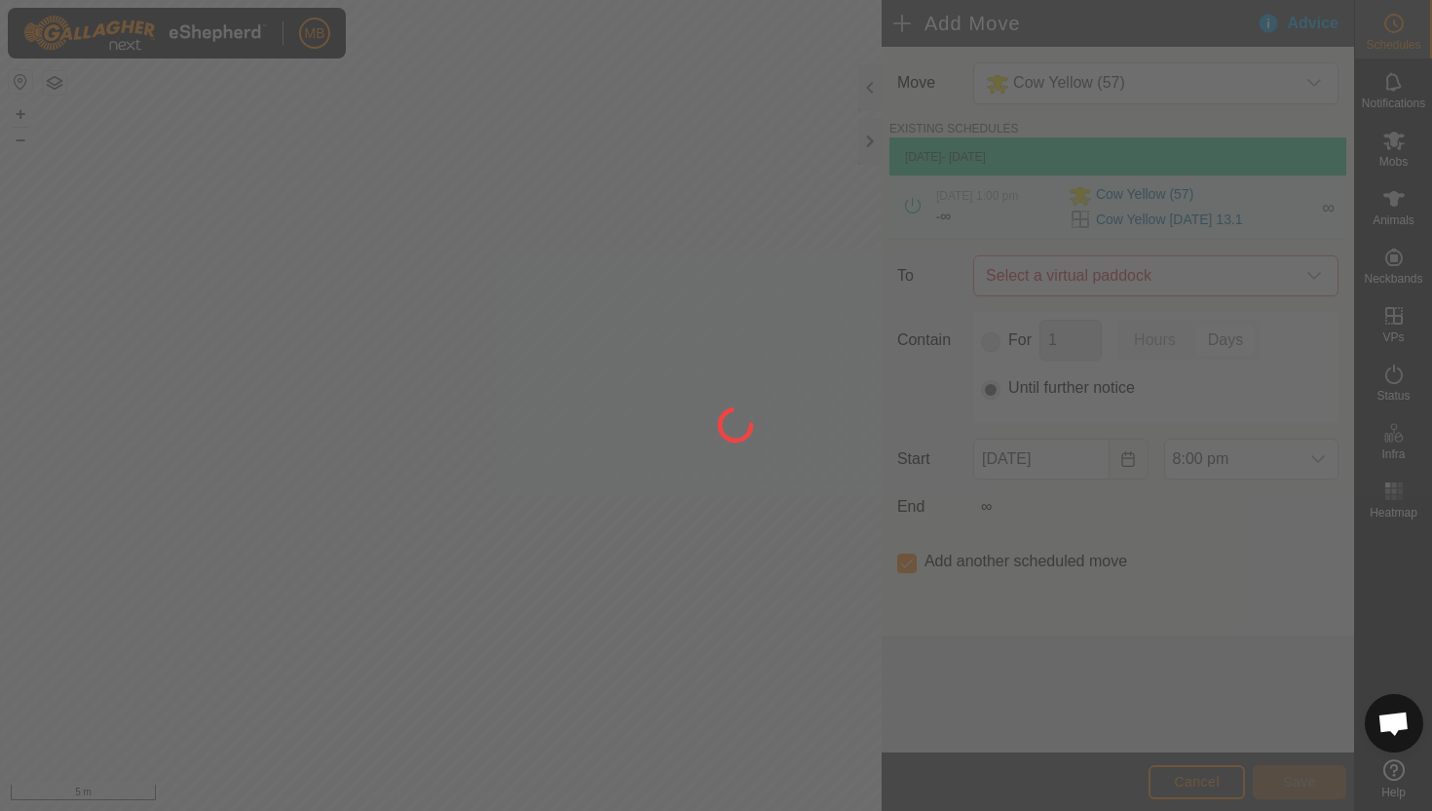
type input "14 Oct, 2025"
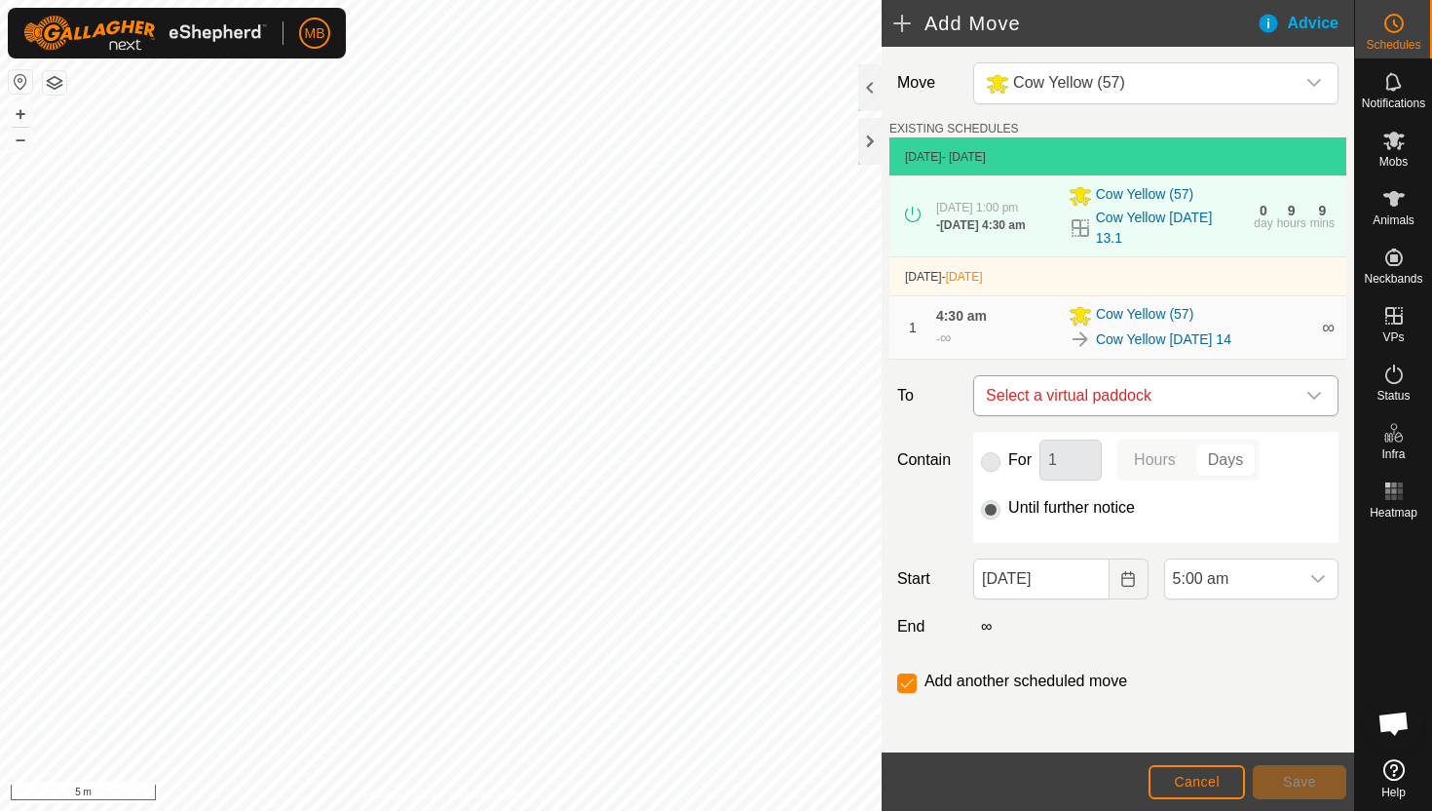
click at [1318, 400] on icon "dropdown trigger" at bounding box center [1315, 396] width 16 height 16
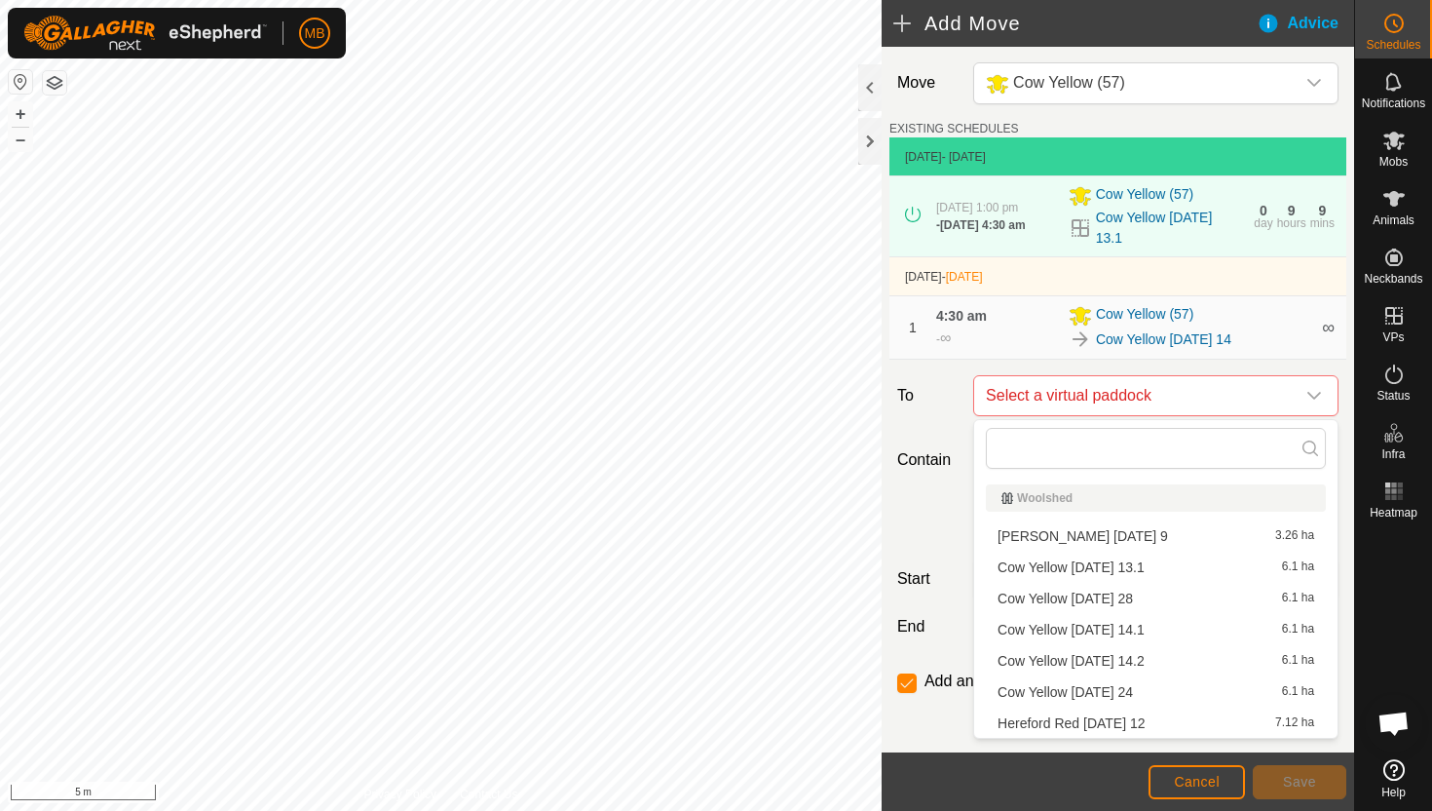
click at [1151, 625] on li "Cow Yellow Tuesday 14.1 6.1 ha" at bounding box center [1156, 629] width 340 height 29
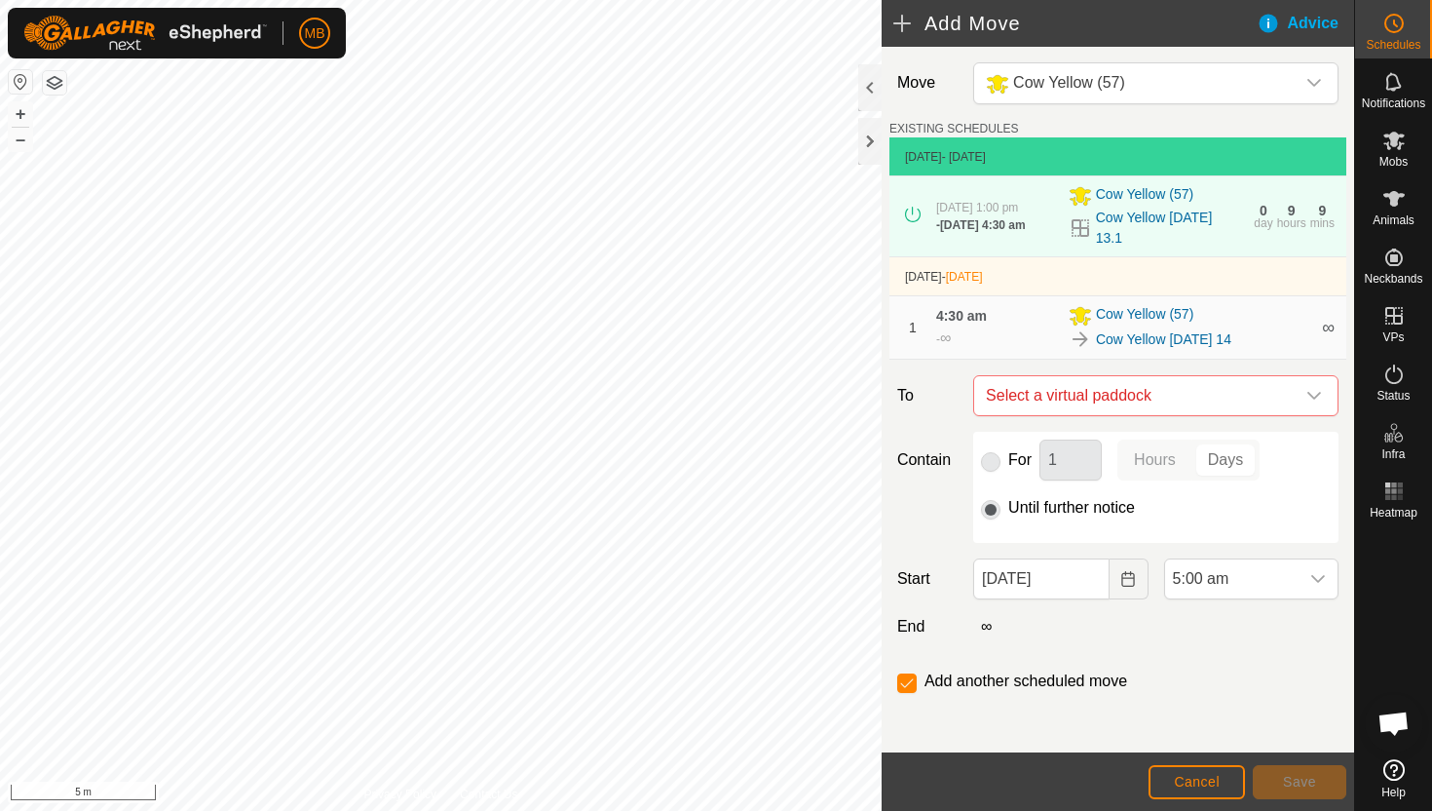
checkbox input "false"
click at [1229, 579] on span "5:00 am" at bounding box center [1231, 578] width 133 height 39
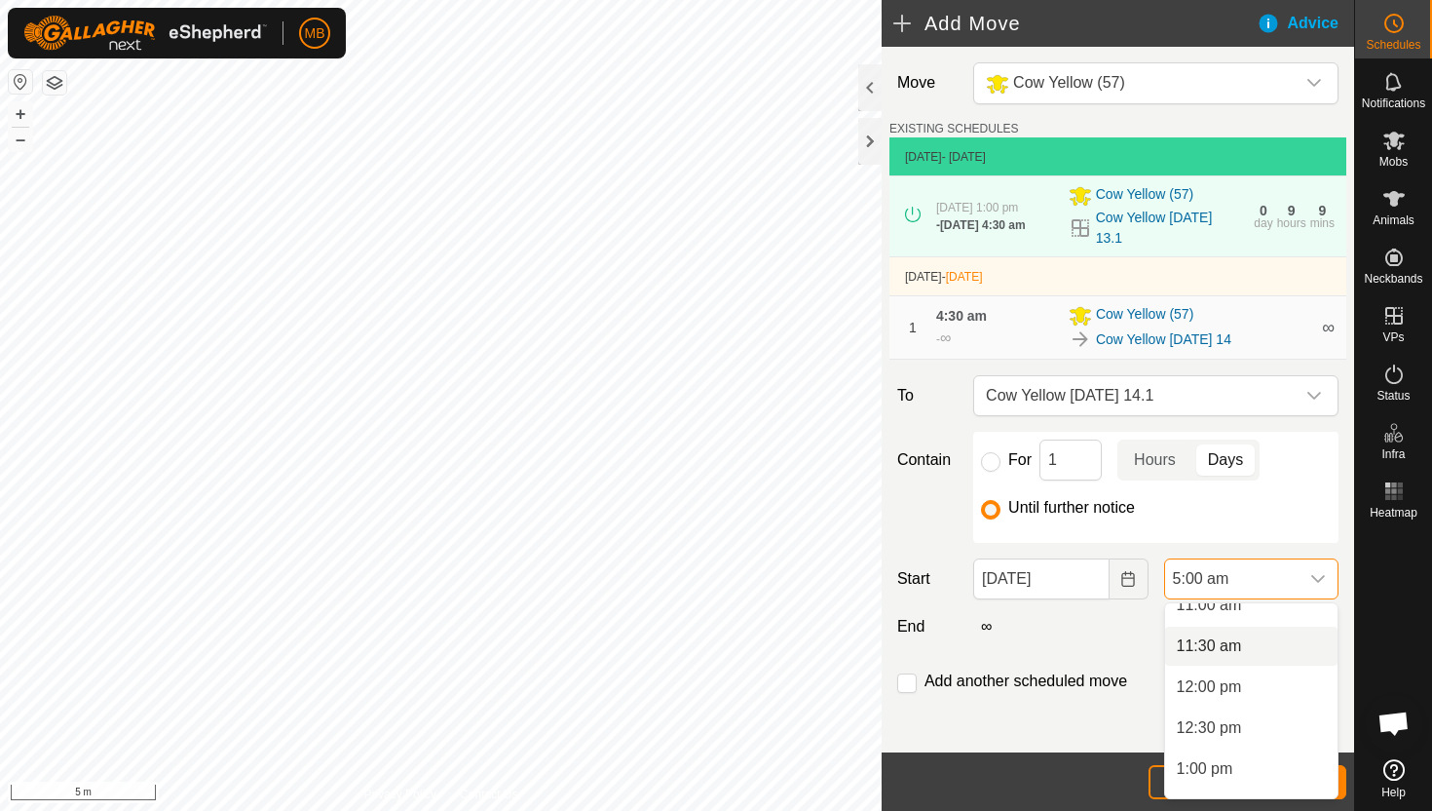
scroll to position [919, 0]
click at [1227, 767] on li "1:00 pm" at bounding box center [1251, 767] width 172 height 39
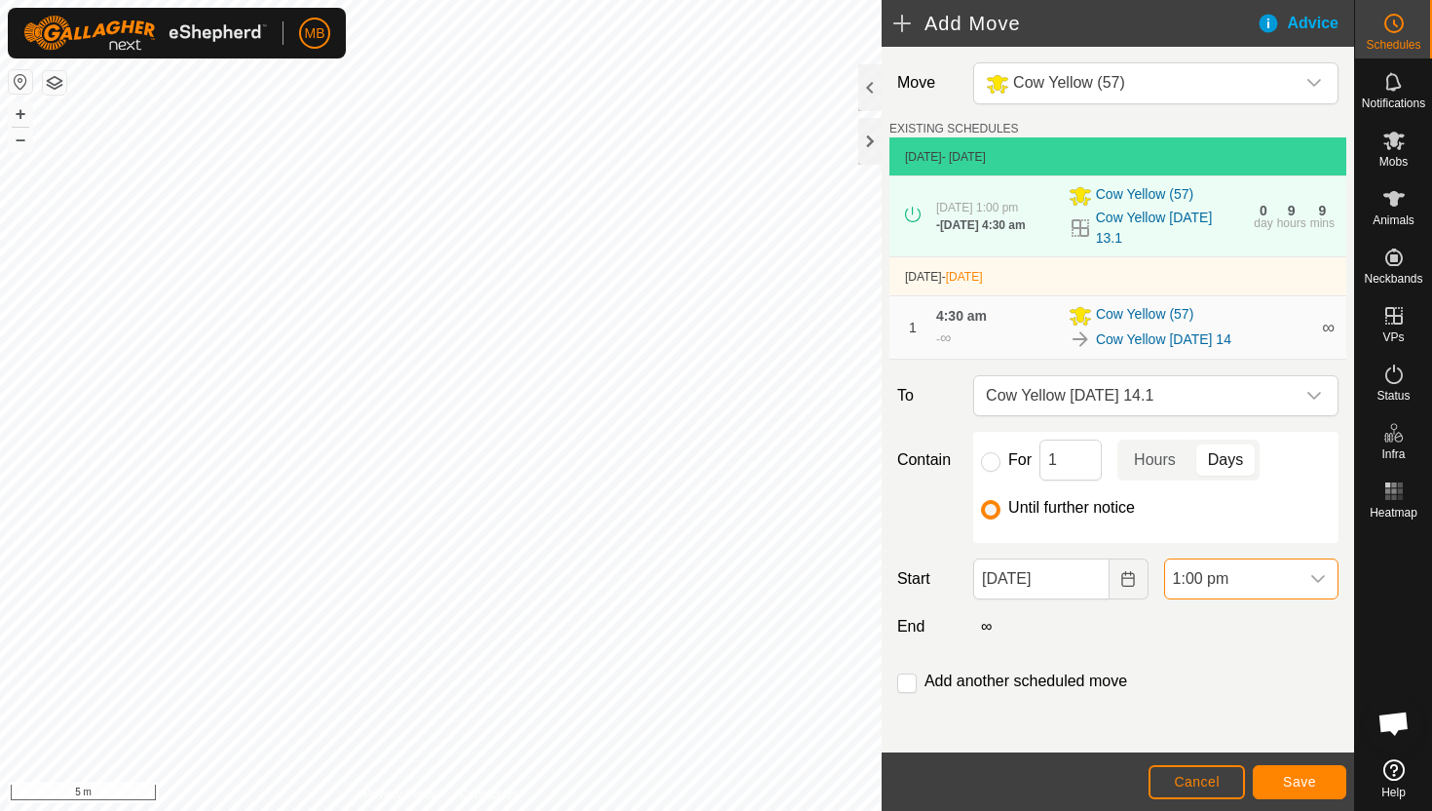
click at [1322, 578] on icon "dropdown trigger" at bounding box center [1319, 579] width 14 height 8
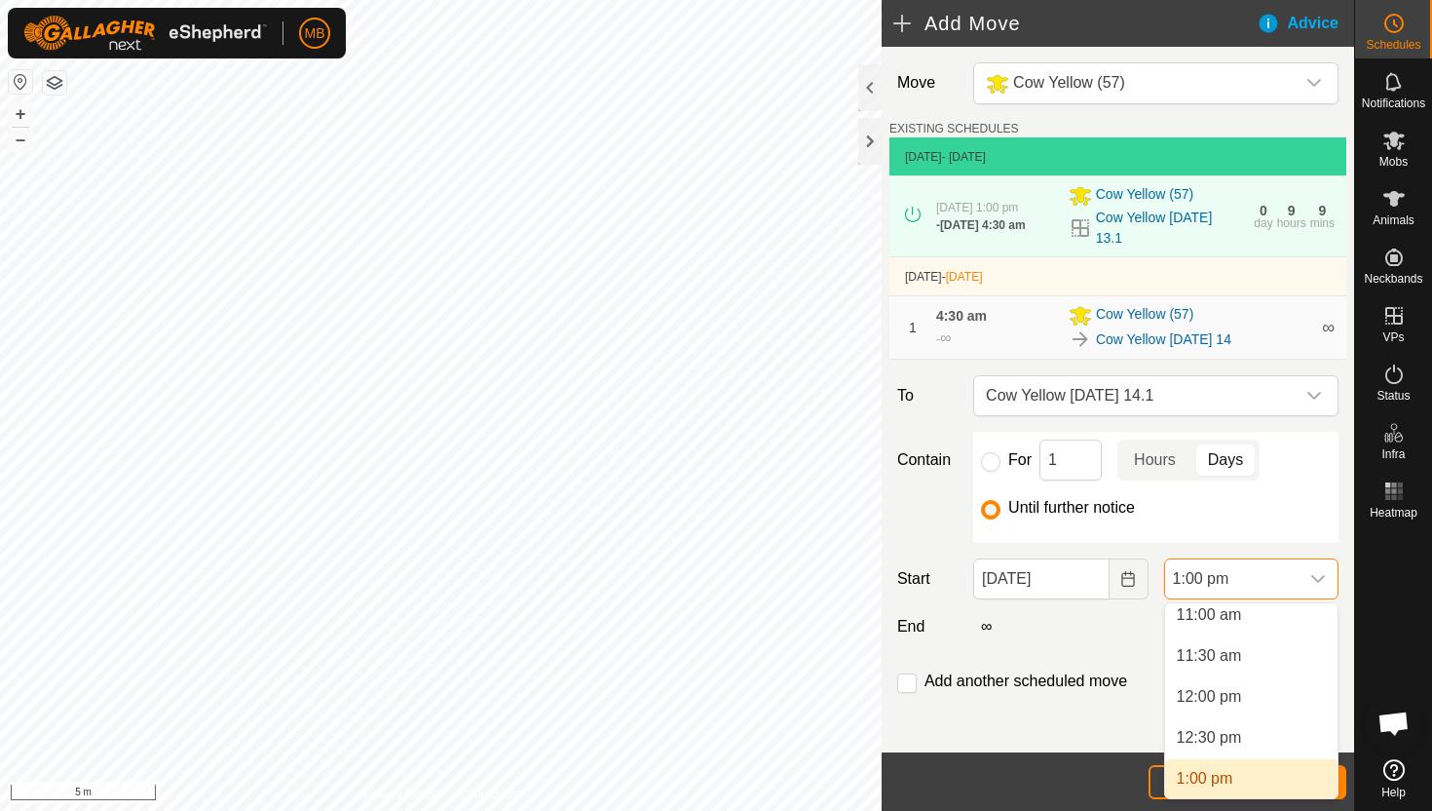
scroll to position [900, 0]
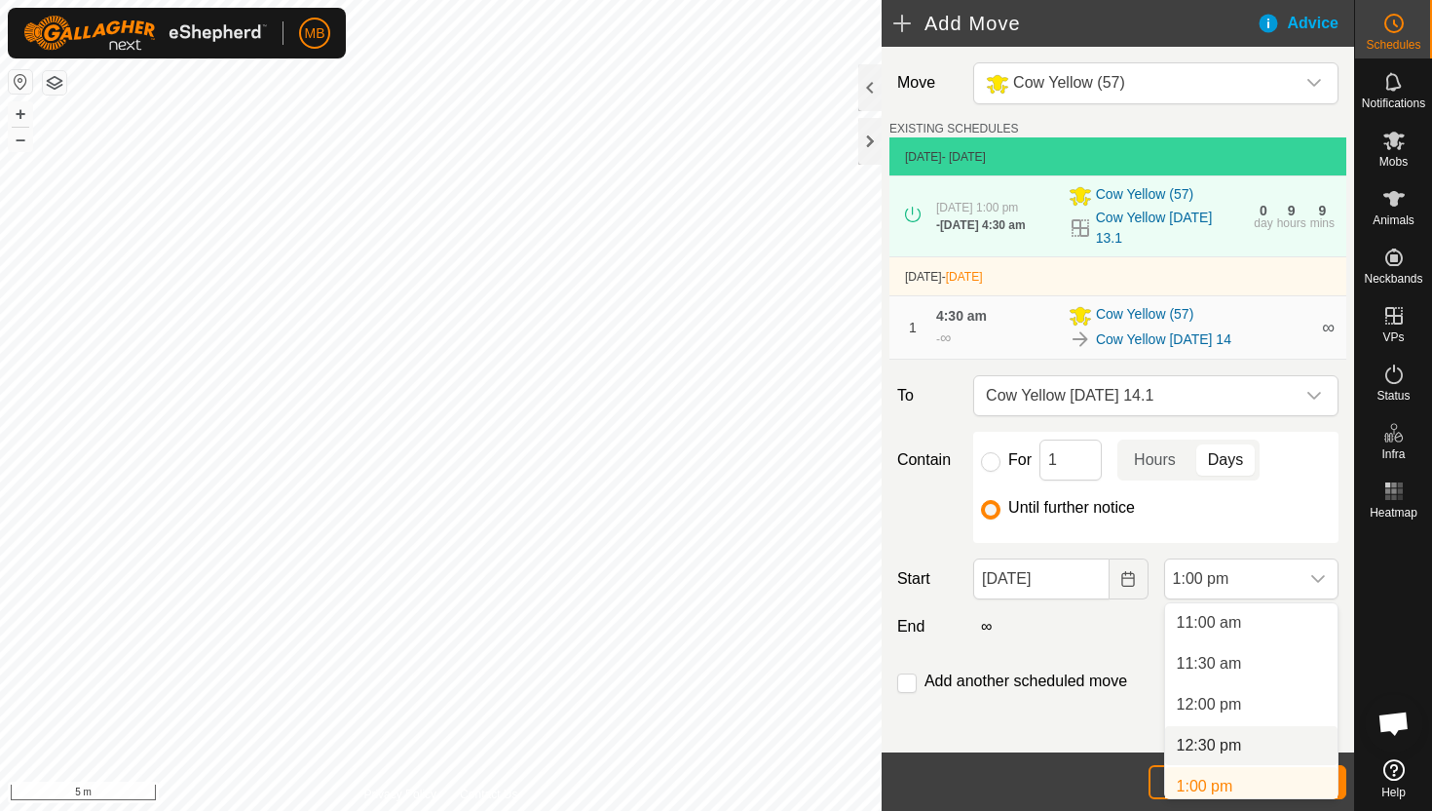
click at [1247, 739] on li "12:30 pm" at bounding box center [1251, 745] width 172 height 39
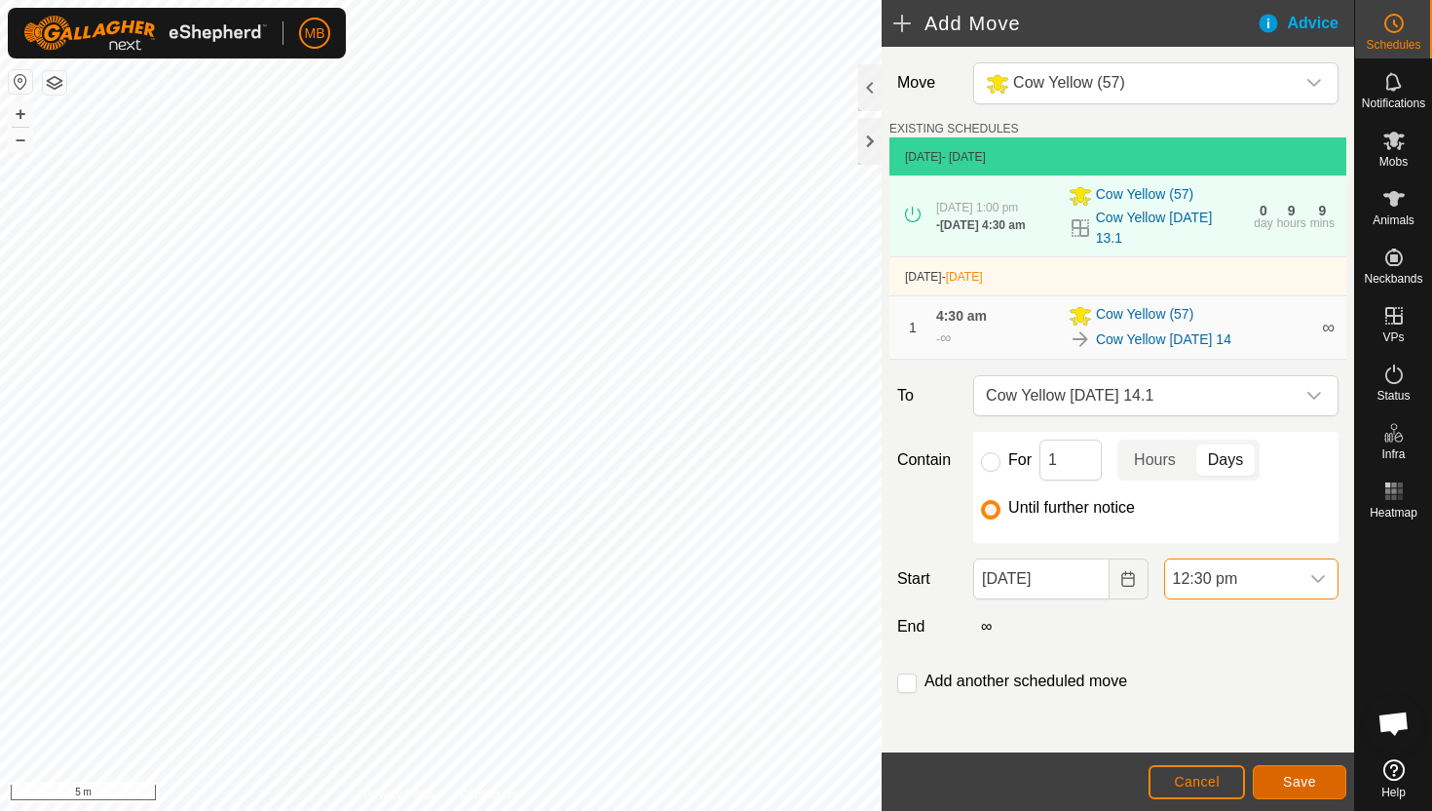
click at [1308, 782] on span "Save" at bounding box center [1299, 782] width 33 height 16
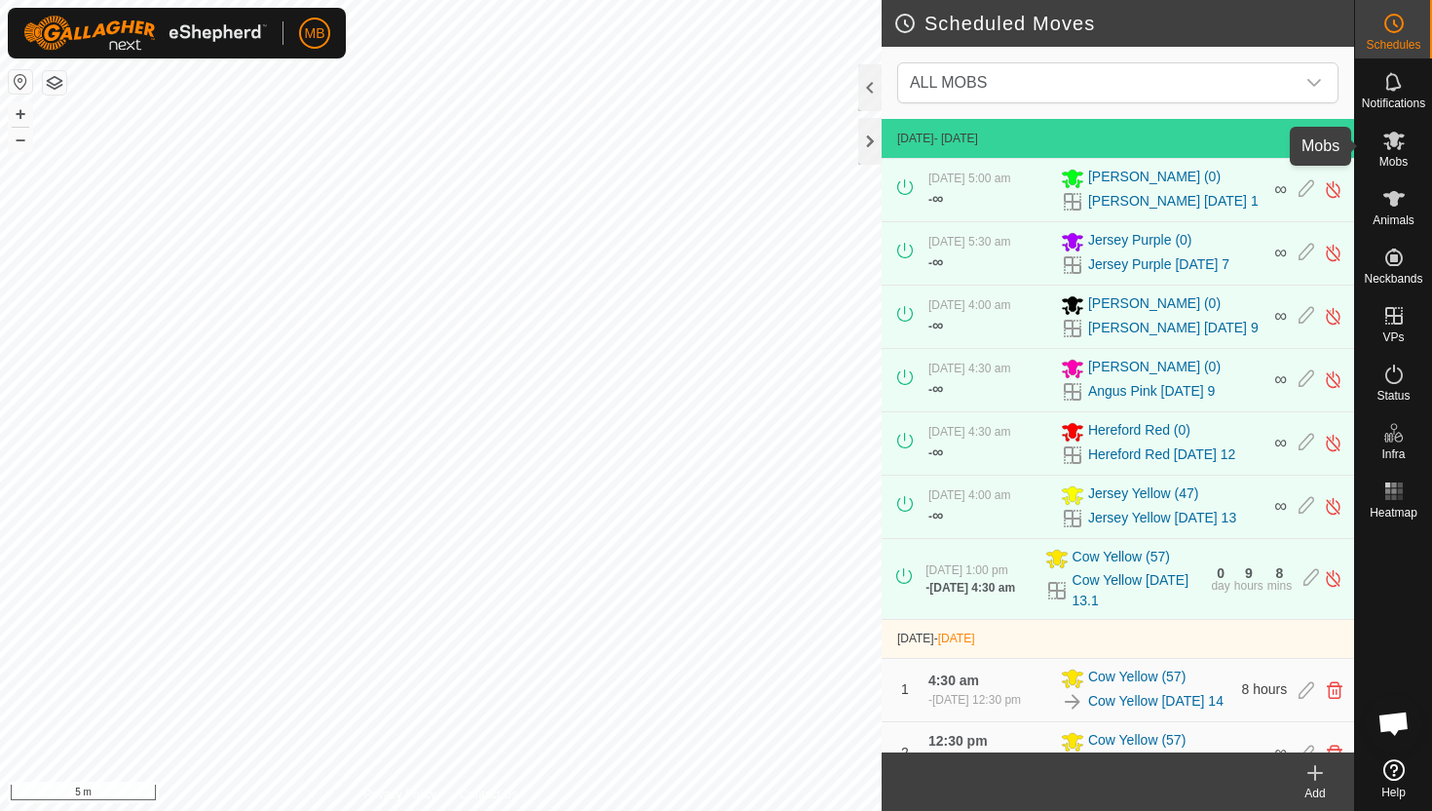
click at [1389, 141] on icon at bounding box center [1394, 141] width 21 height 19
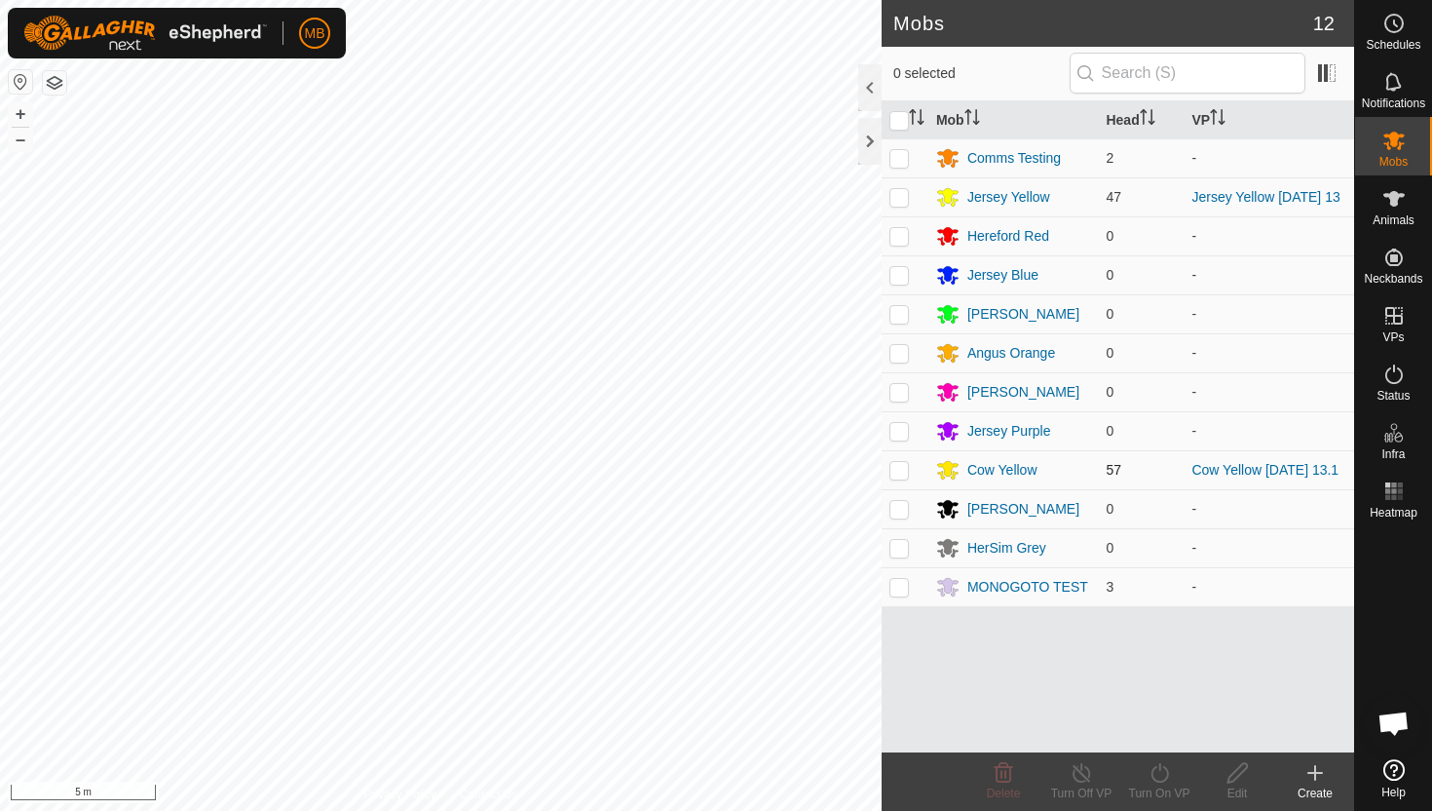
click at [896, 473] on p-checkbox at bounding box center [899, 470] width 19 height 16
checkbox input "true"
click at [1162, 772] on icon at bounding box center [1160, 772] width 24 height 23
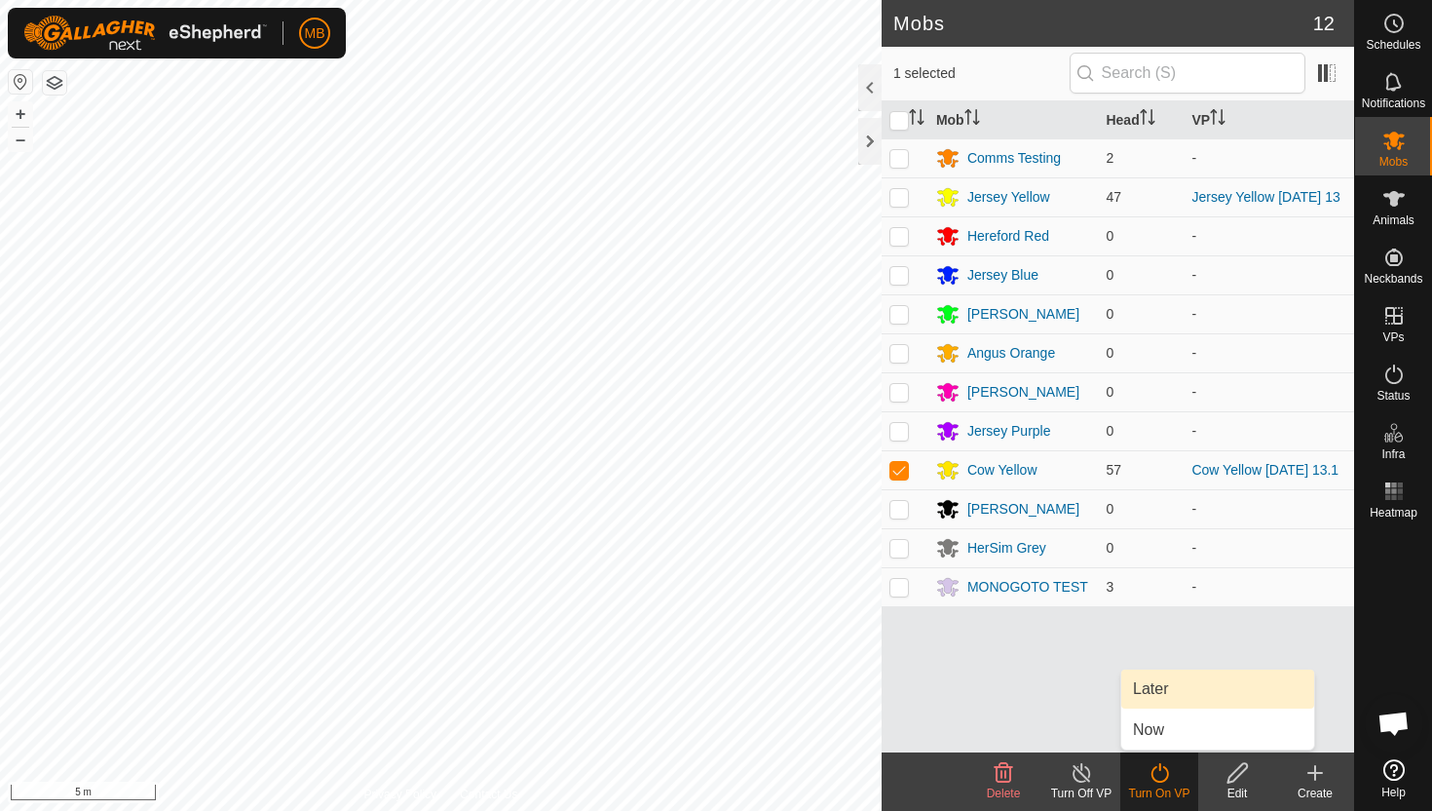
click at [1176, 696] on link "Later" at bounding box center [1218, 688] width 193 height 39
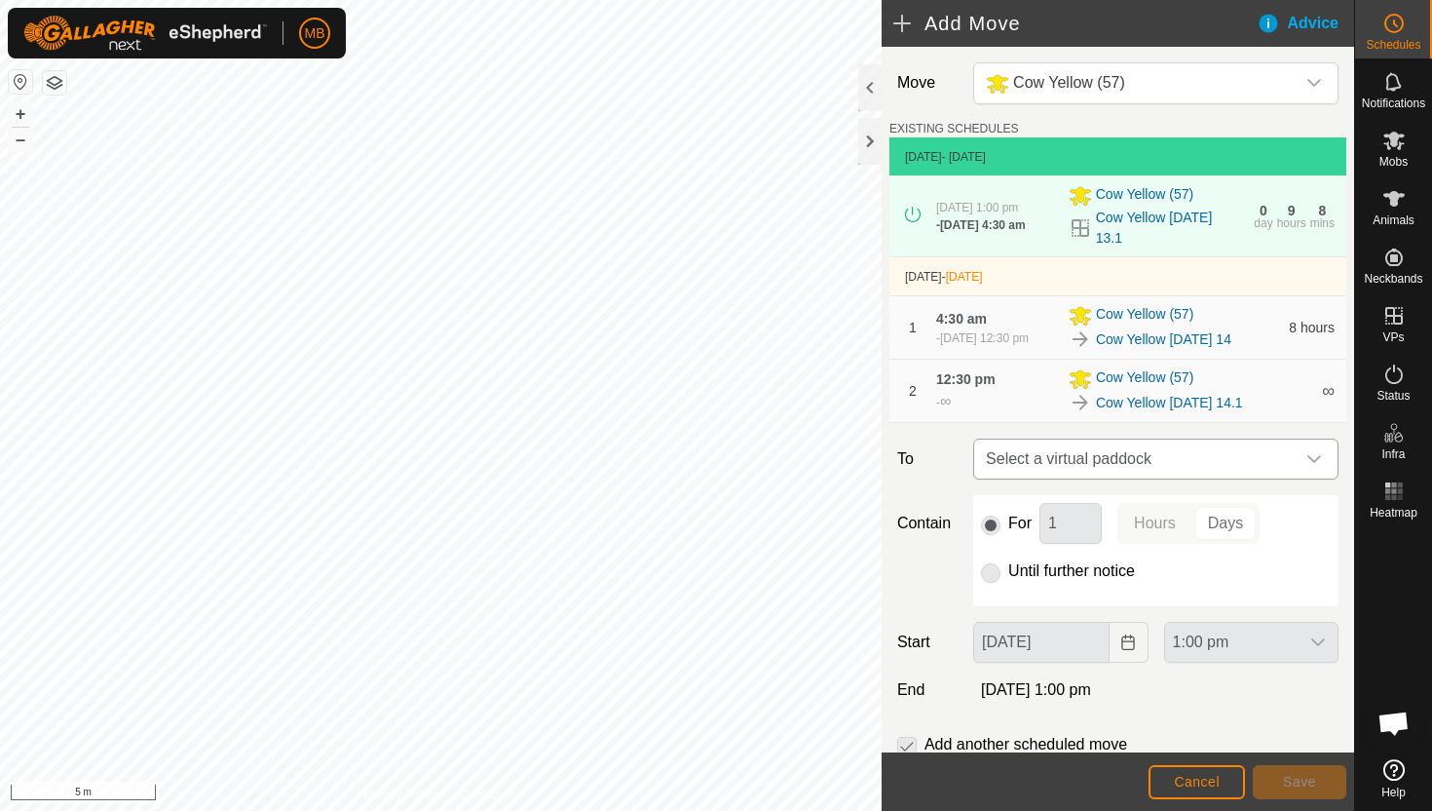
click at [1312, 467] on icon "dropdown trigger" at bounding box center [1315, 459] width 16 height 16
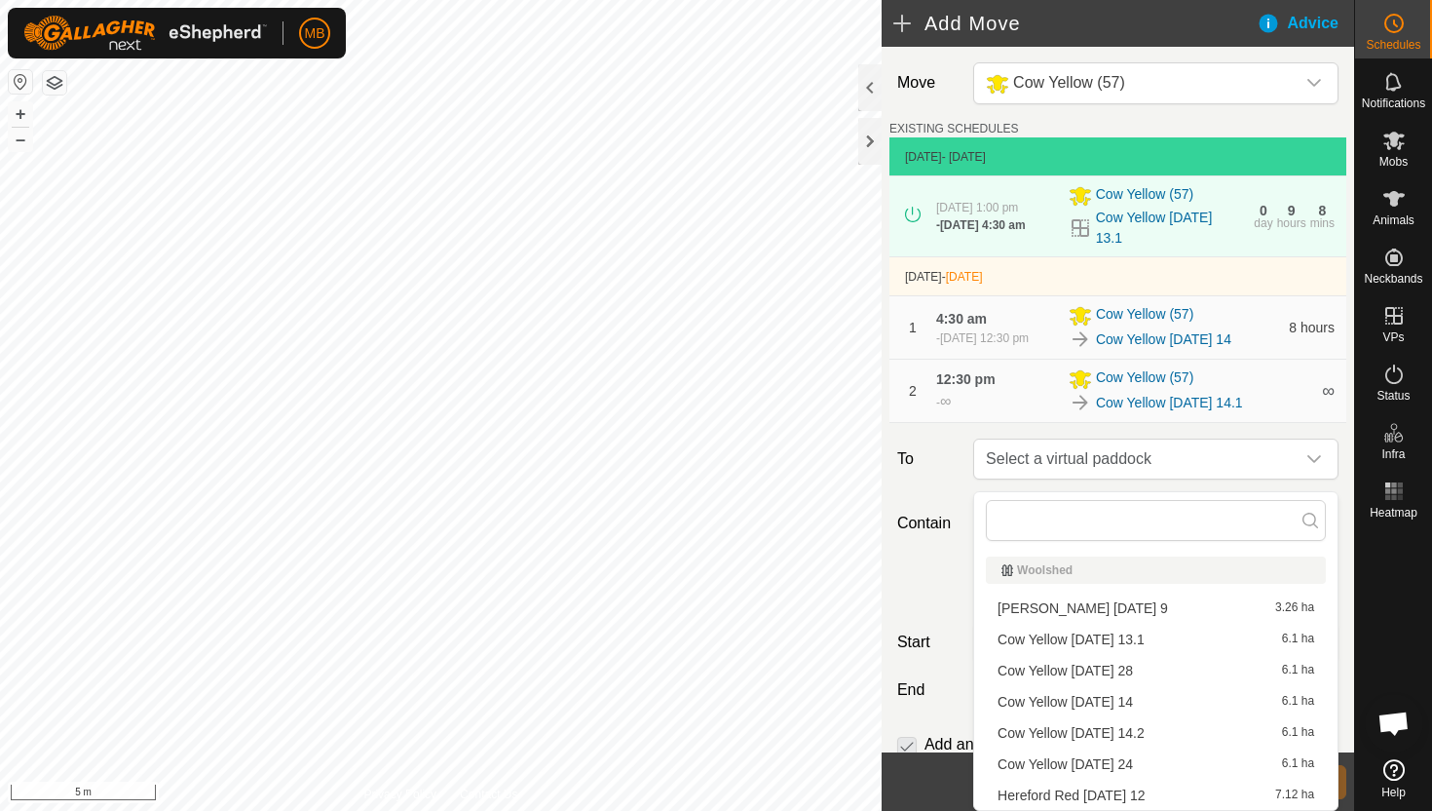
click at [1180, 738] on li "Cow Yellow Tuesday 14.2 6.1 ha" at bounding box center [1156, 732] width 340 height 29
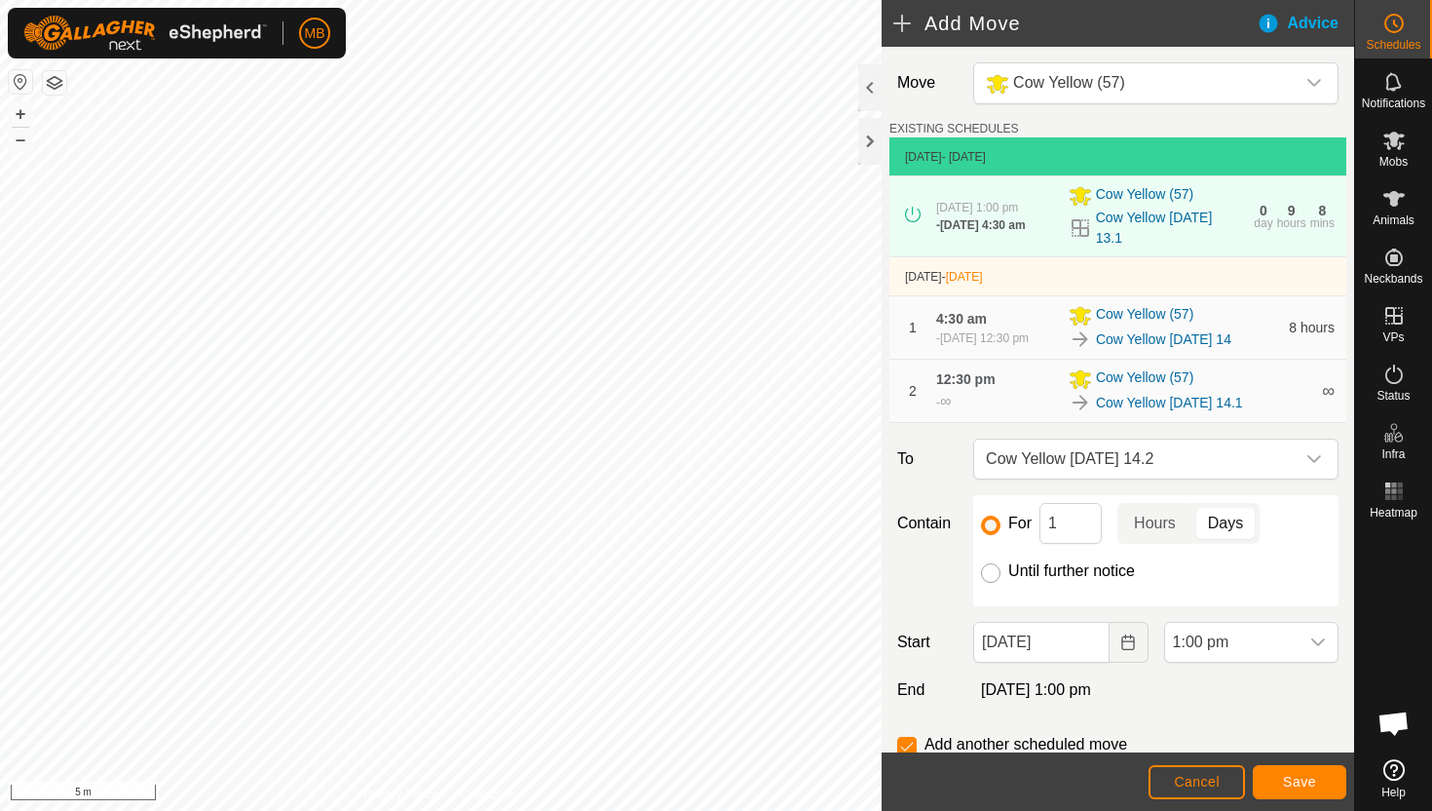
click at [992, 583] on input "Until further notice" at bounding box center [990, 572] width 19 height 19
radio input "true"
checkbox input "false"
click at [1261, 662] on span "1:00 pm" at bounding box center [1231, 642] width 133 height 39
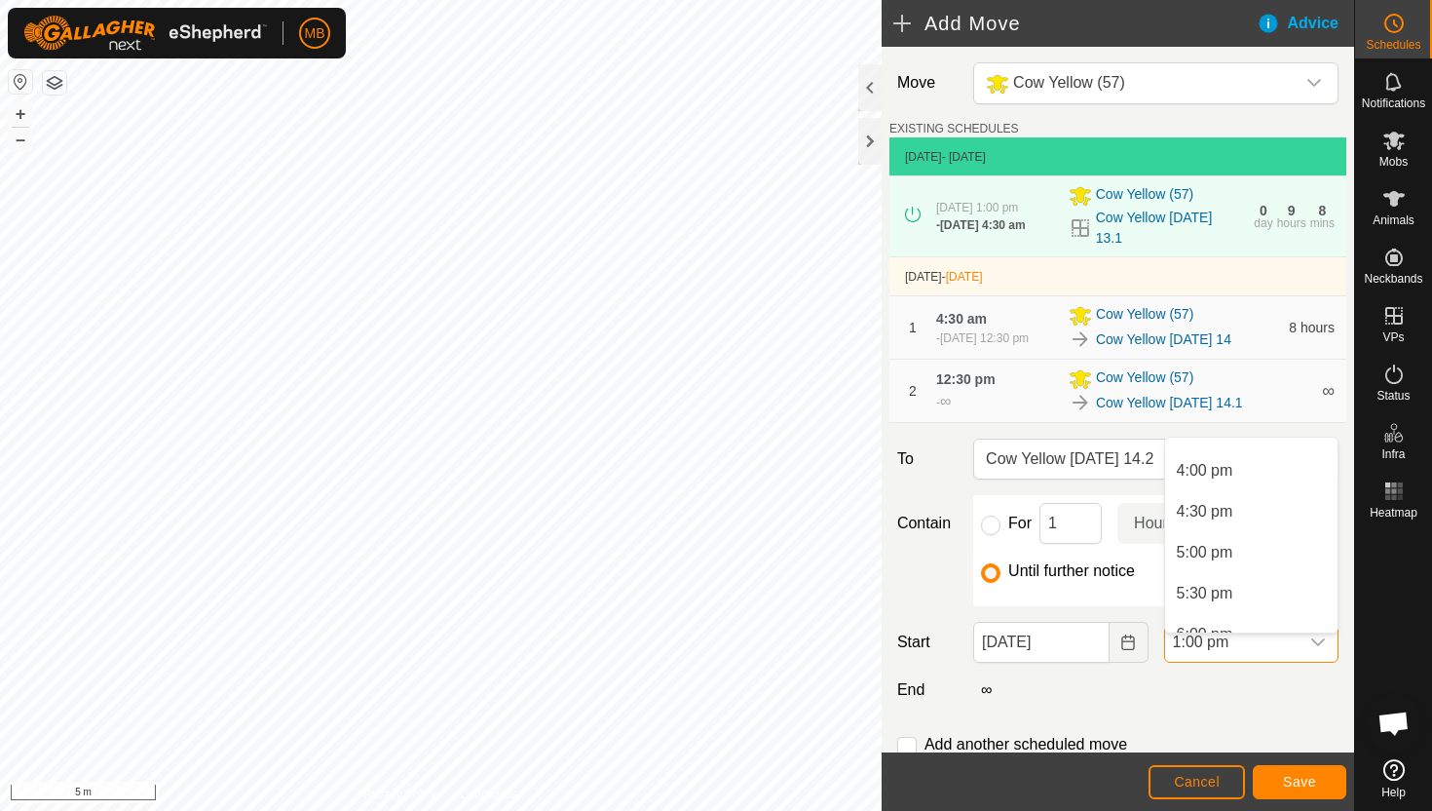
scroll to position [1300, 0]
click at [1259, 548] on li "5:00 pm" at bounding box center [1251, 548] width 172 height 39
click at [1304, 781] on span "Save" at bounding box center [1299, 782] width 33 height 16
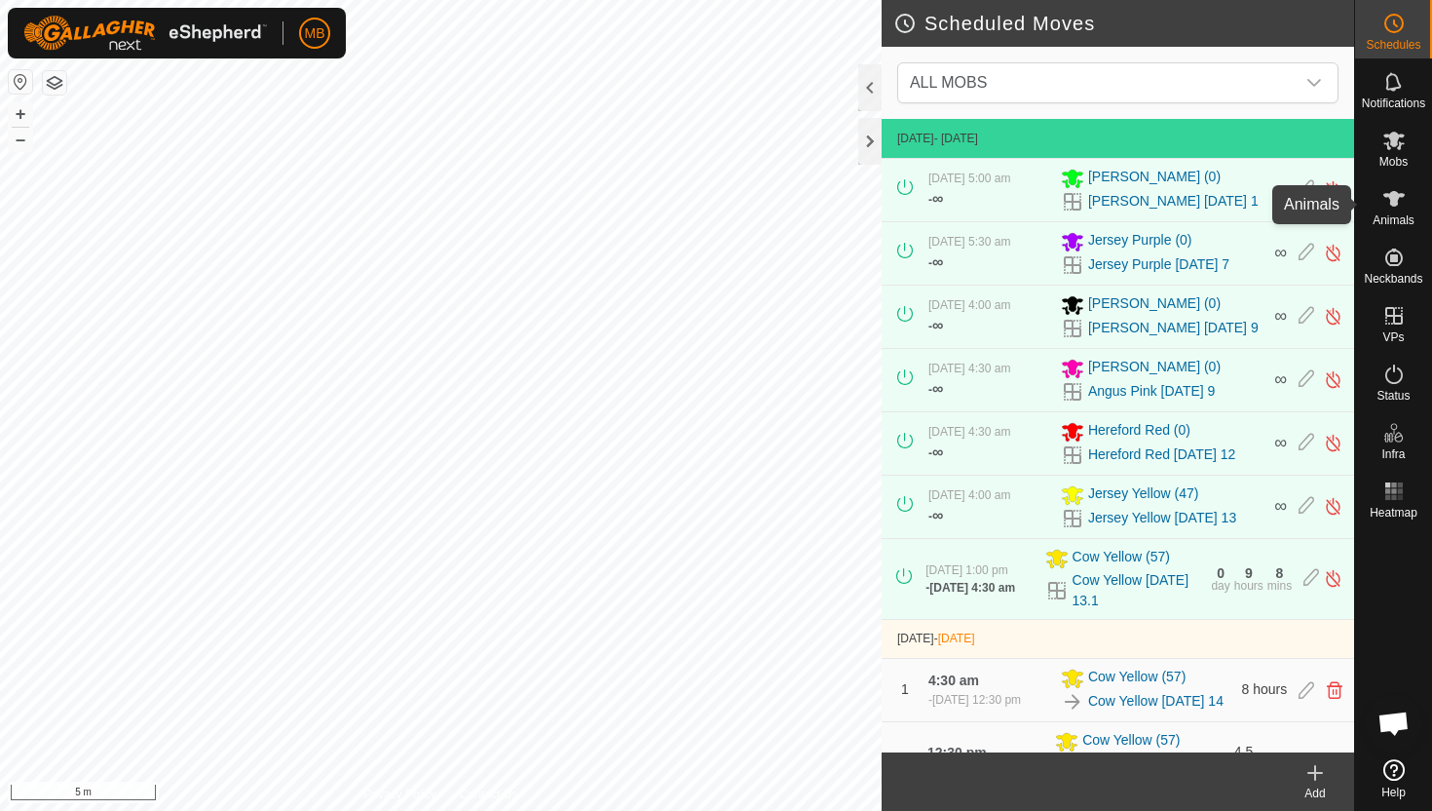
click at [1391, 204] on icon at bounding box center [1394, 199] width 21 height 16
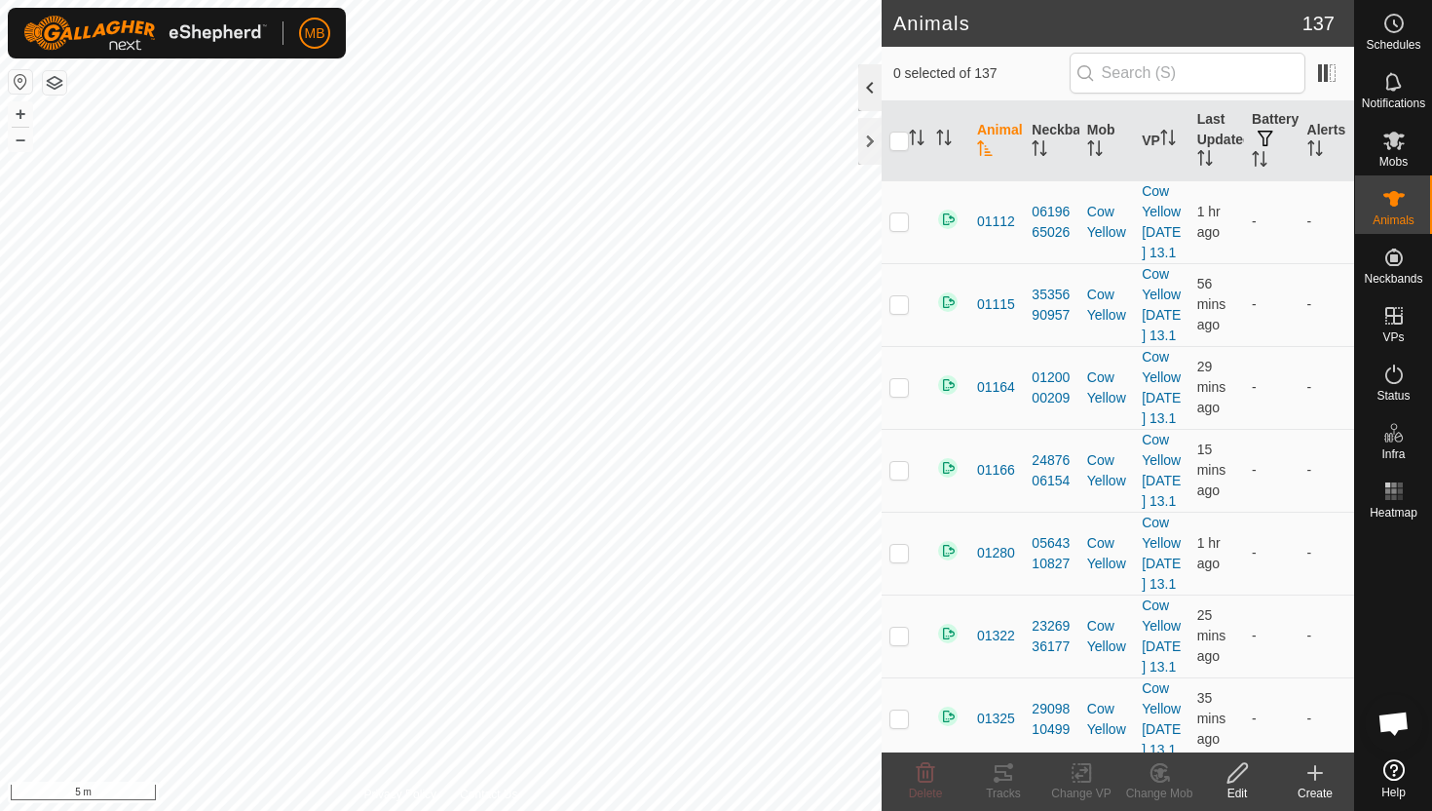
click at [872, 84] on div at bounding box center [869, 87] width 23 height 47
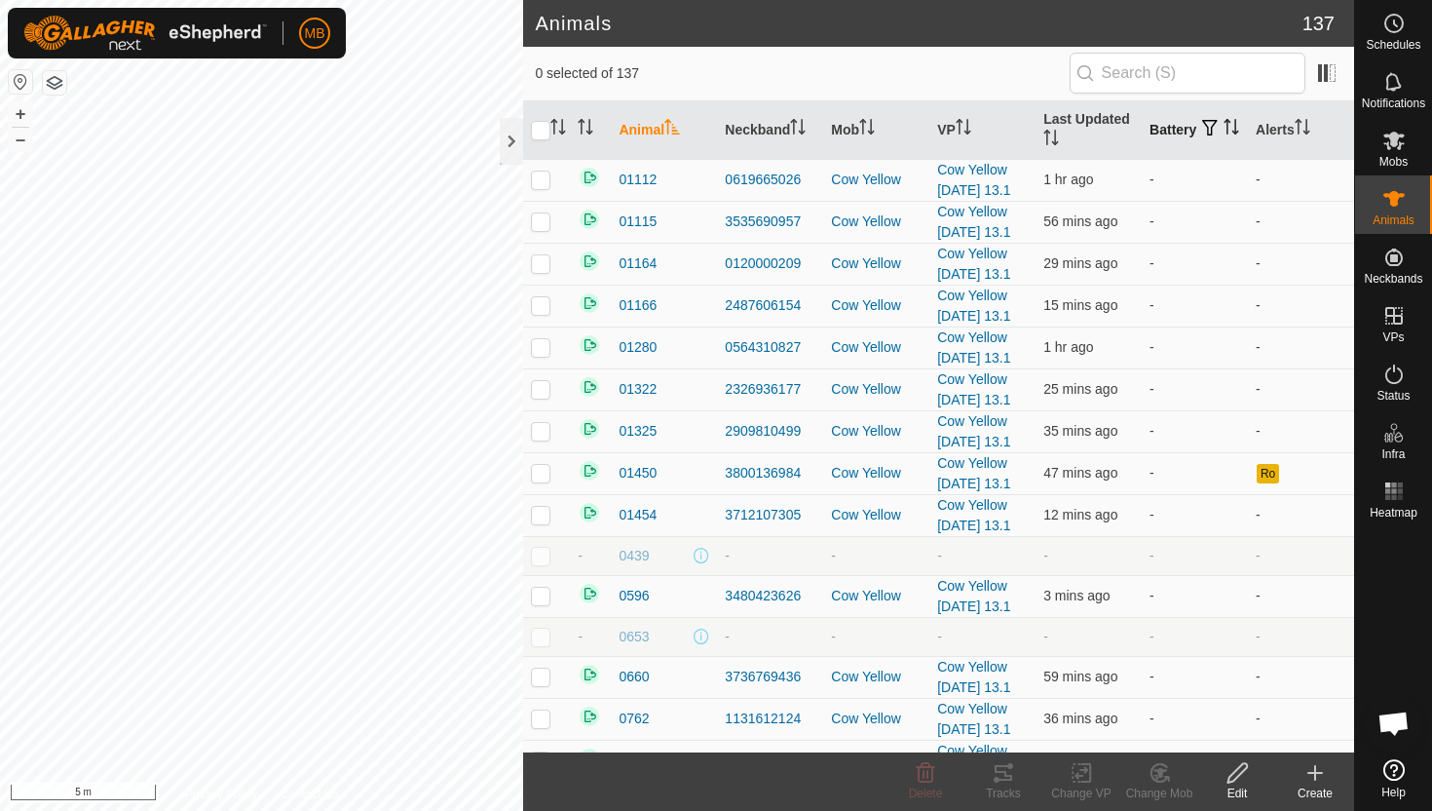
click at [1224, 134] on icon "Activate to sort" at bounding box center [1232, 127] width 16 height 16
click at [1225, 134] on icon "Activate to sort" at bounding box center [1232, 127] width 15 height 16
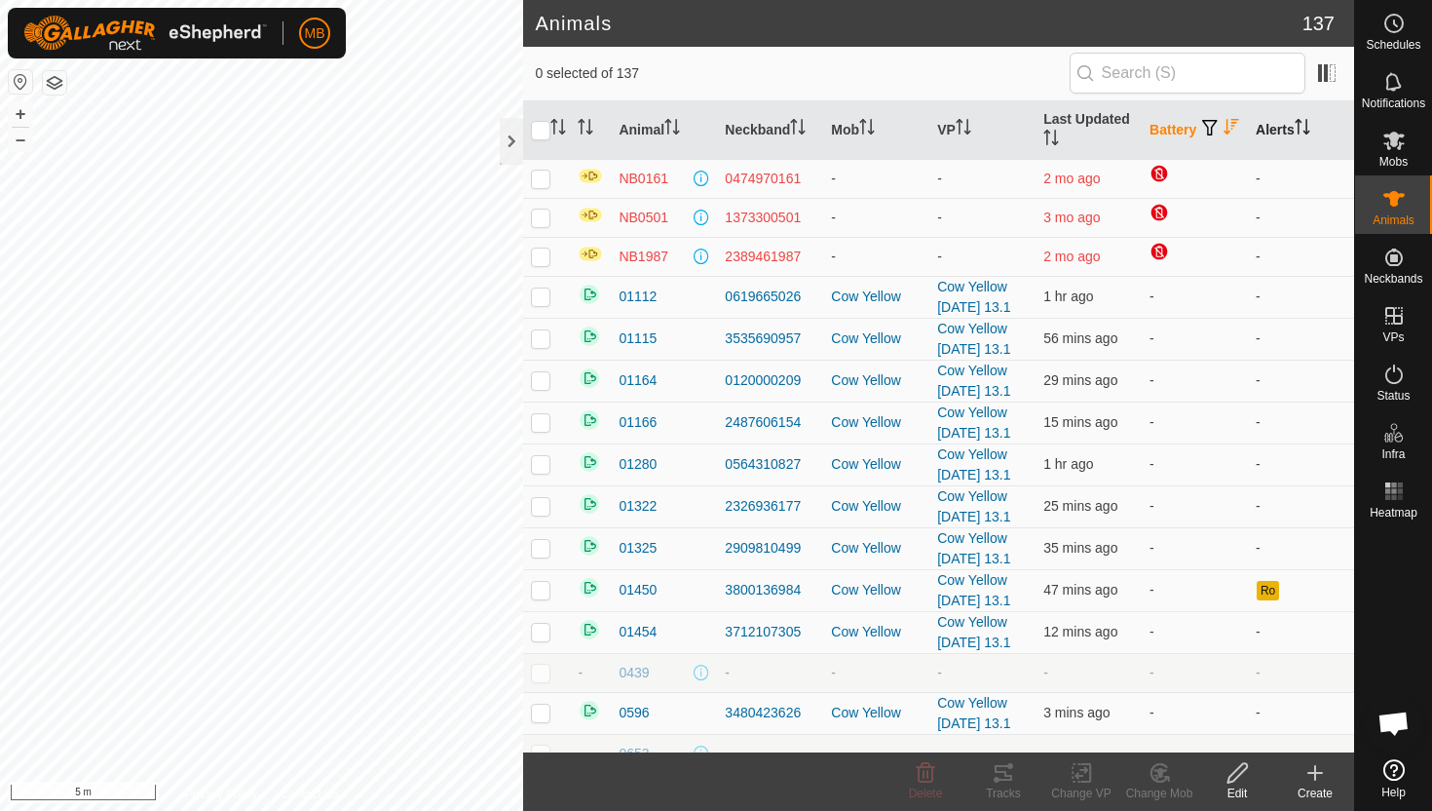
click at [1311, 125] on icon "Activate to sort" at bounding box center [1303, 127] width 16 height 16
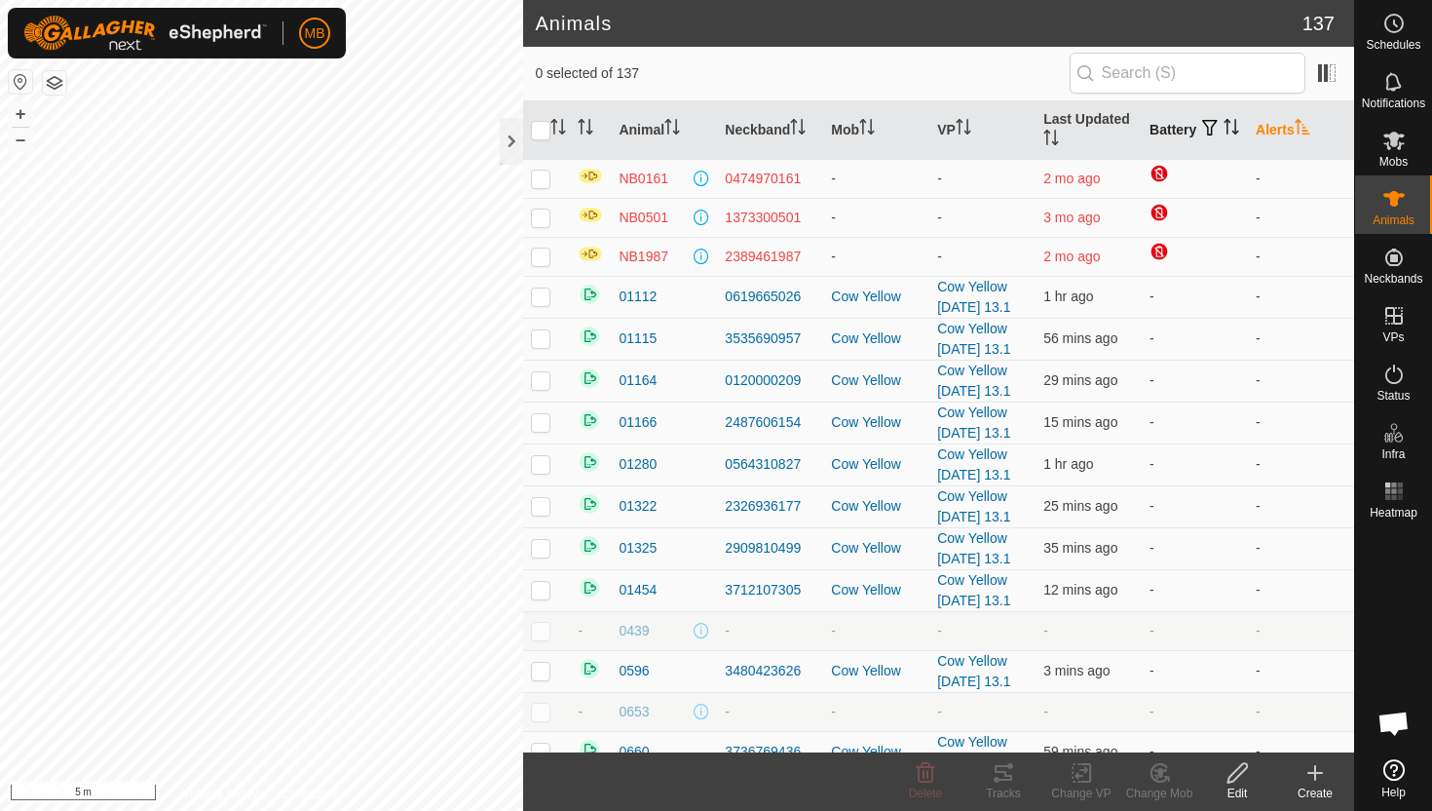
click at [1311, 125] on icon "Activate to sort" at bounding box center [1303, 127] width 16 height 16
